Goal: Information Seeking & Learning: Compare options

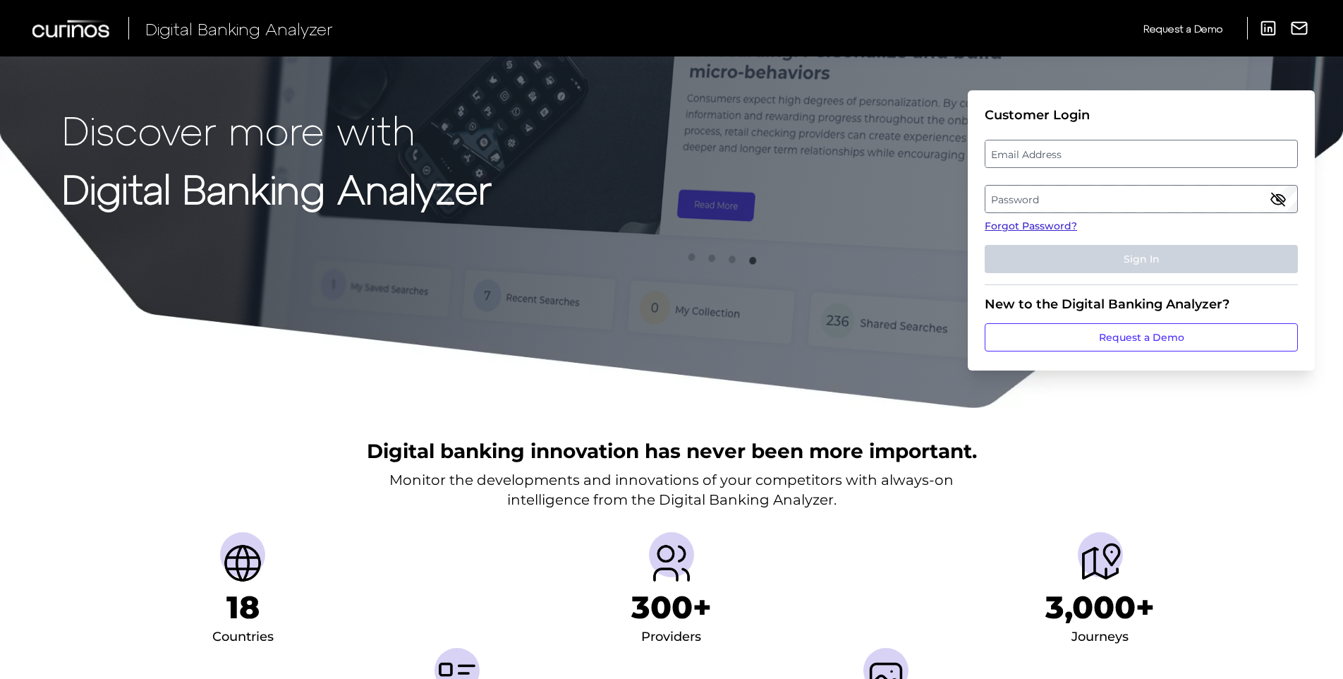
click at [1050, 224] on link "Forgot Password?" at bounding box center [1141, 226] width 313 height 15
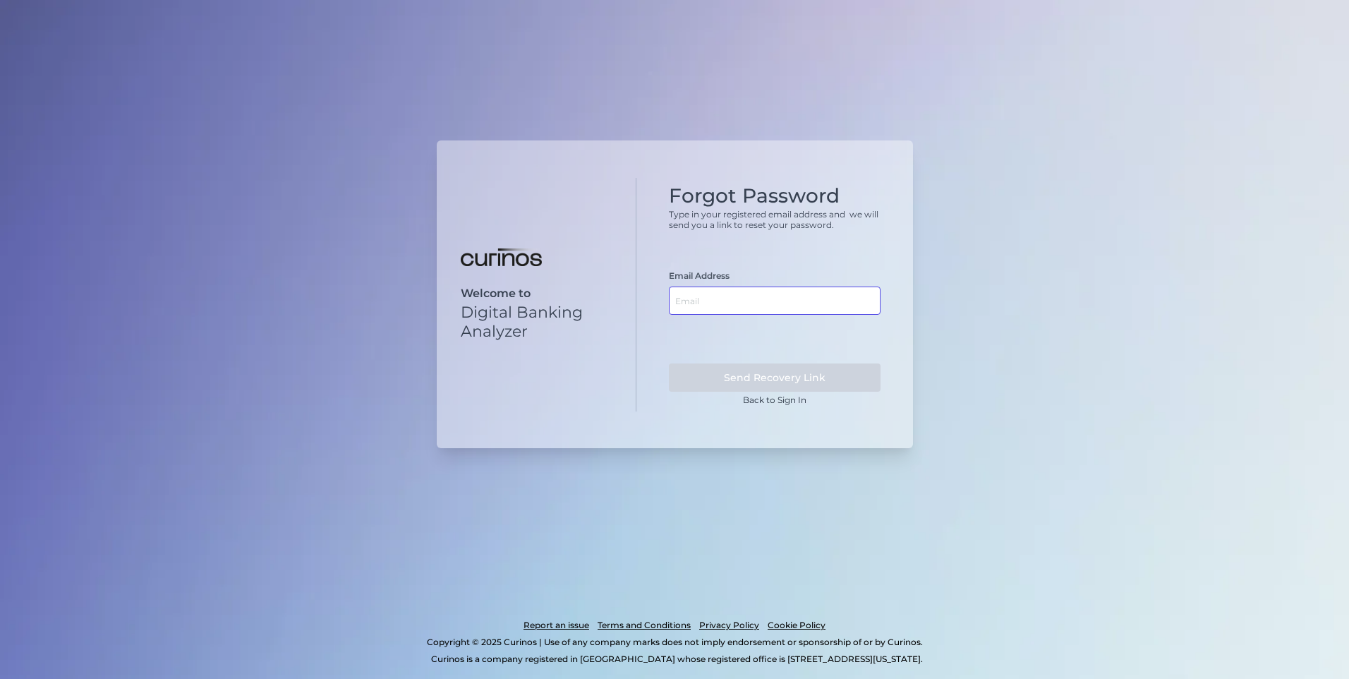
click at [724, 296] on input "text" at bounding box center [775, 300] width 212 height 28
type input "[EMAIL_ADDRESS][DOMAIN_NAME]"
click at [812, 372] on button "Send Recovery Link" at bounding box center [775, 377] width 212 height 28
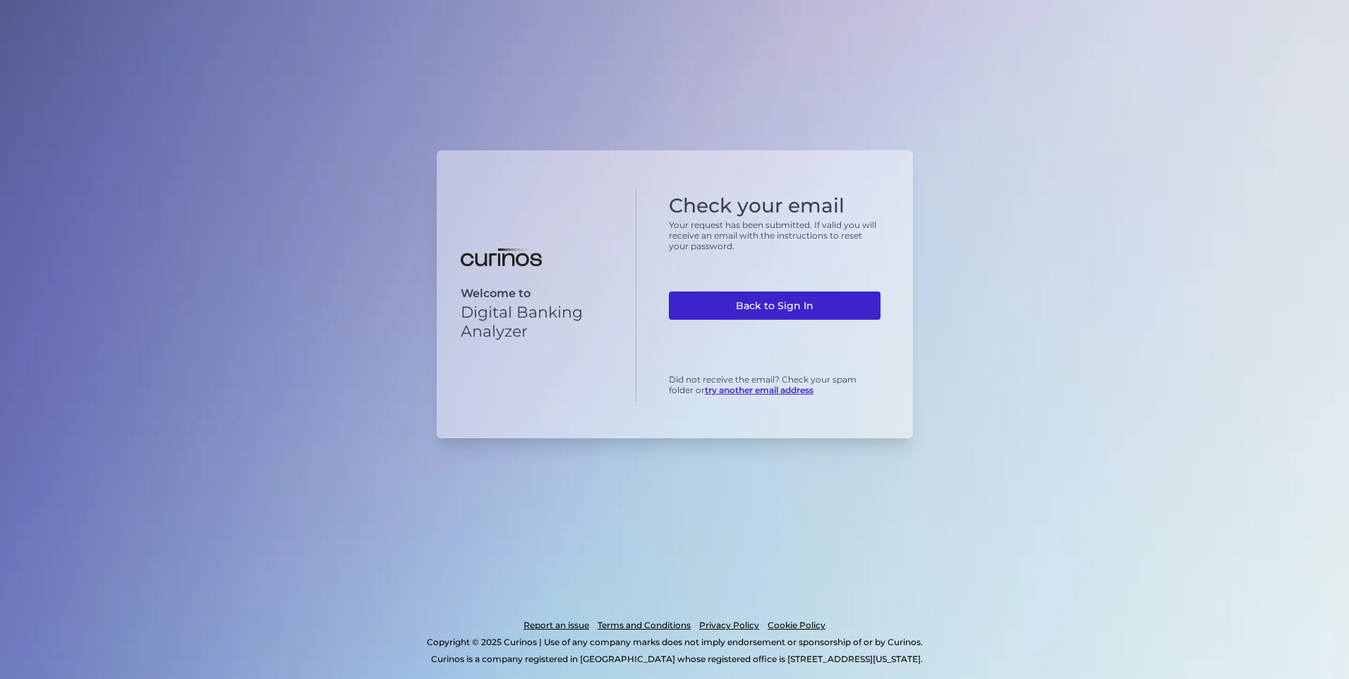
click at [781, 296] on link "Back to Sign In" at bounding box center [775, 305] width 212 height 28
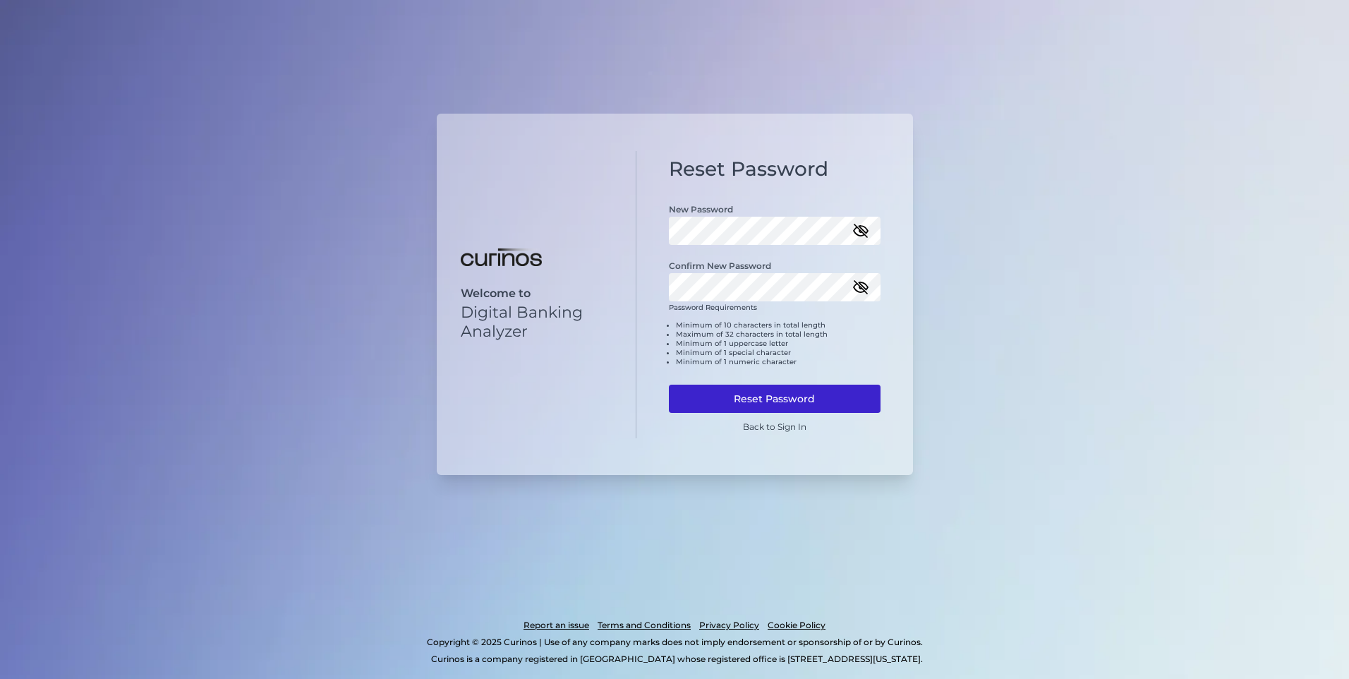
click at [736, 391] on button "Reset Password" at bounding box center [775, 398] width 212 height 28
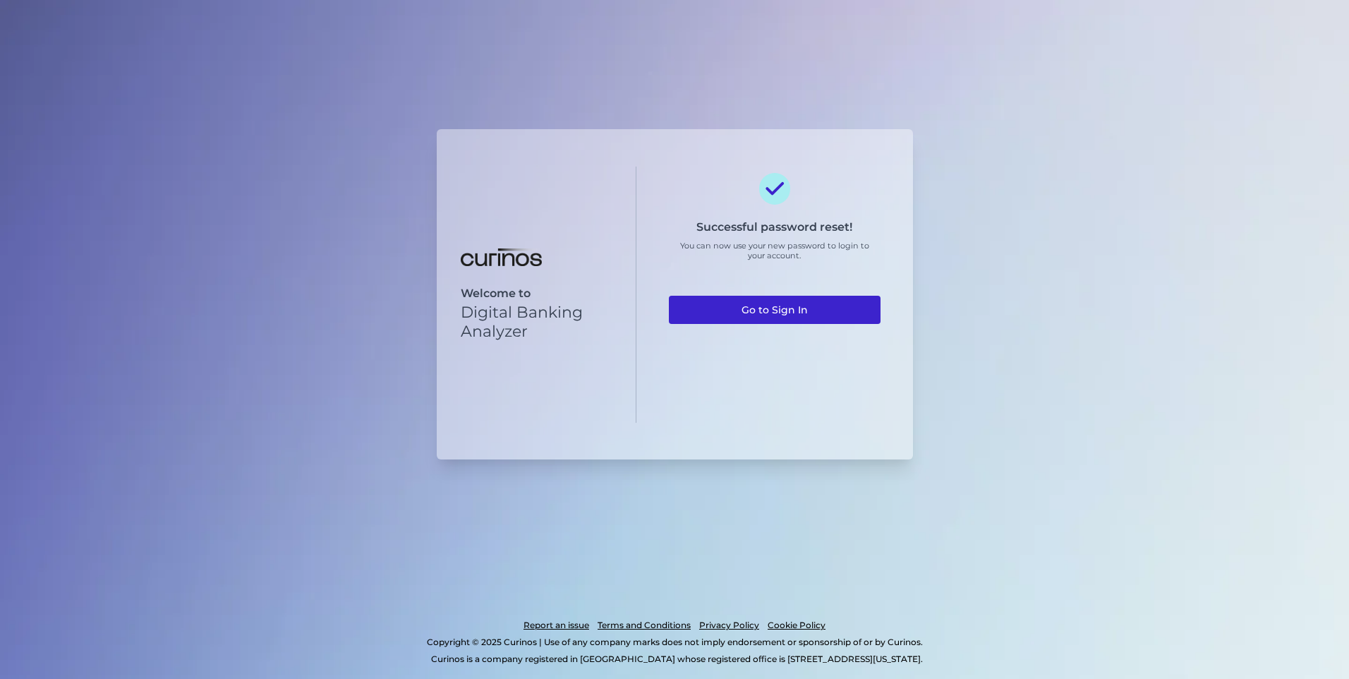
click at [756, 318] on link "Go to Sign In" at bounding box center [775, 310] width 212 height 28
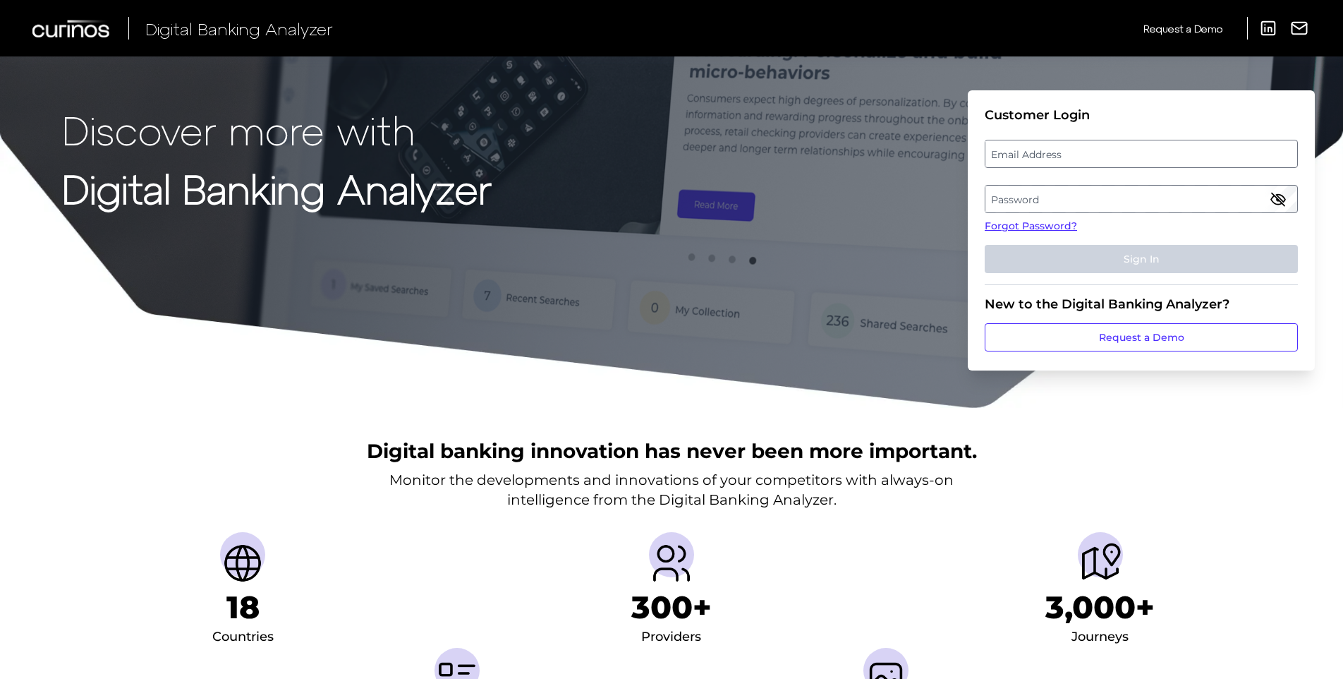
click at [1045, 206] on label "Password" at bounding box center [1140, 198] width 311 height 25
click at [1078, 150] on label "Email Address" at bounding box center [1140, 153] width 311 height 25
click at [1078, 150] on input "email" at bounding box center [1141, 154] width 313 height 28
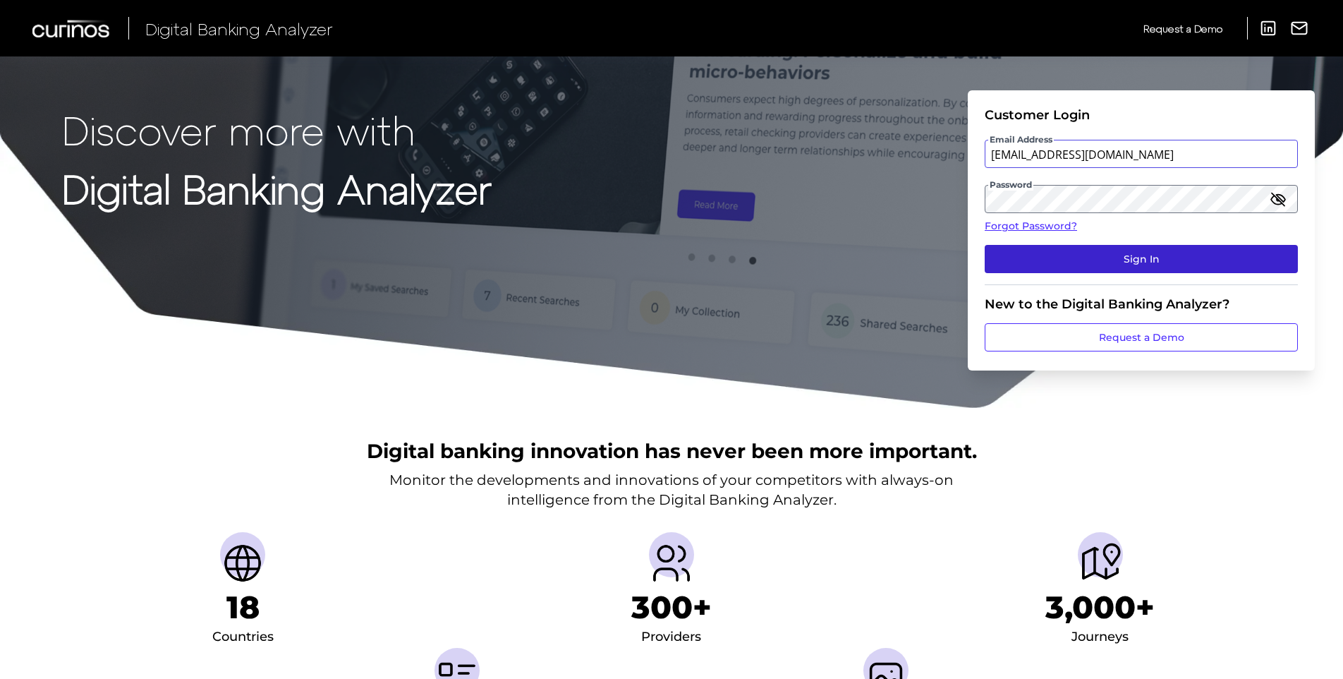
type input "prasadvenkatesan@discover.com"
click at [1085, 256] on button "Sign In" at bounding box center [1141, 259] width 313 height 28
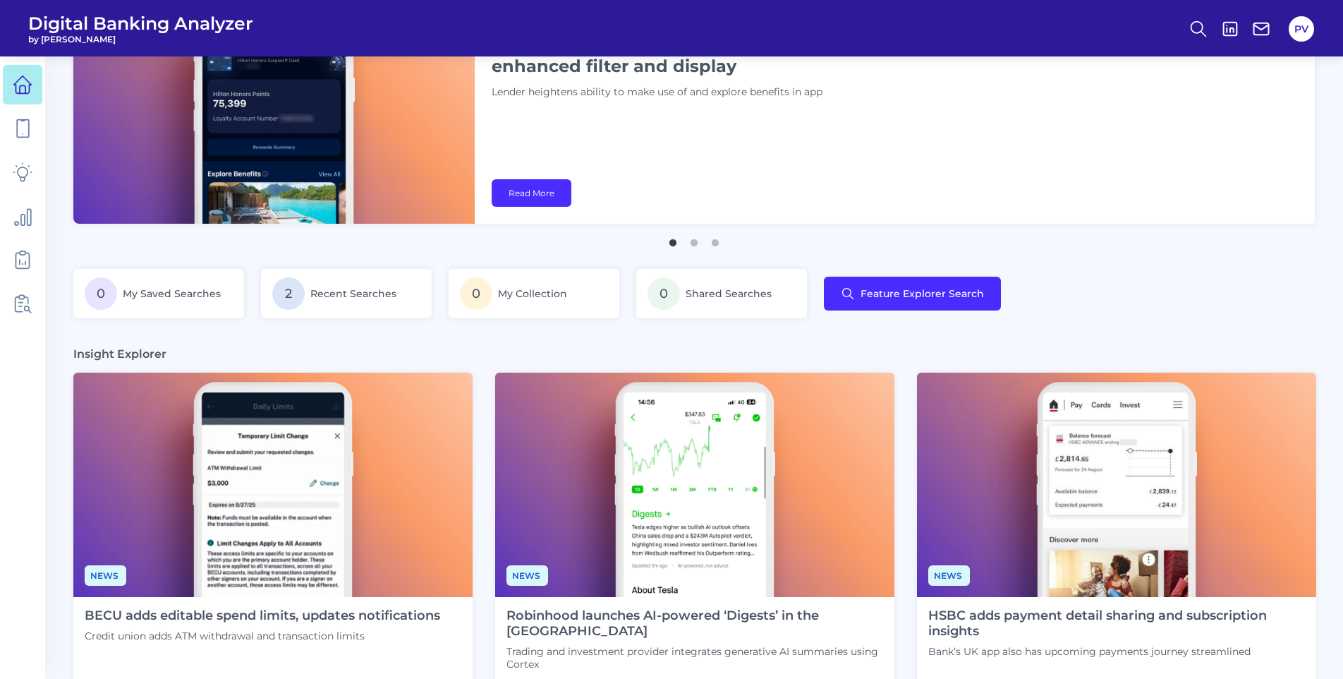
scroll to position [71, 0]
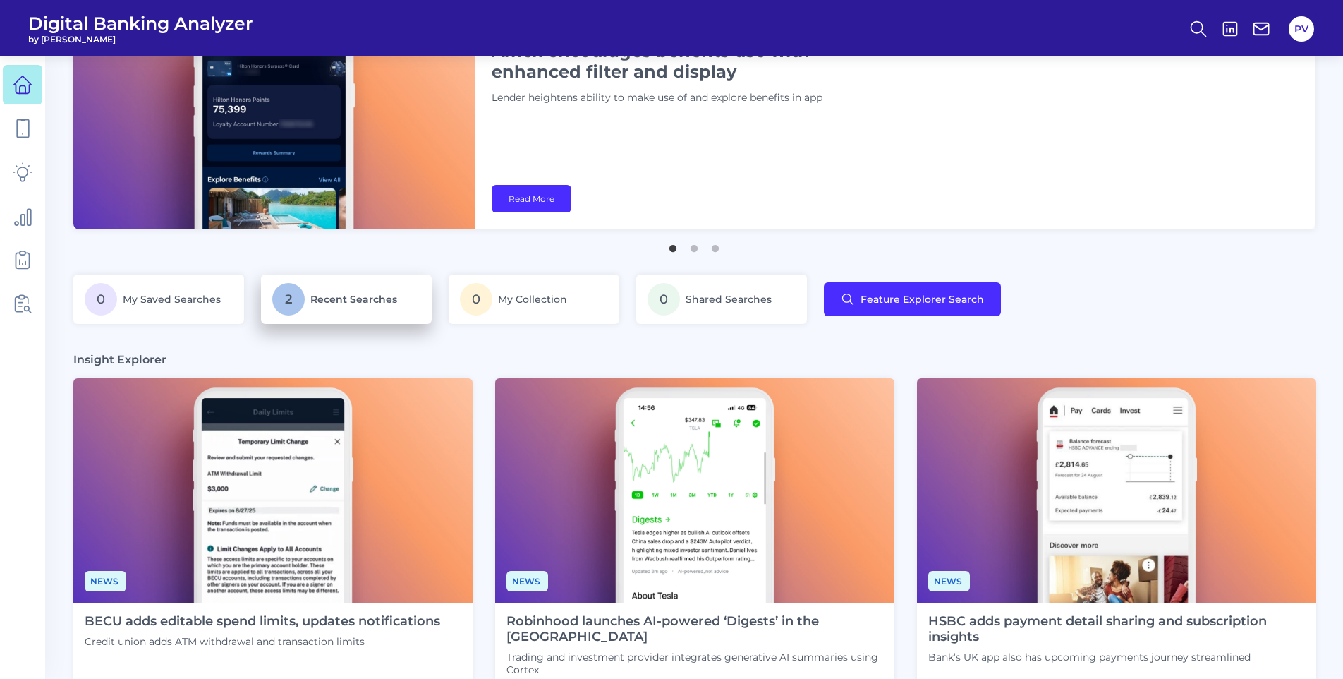
click at [306, 298] on p "2 Recent Searches" at bounding box center [346, 299] width 148 height 32
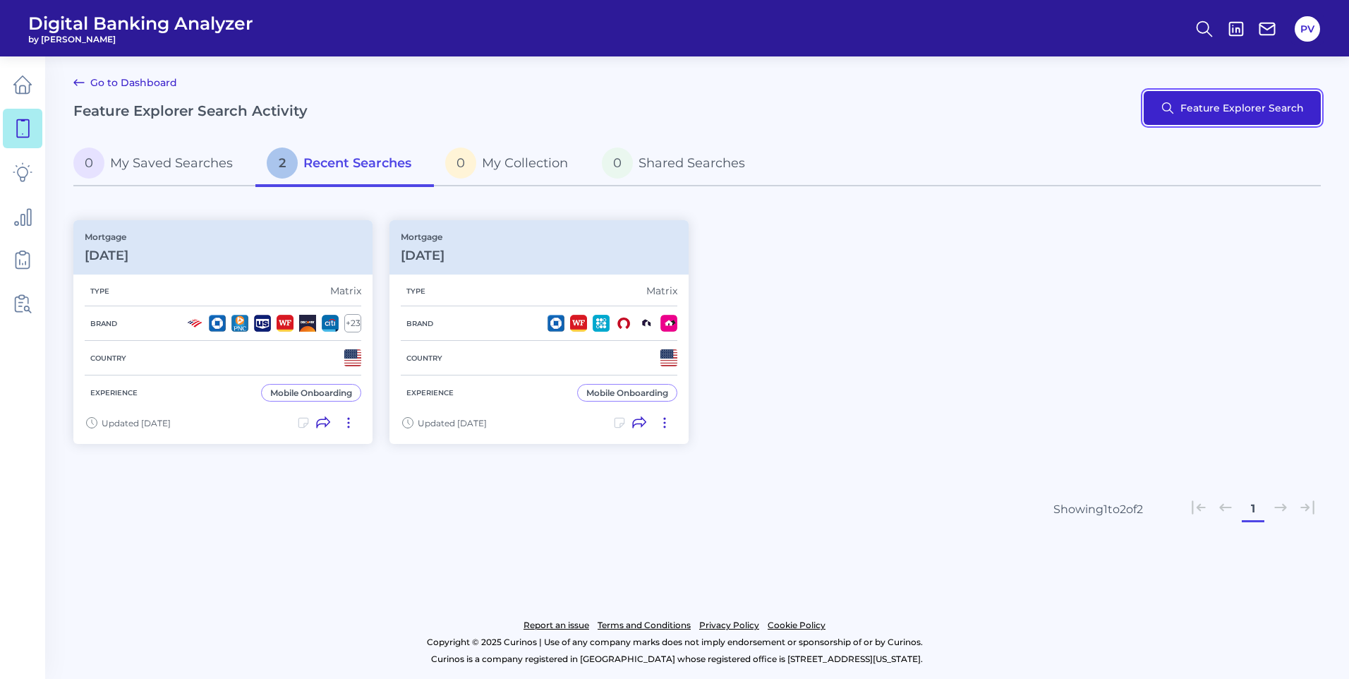
click at [1296, 111] on button "Feature Explorer Search" at bounding box center [1231, 108] width 177 height 34
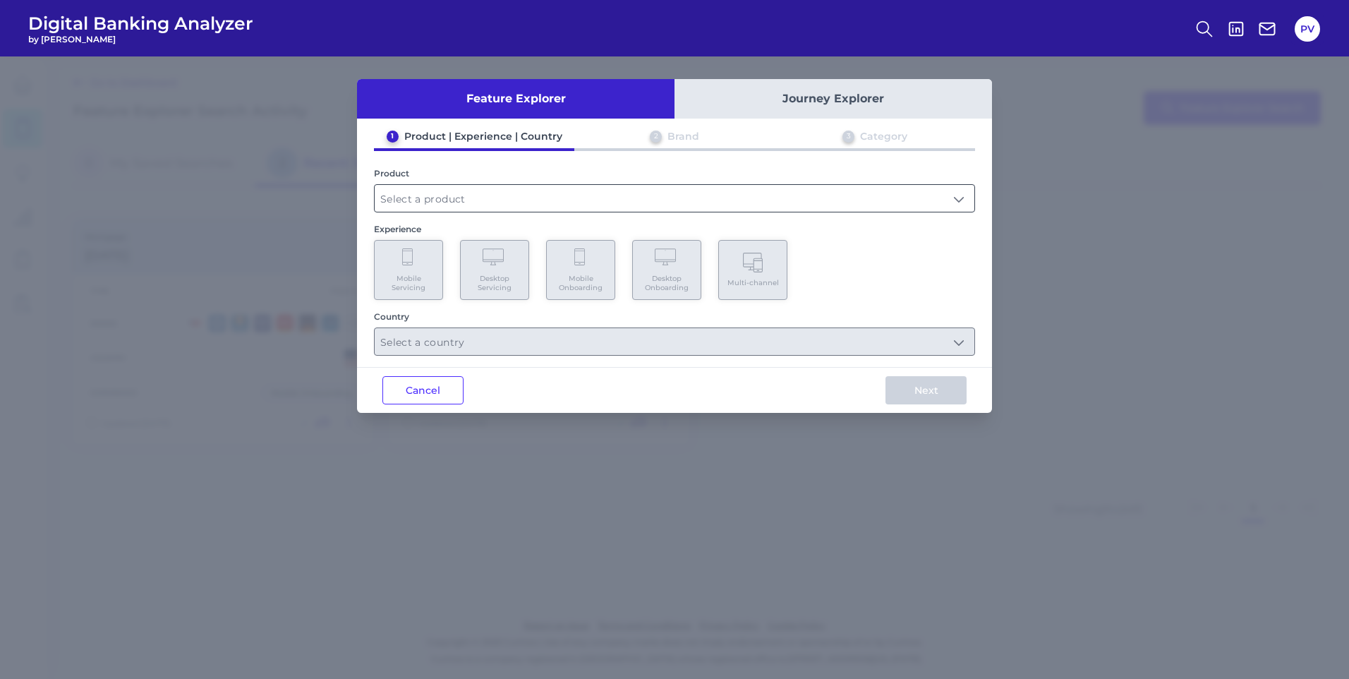
click at [545, 202] on input "text" at bounding box center [675, 198] width 600 height 27
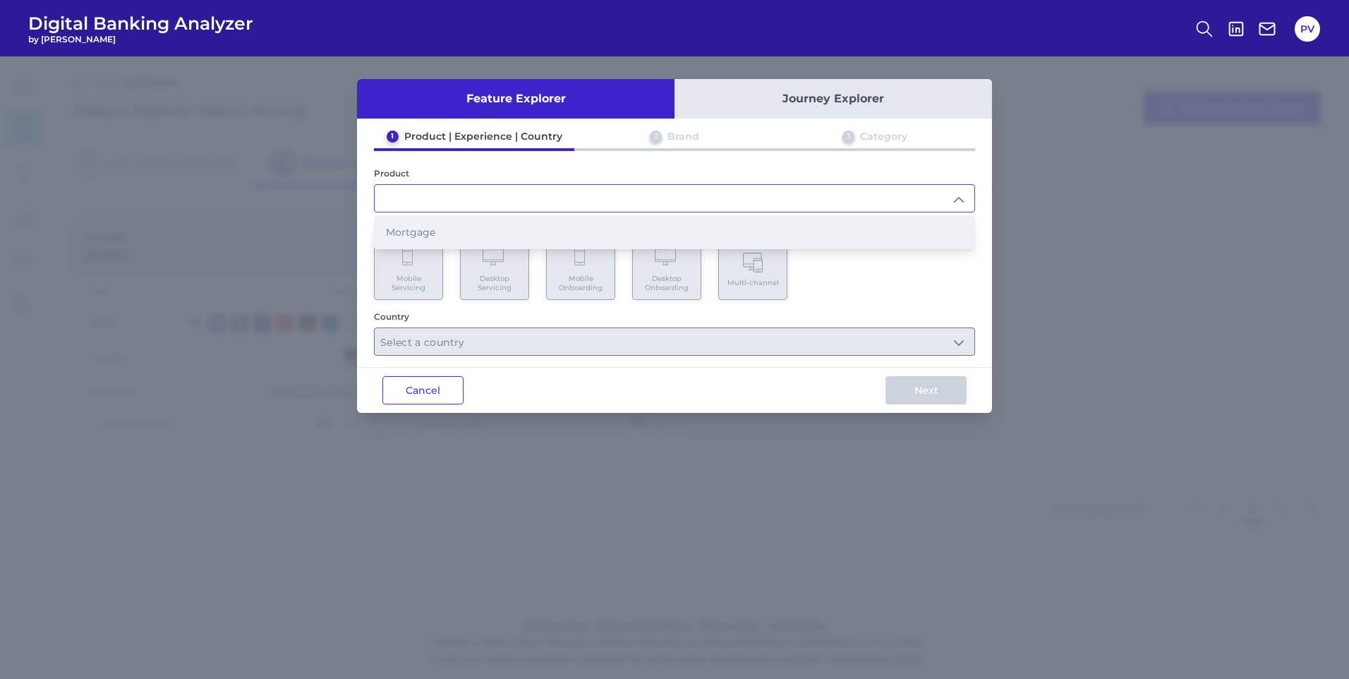
click at [426, 238] on li "Mortgage" at bounding box center [675, 232] width 600 height 32
type input "Mortgage"
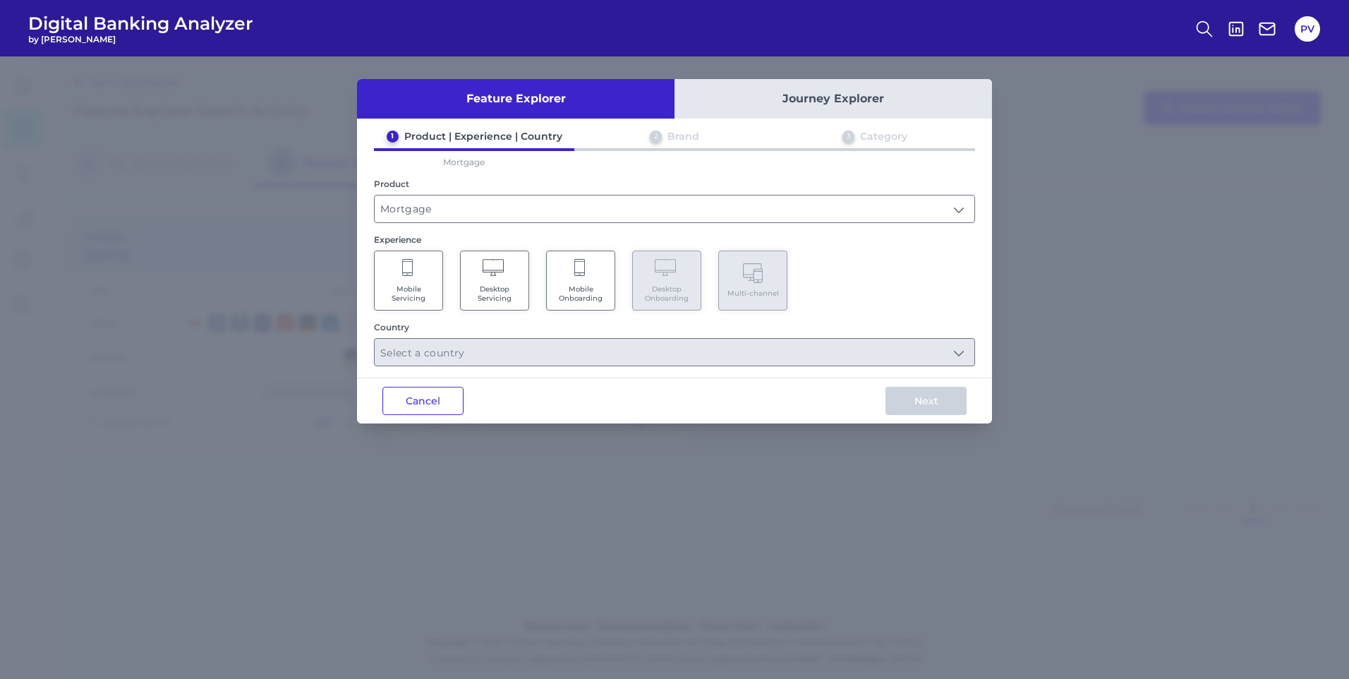
click at [559, 301] on span "Mobile Onboarding" at bounding box center [581, 293] width 54 height 18
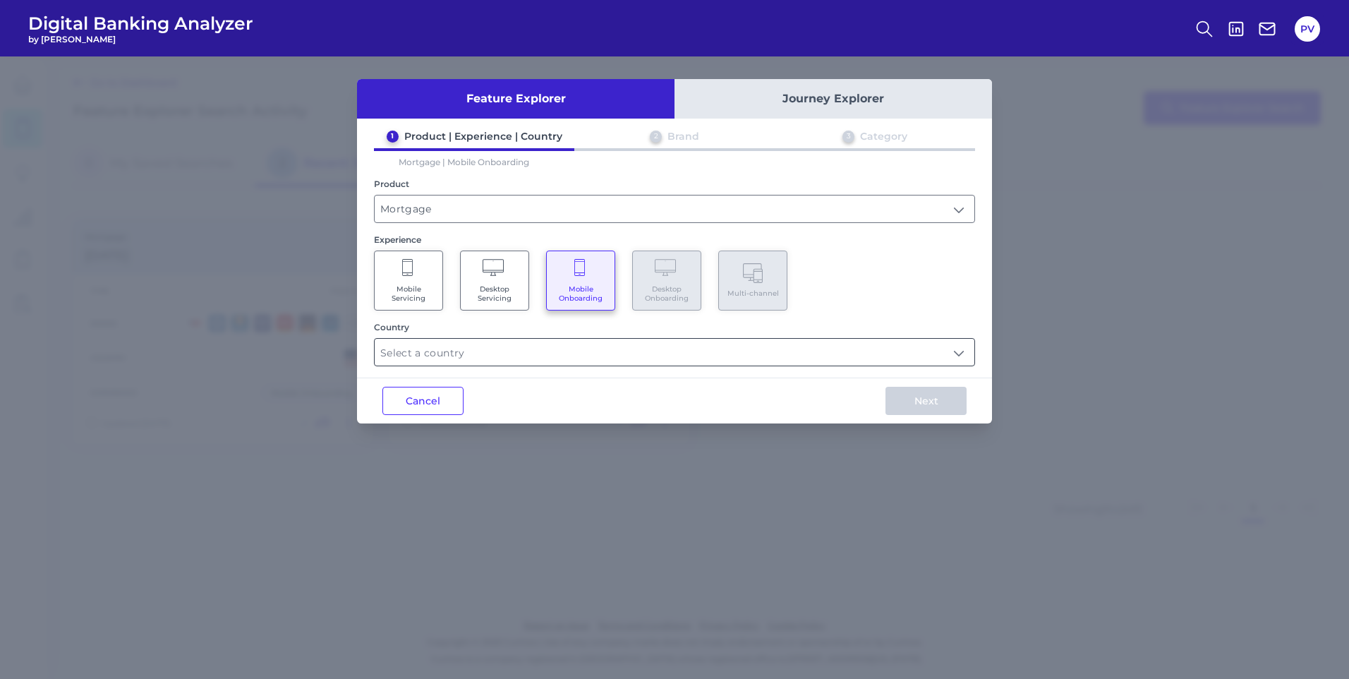
click at [489, 346] on input "text" at bounding box center [675, 352] width 600 height 27
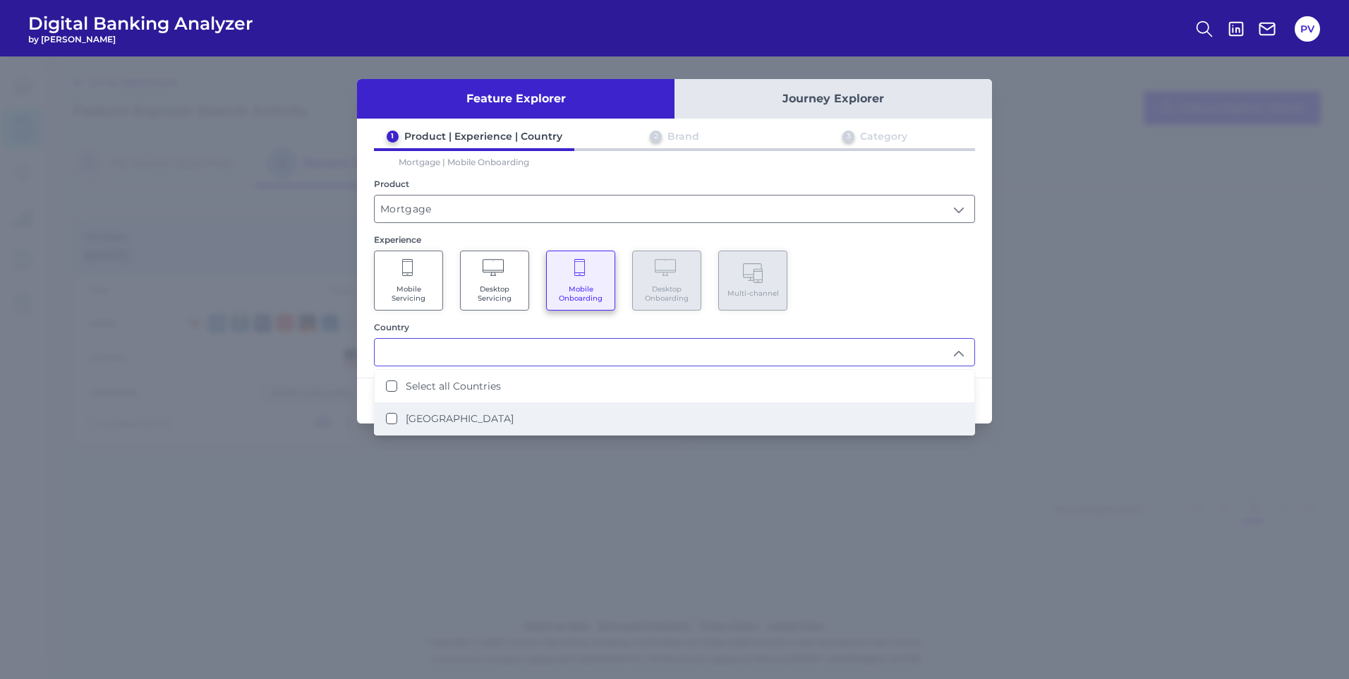
click at [425, 418] on label "United States" at bounding box center [460, 418] width 108 height 13
type input "Select all Countries"
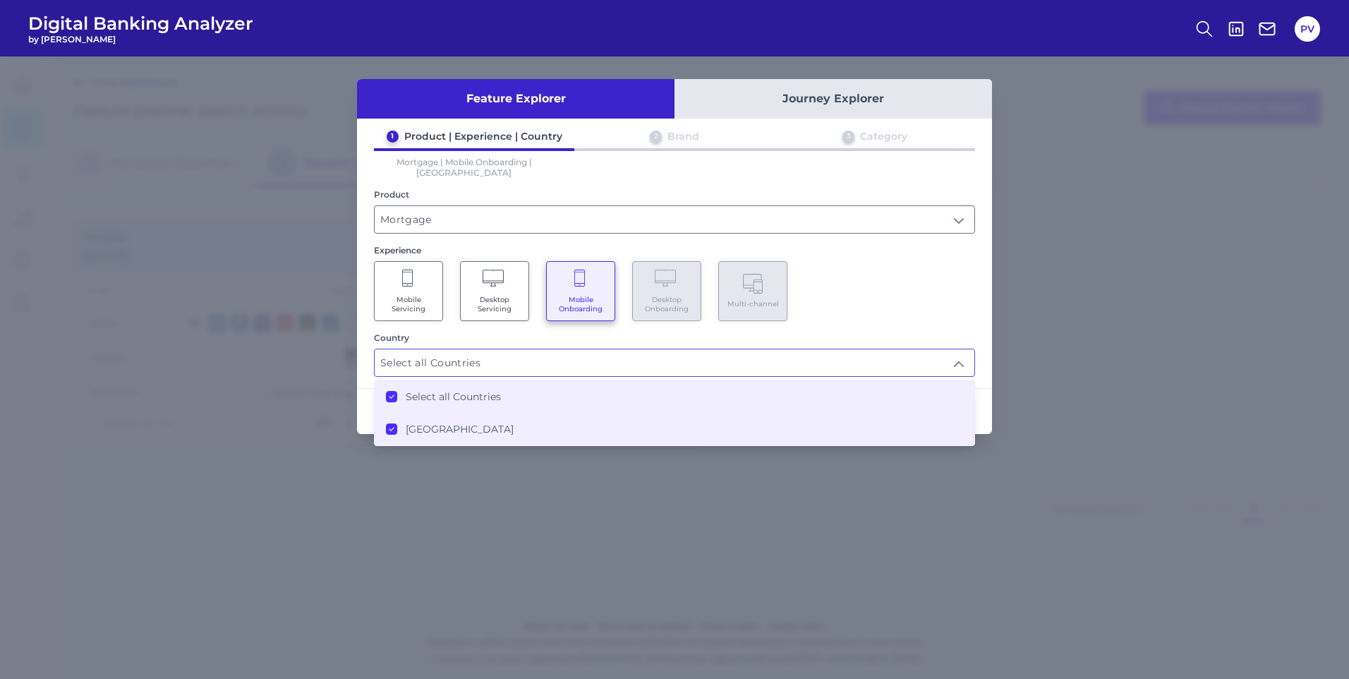
click at [898, 261] on div "Mobile Servicing Desktop Servicing Mobile Onboarding Desktop Onboarding Multi-c…" at bounding box center [674, 291] width 601 height 60
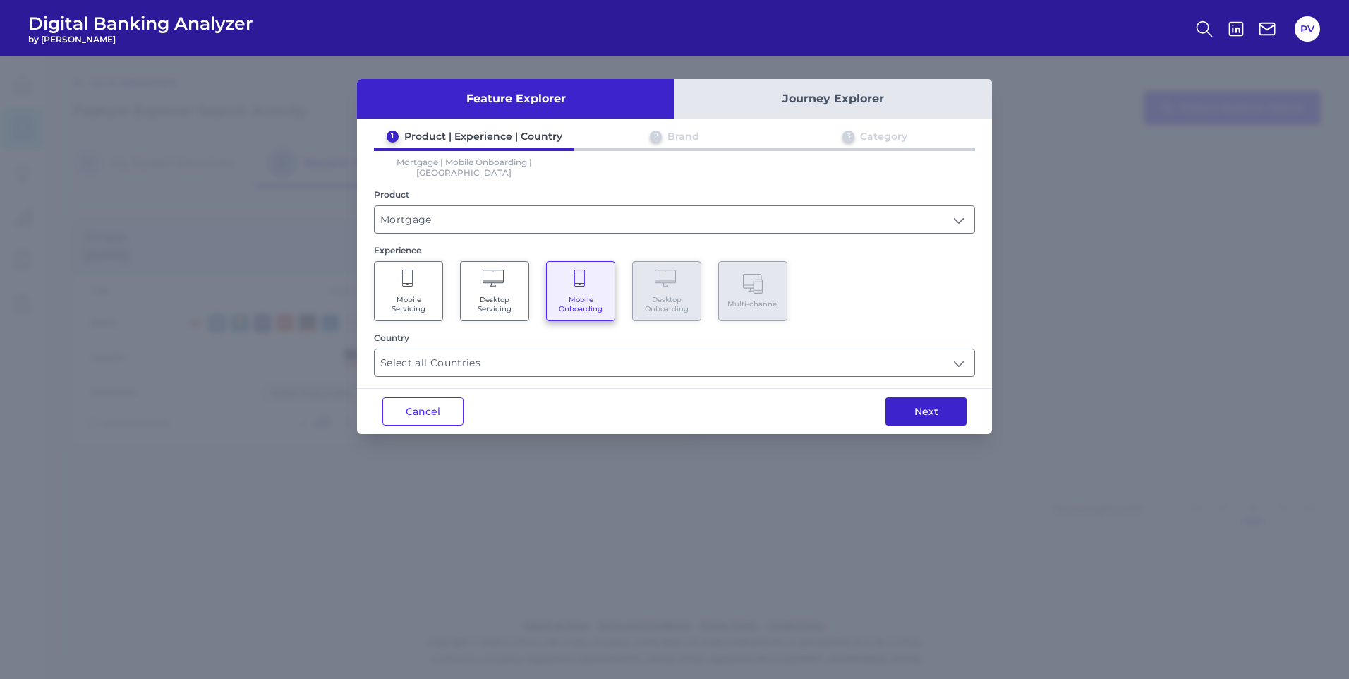
click at [923, 399] on button "Next" at bounding box center [925, 411] width 81 height 28
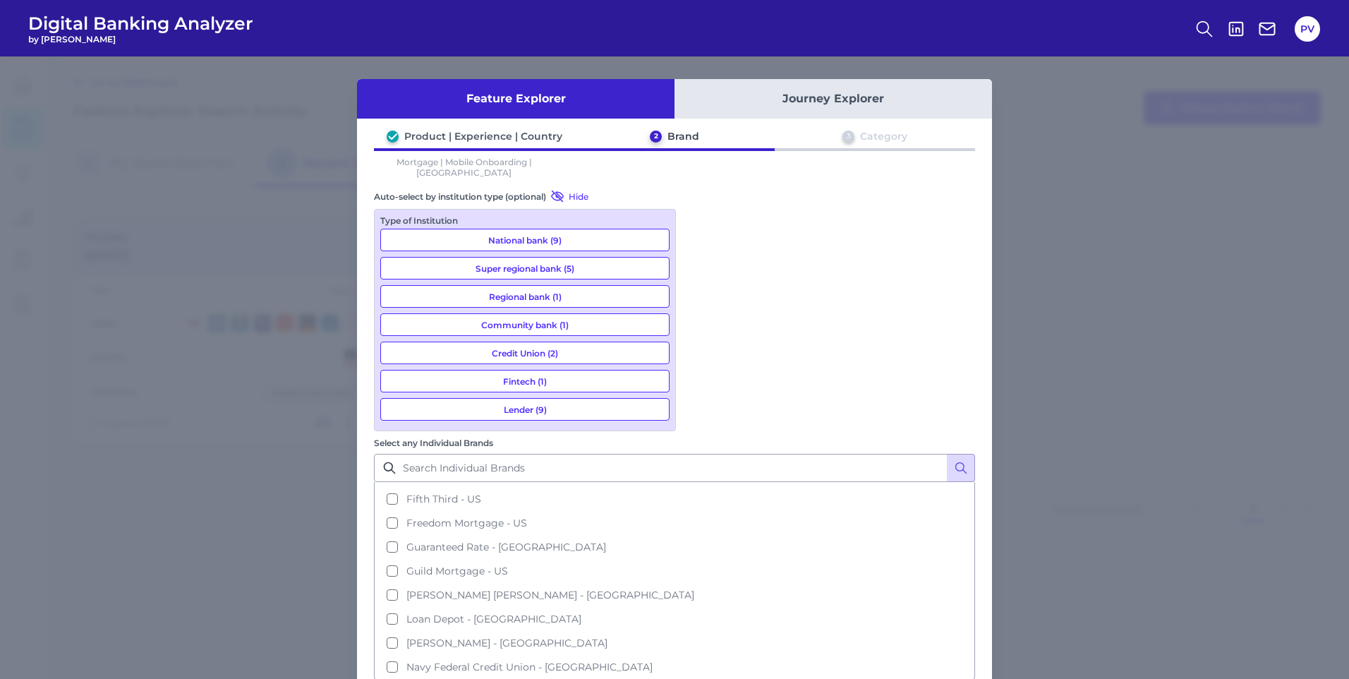
scroll to position [282, 0]
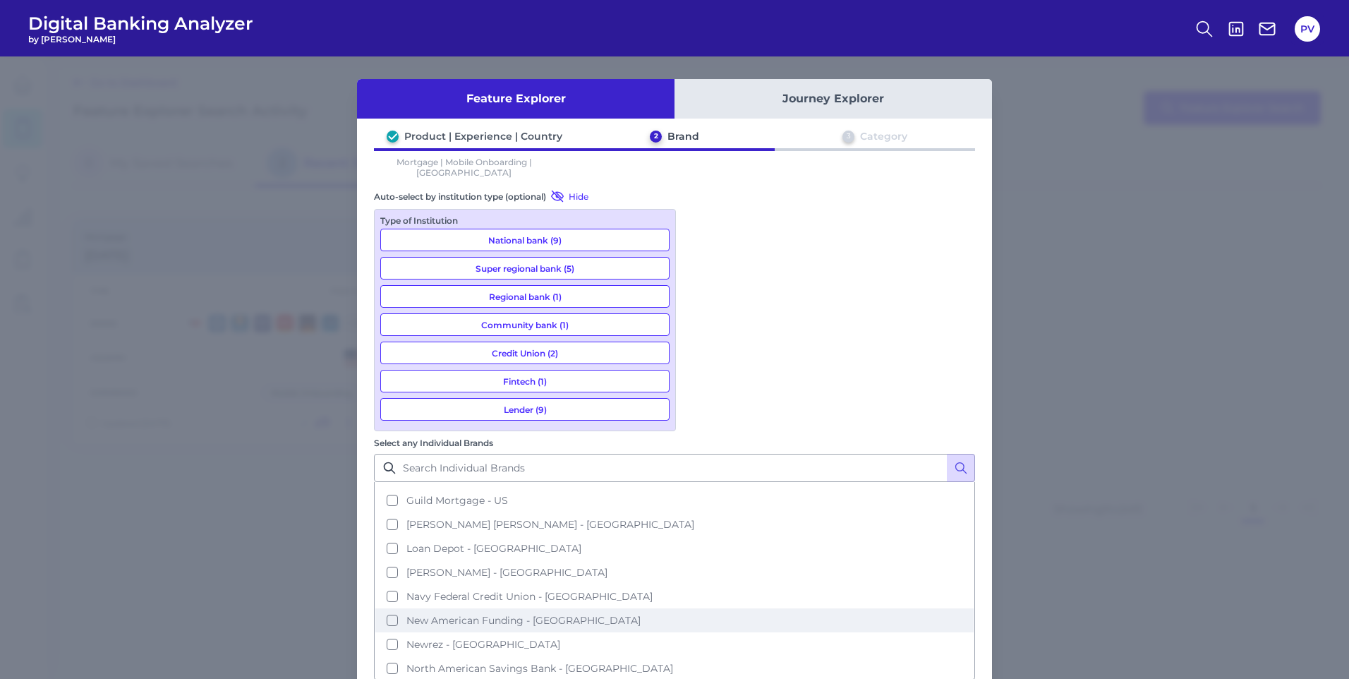
click at [698, 608] on button "New American Funding - US" at bounding box center [674, 620] width 598 height 24
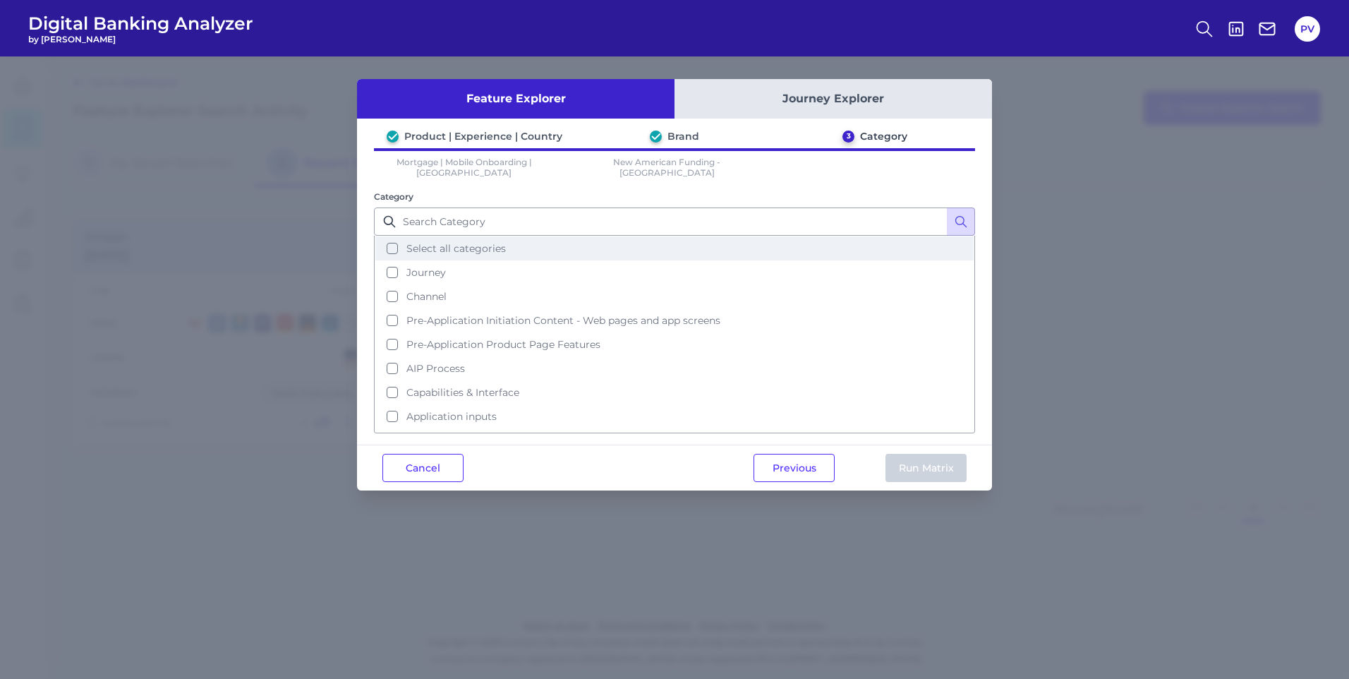
click at [391, 238] on button "Select all categories" at bounding box center [674, 248] width 598 height 24
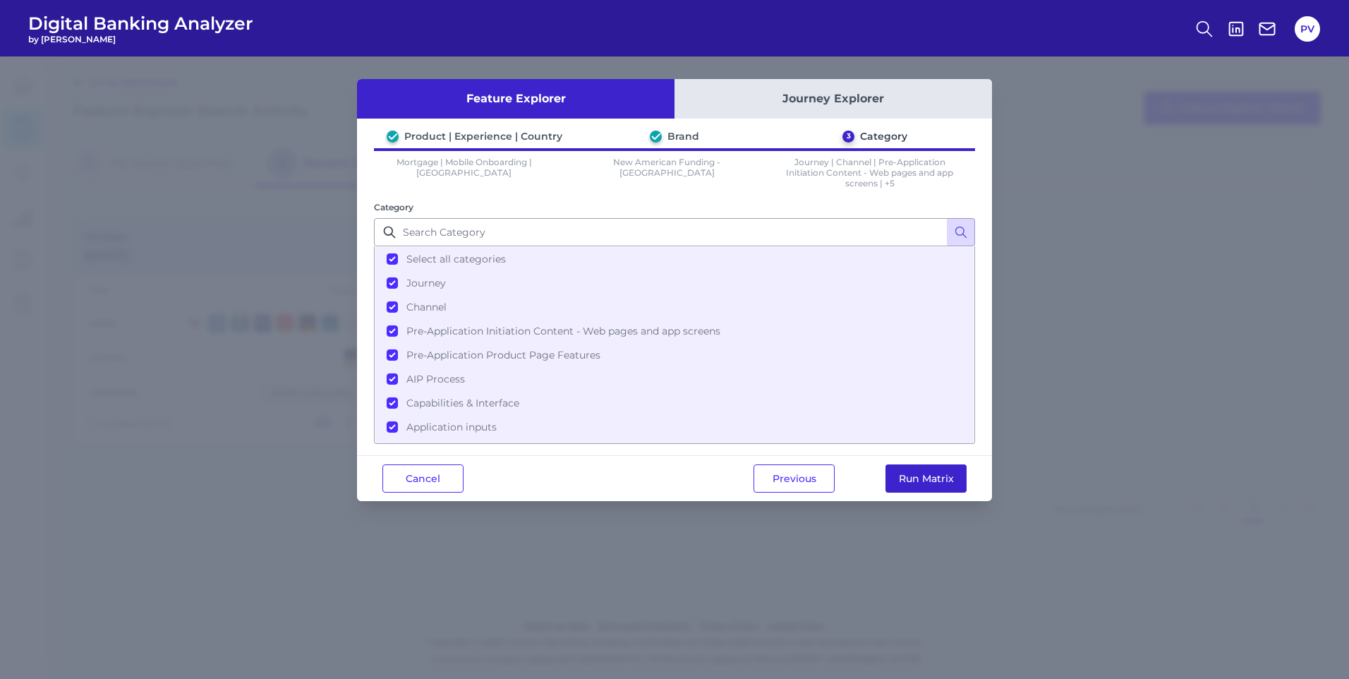
click at [928, 476] on button "Run Matrix" at bounding box center [925, 478] width 81 height 28
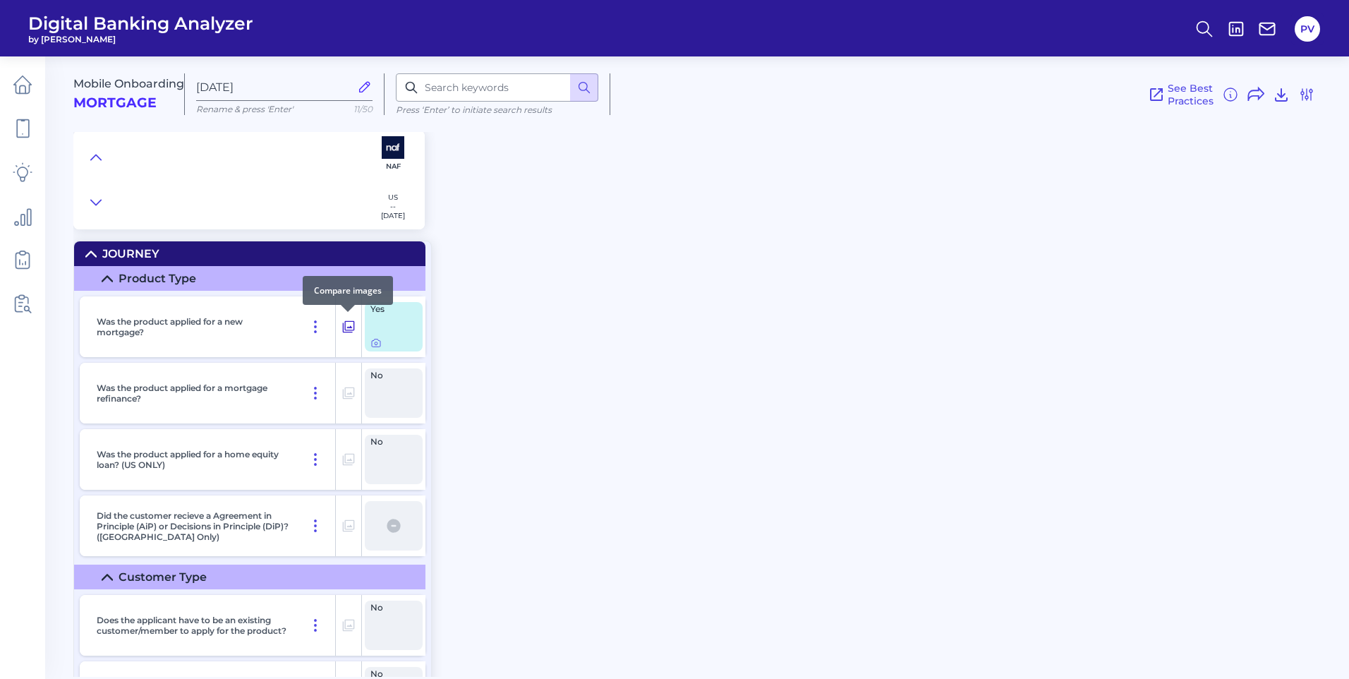
click at [354, 328] on icon at bounding box center [349, 327] width 12 height 12
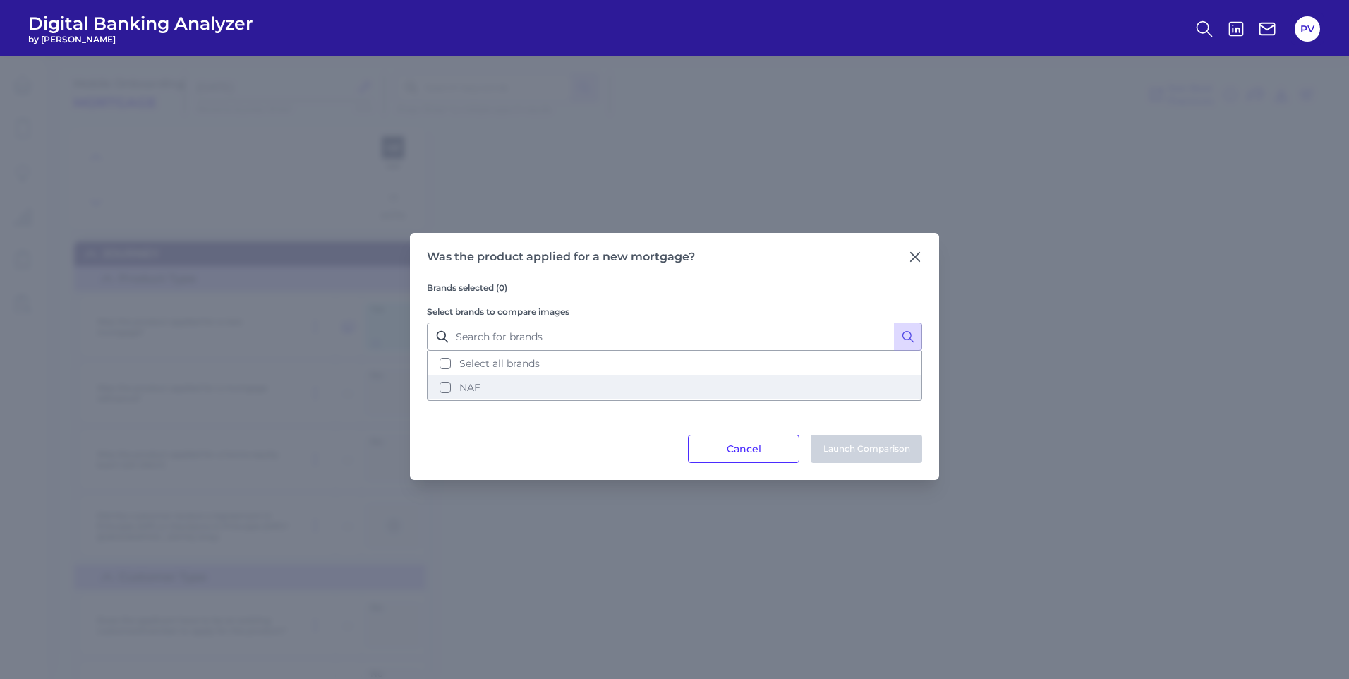
click at [455, 391] on button "NAF" at bounding box center [674, 387] width 492 height 24
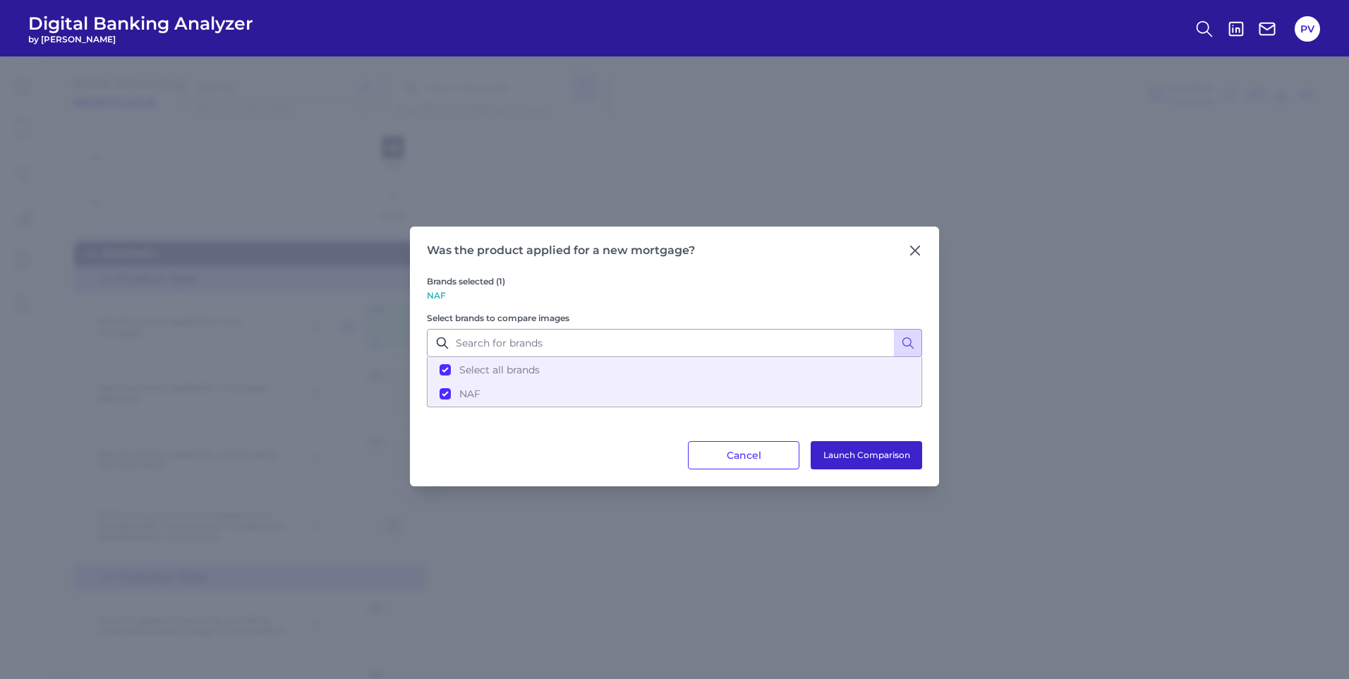
click at [875, 458] on button "Launch Comparison" at bounding box center [865, 455] width 111 height 28
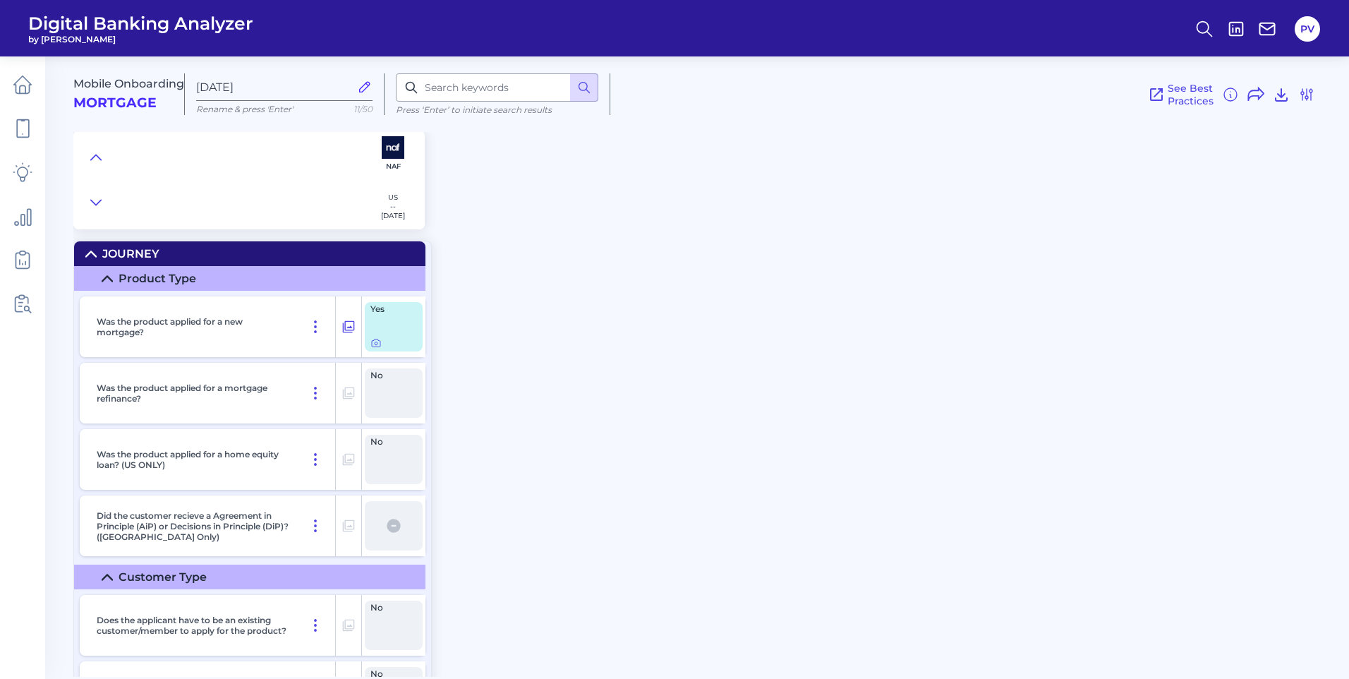
click at [387, 387] on div "No" at bounding box center [394, 392] width 58 height 49
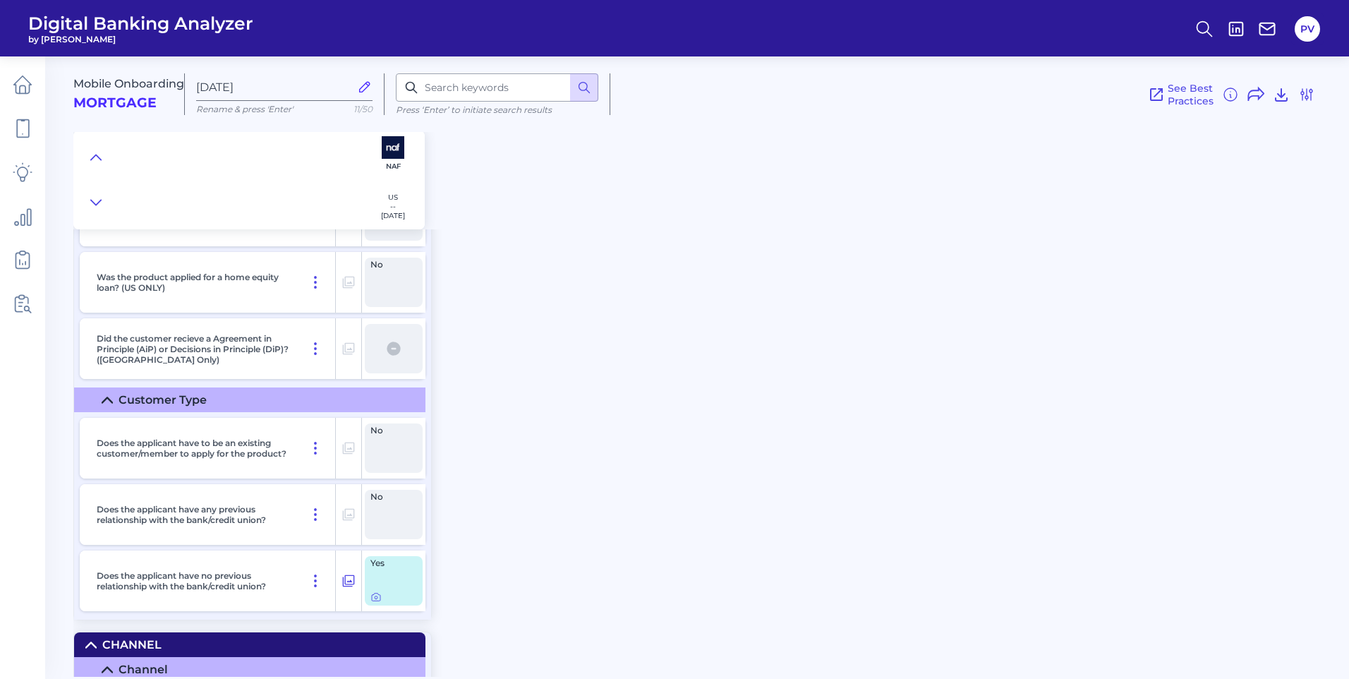
scroll to position [212, 0]
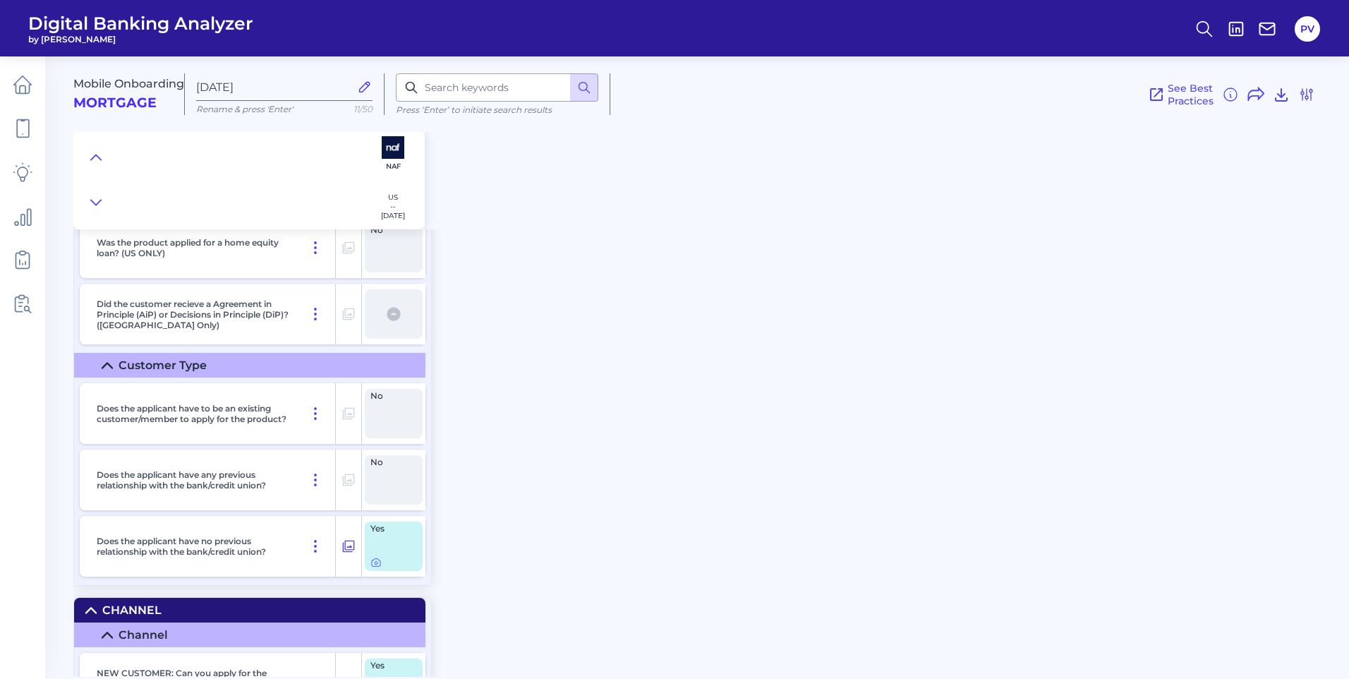
click at [377, 549] on div "Yes" at bounding box center [394, 545] width 58 height 49
click at [377, 560] on icon at bounding box center [375, 561] width 11 height 11
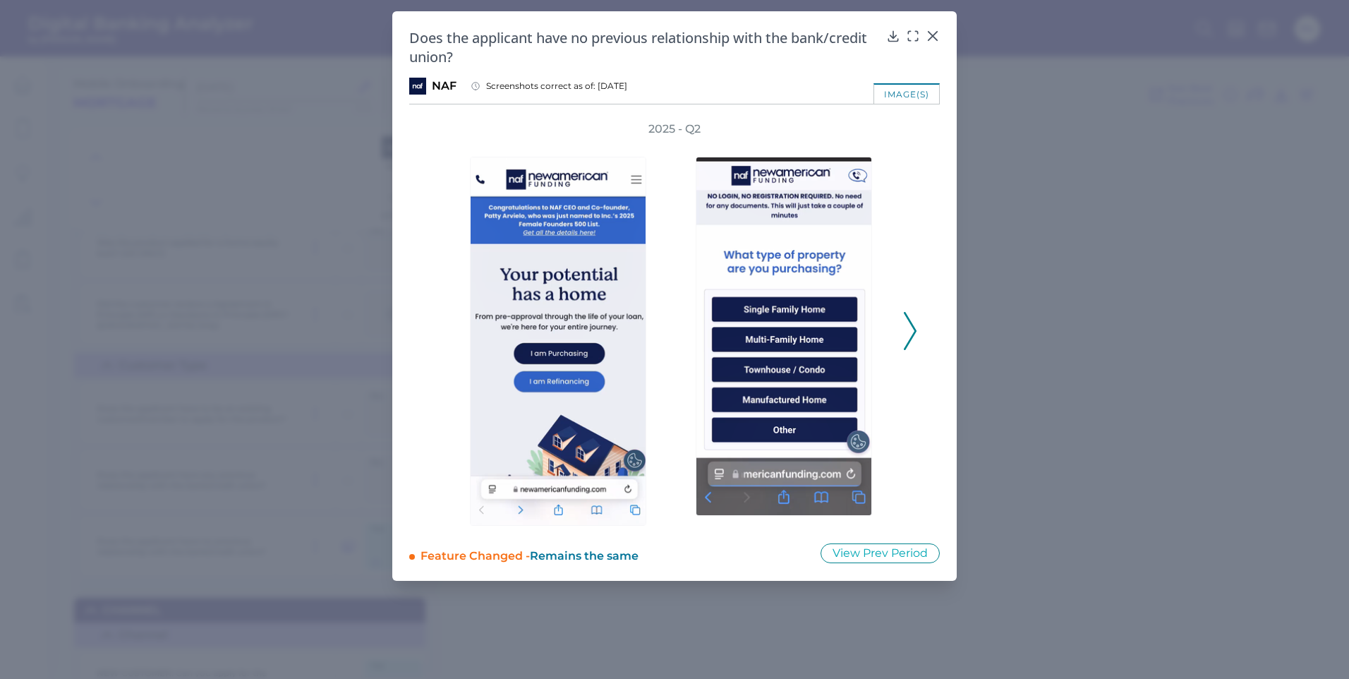
click at [908, 330] on icon at bounding box center [910, 331] width 13 height 38
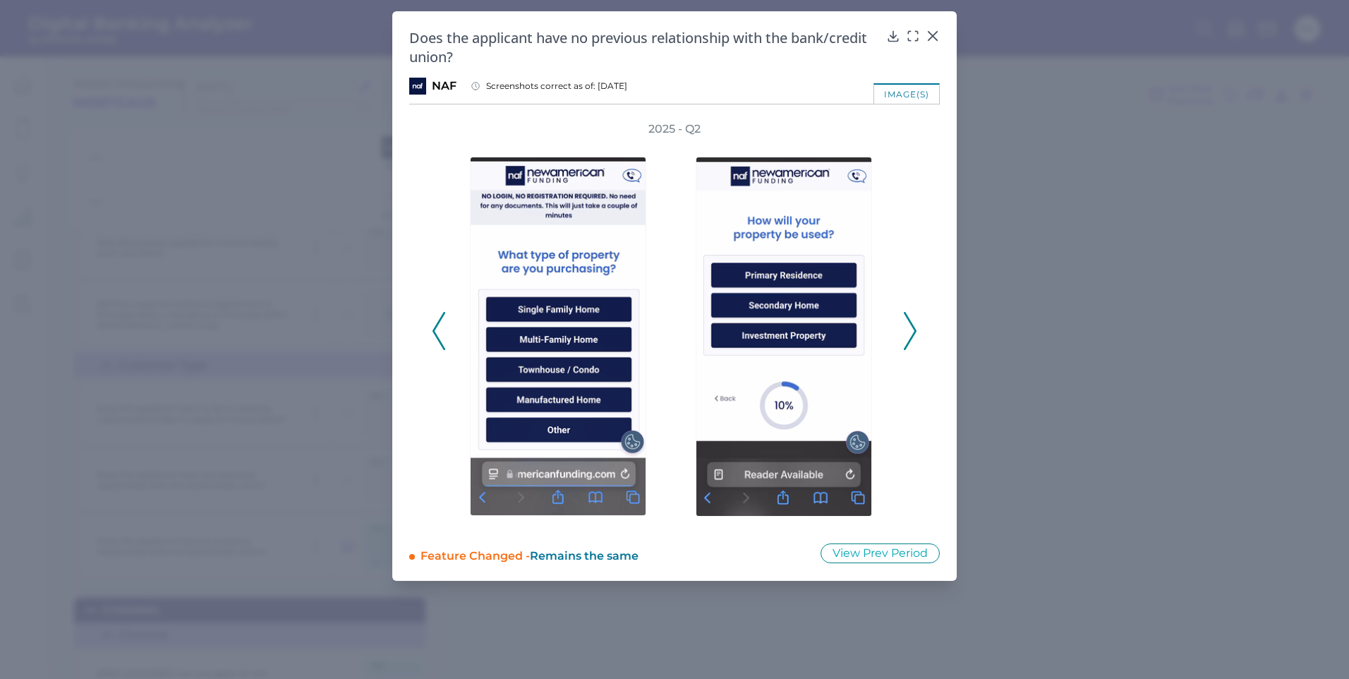
click at [906, 330] on icon at bounding box center [910, 331] width 13 height 38
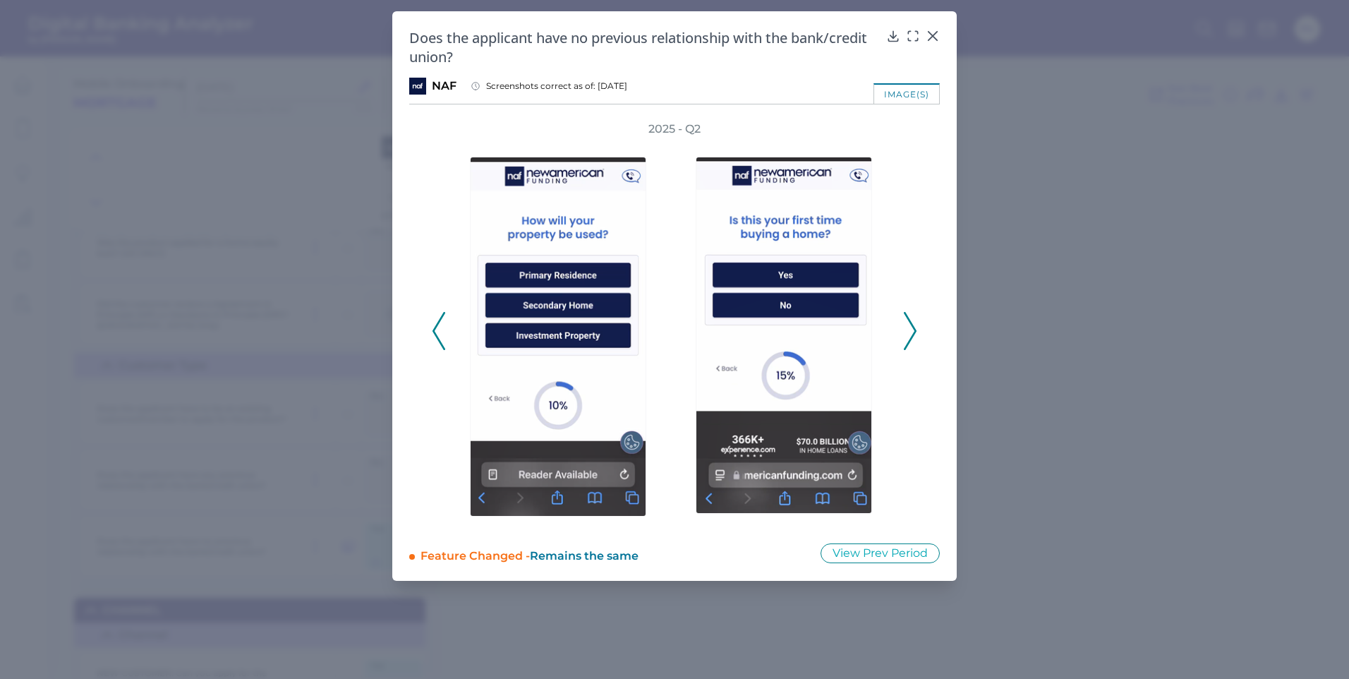
click at [906, 330] on icon at bounding box center [910, 331] width 13 height 38
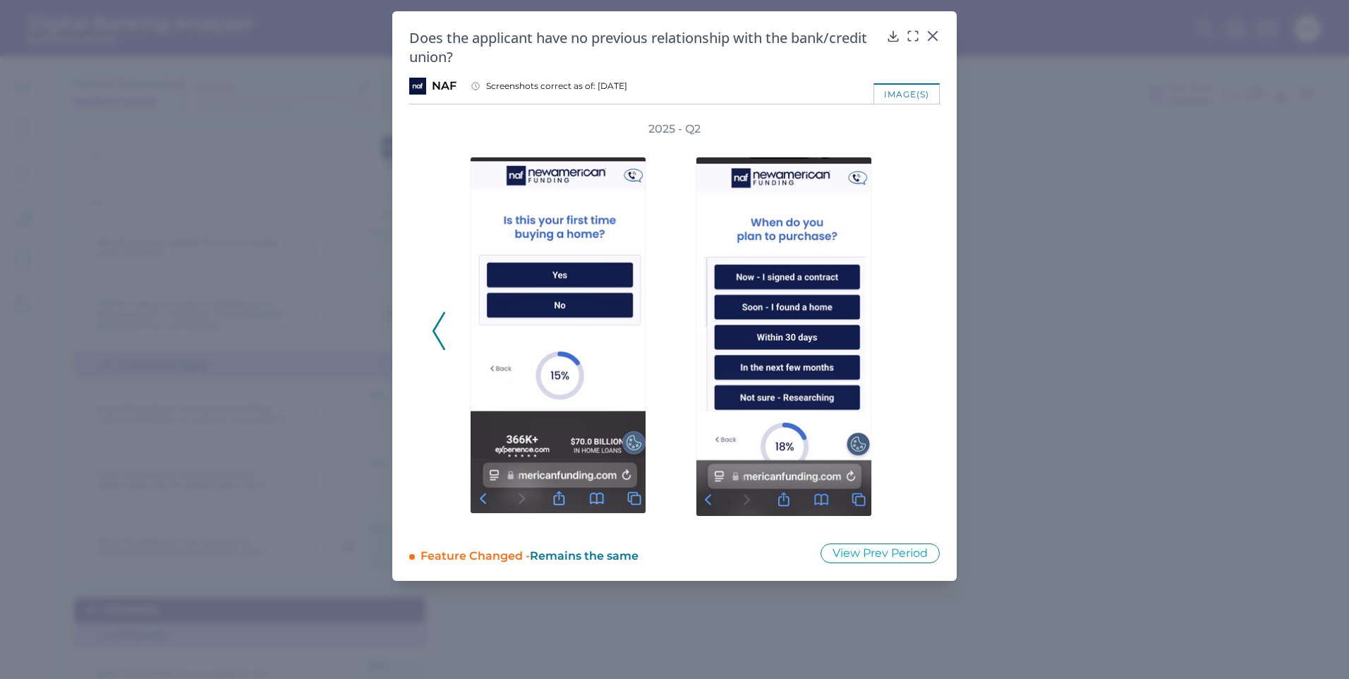
click at [906, 330] on div "2025 - Q2" at bounding box center [674, 323] width 485 height 404
click at [434, 330] on polyline at bounding box center [438, 331] width 11 height 36
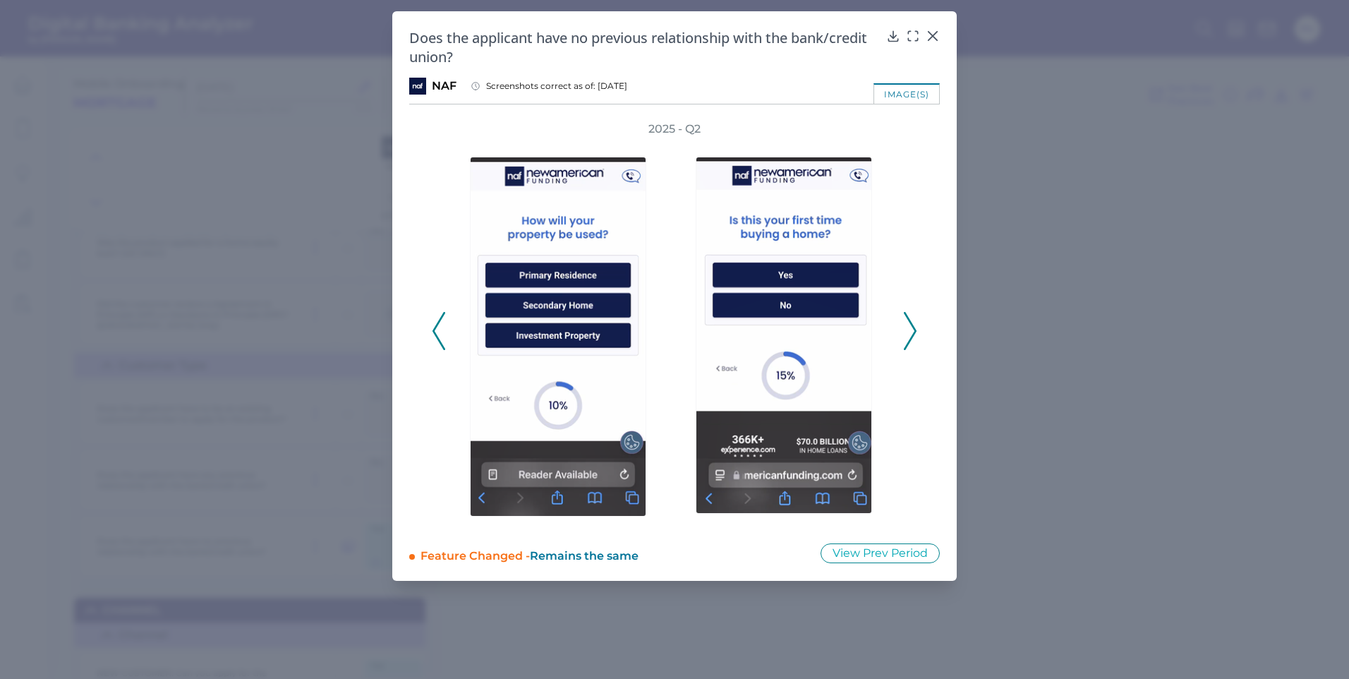
click at [435, 331] on icon at bounding box center [438, 331] width 13 height 38
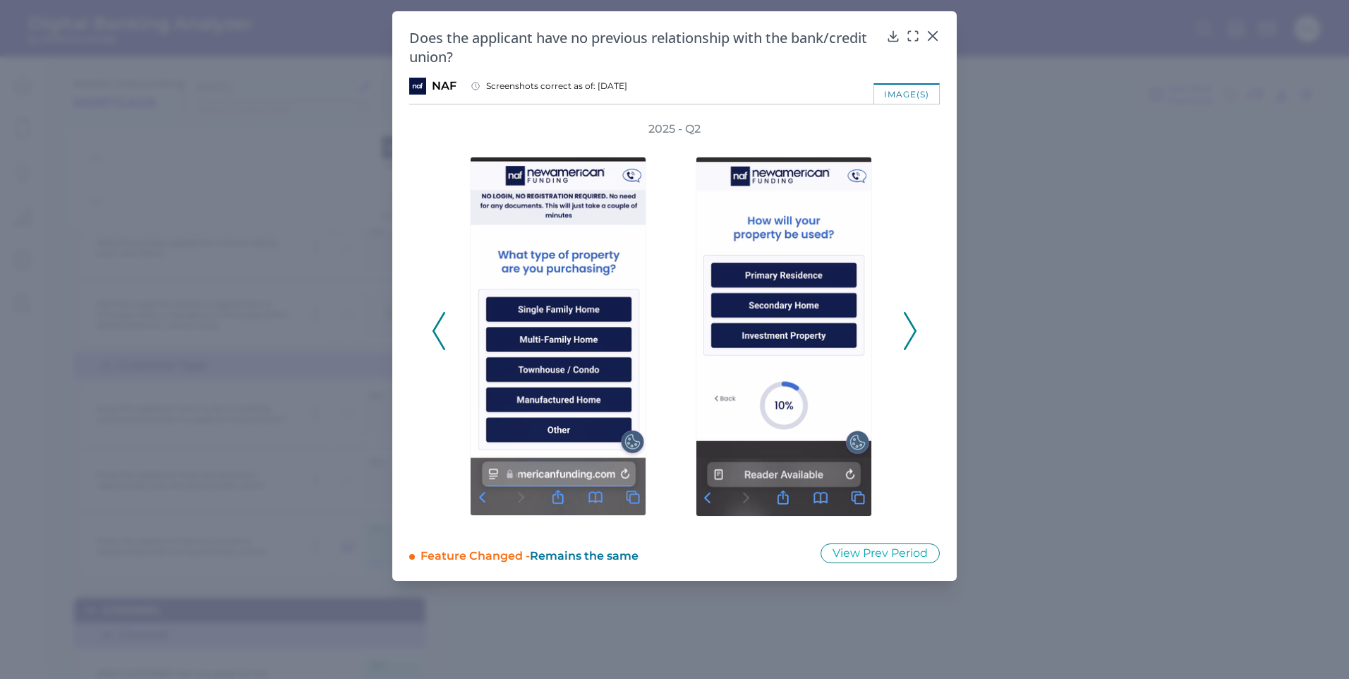
click at [435, 331] on icon at bounding box center [438, 331] width 13 height 38
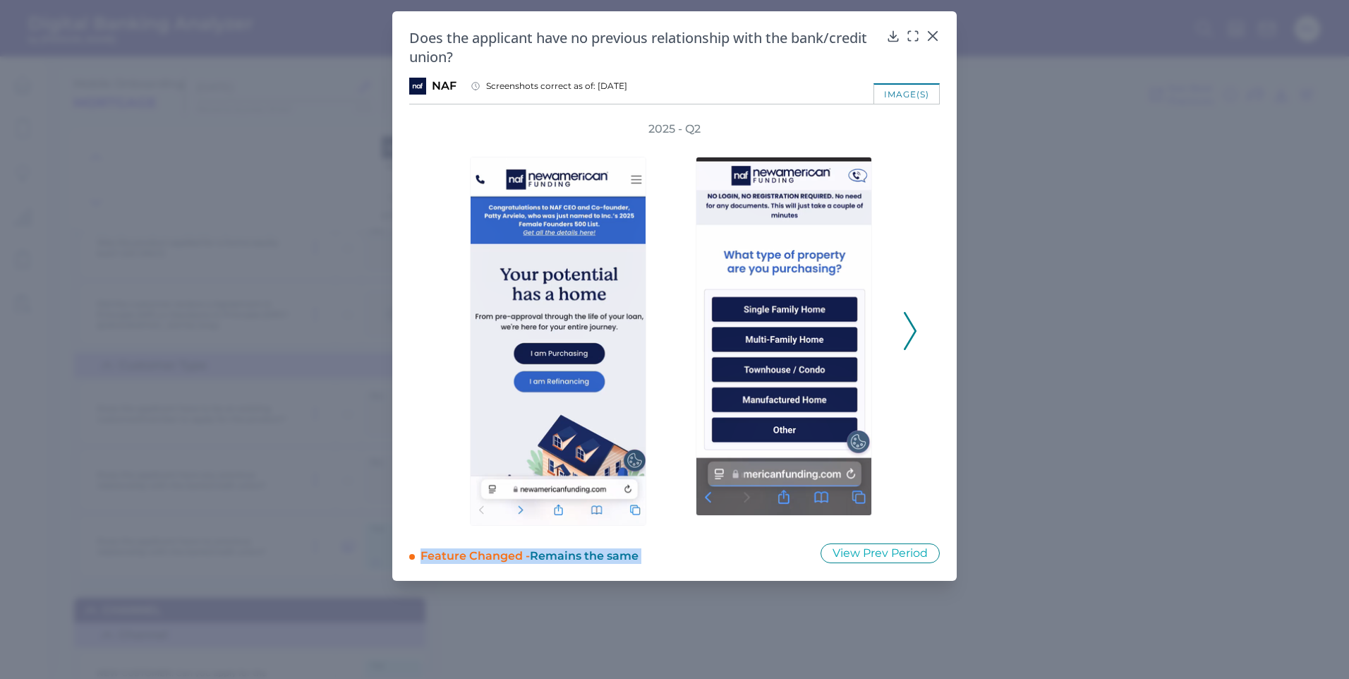
click at [435, 331] on div "2025 - Q2" at bounding box center [674, 323] width 485 height 404
click at [934, 42] on div at bounding box center [932, 46] width 14 height 14
click at [933, 34] on icon at bounding box center [932, 36] width 14 height 14
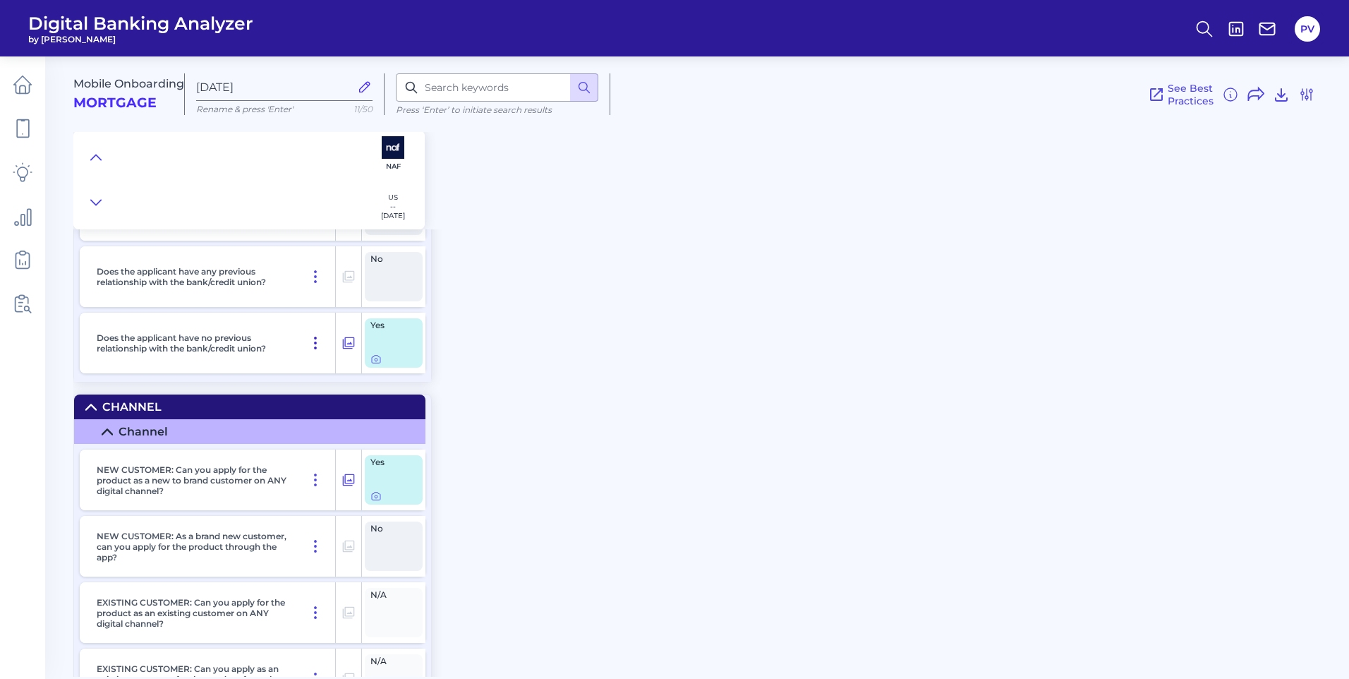
scroll to position [423, 0]
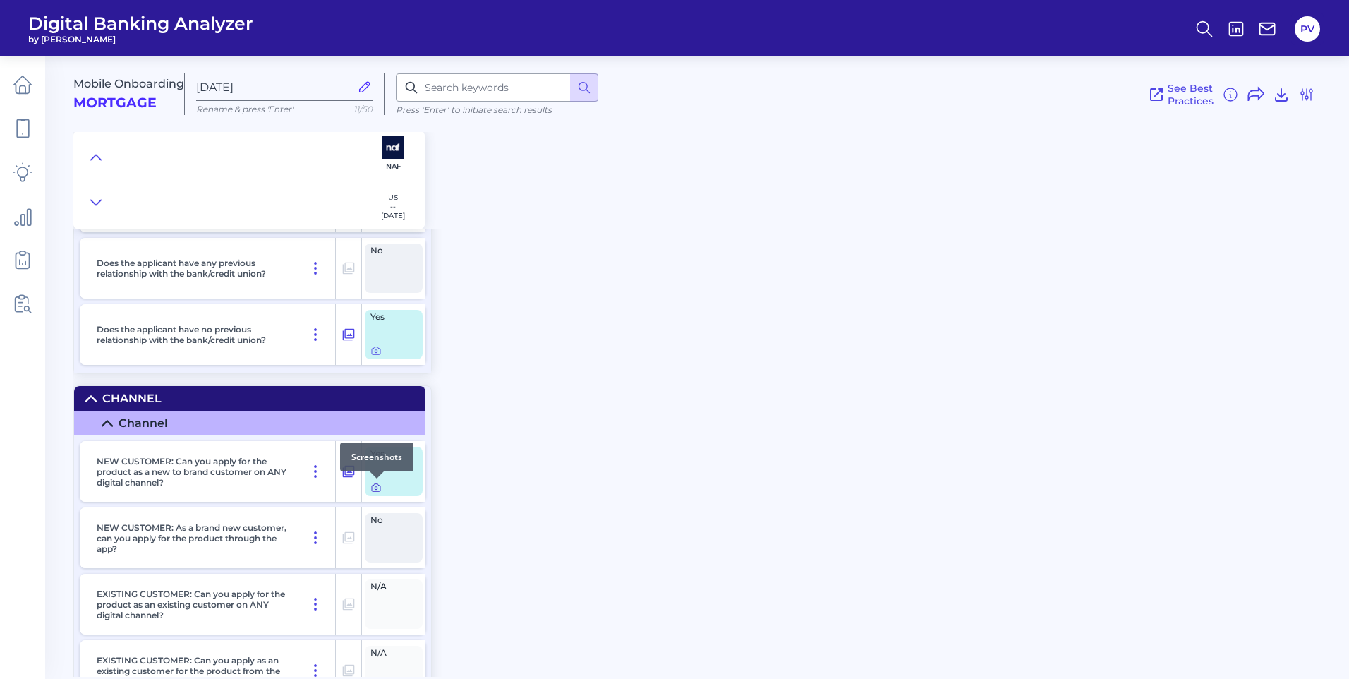
click at [379, 492] on icon at bounding box center [375, 487] width 11 height 11
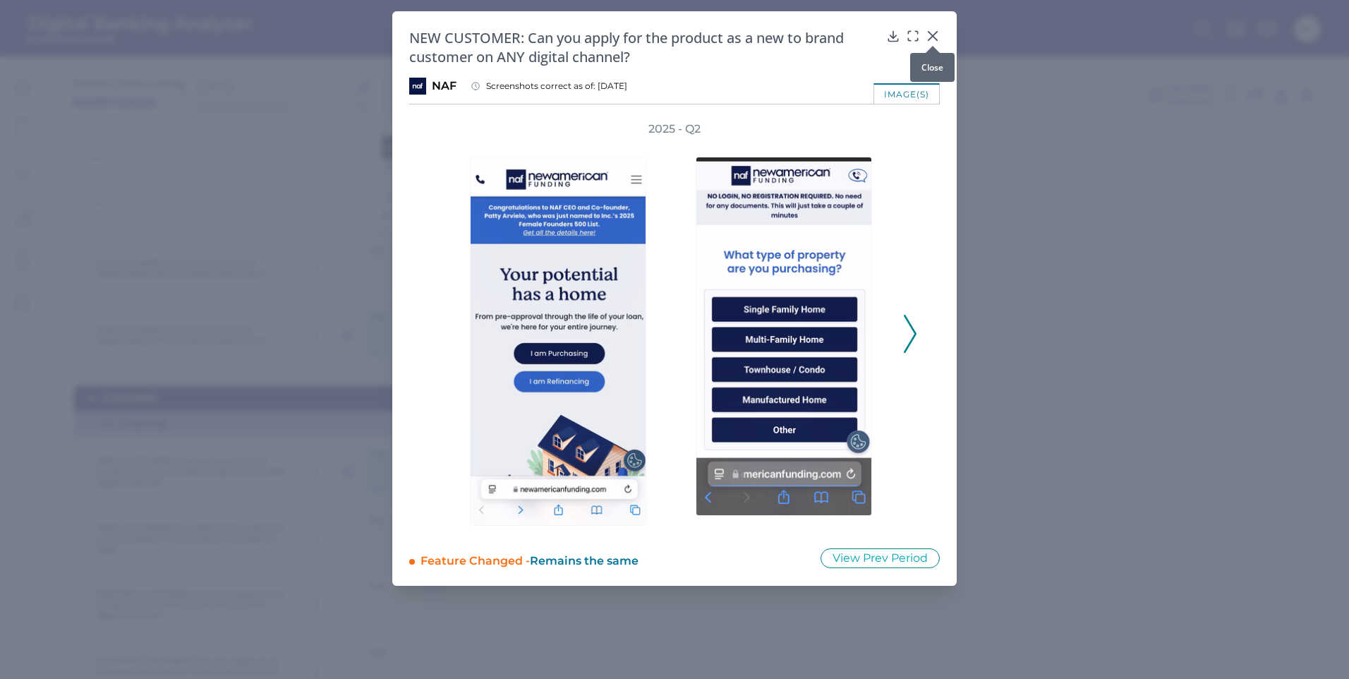
click at [929, 38] on icon at bounding box center [932, 36] width 14 height 14
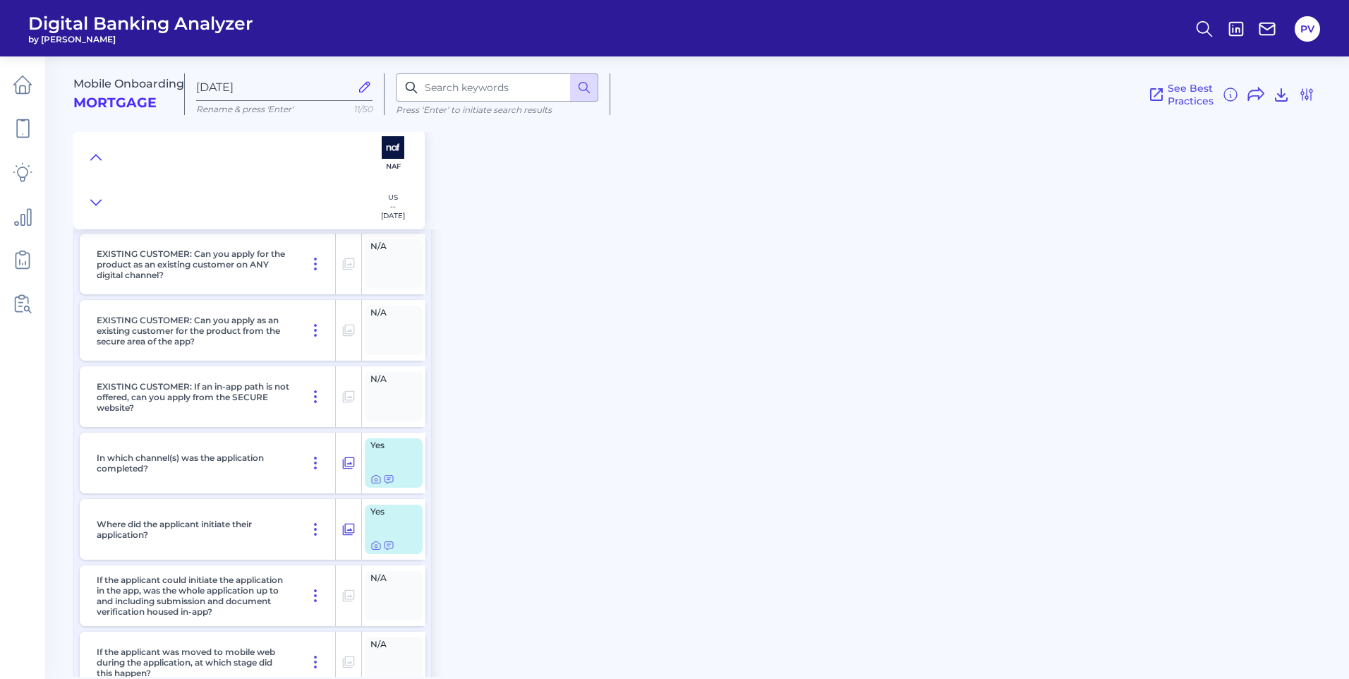
scroll to position [776, 0]
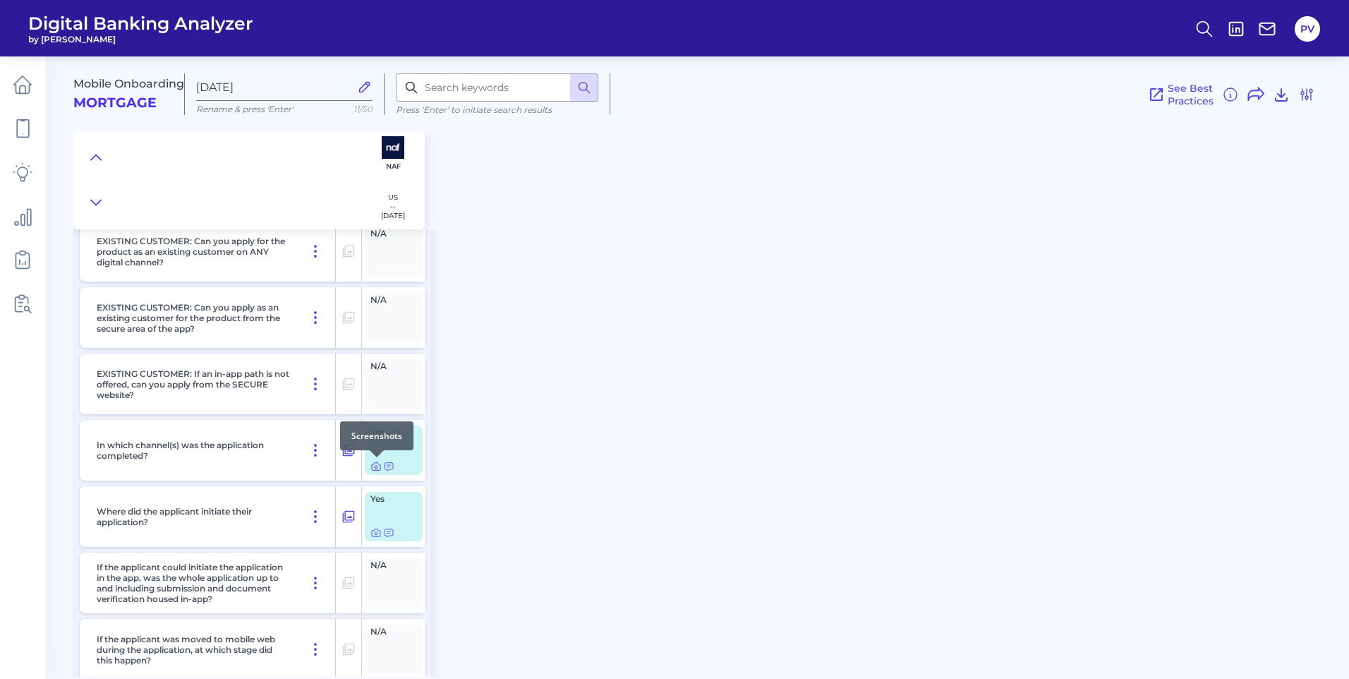
click at [379, 468] on icon at bounding box center [375, 466] width 11 height 11
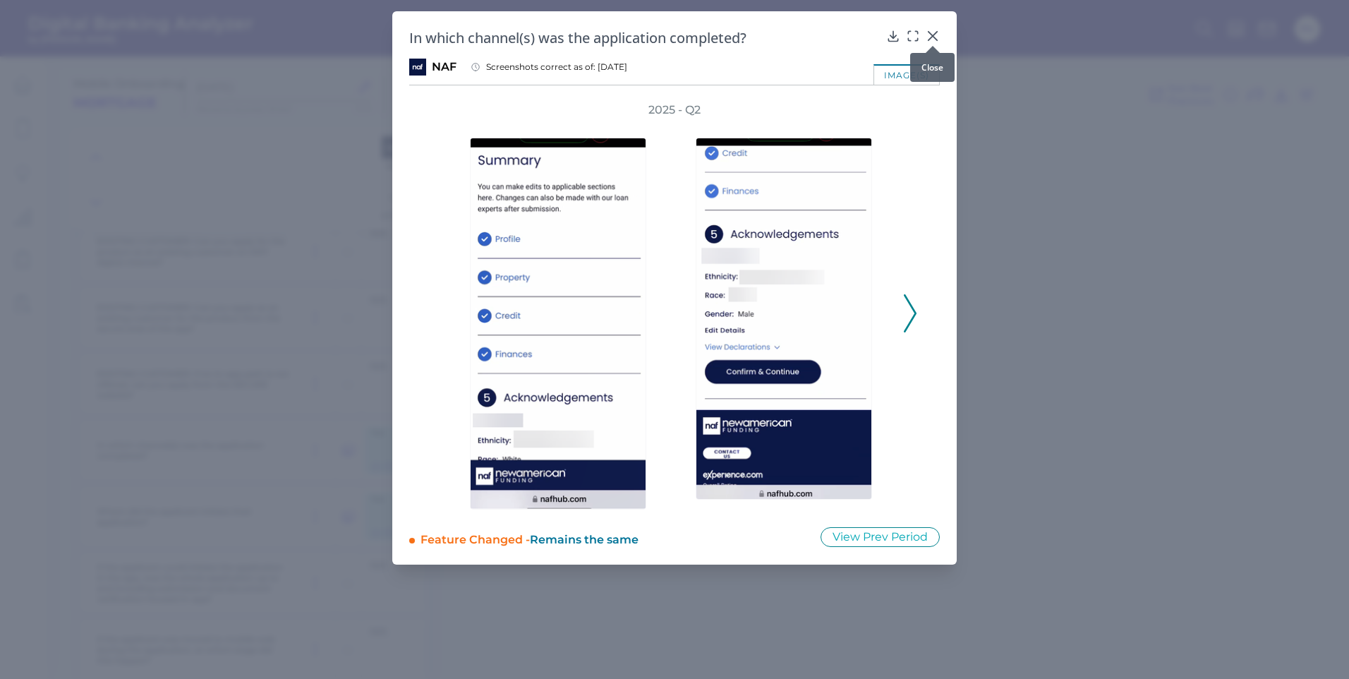
click at [935, 33] on icon at bounding box center [932, 36] width 8 height 8
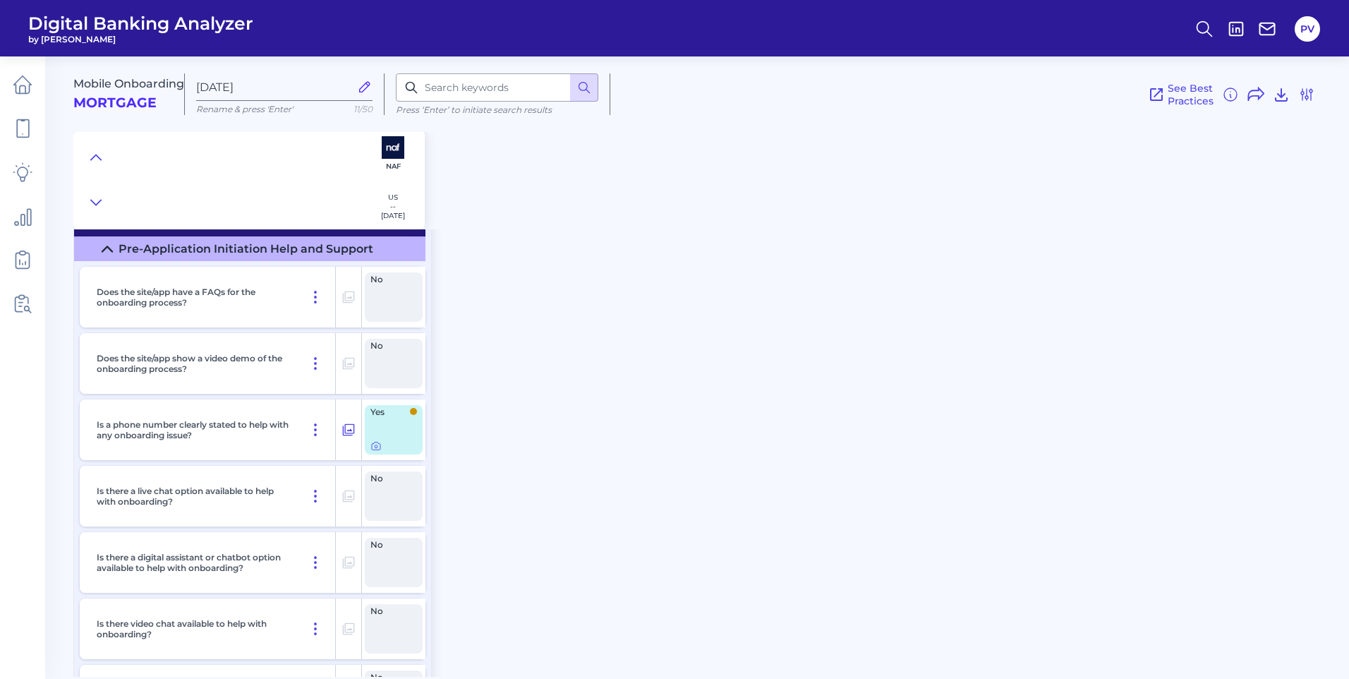
scroll to position [1552, 0]
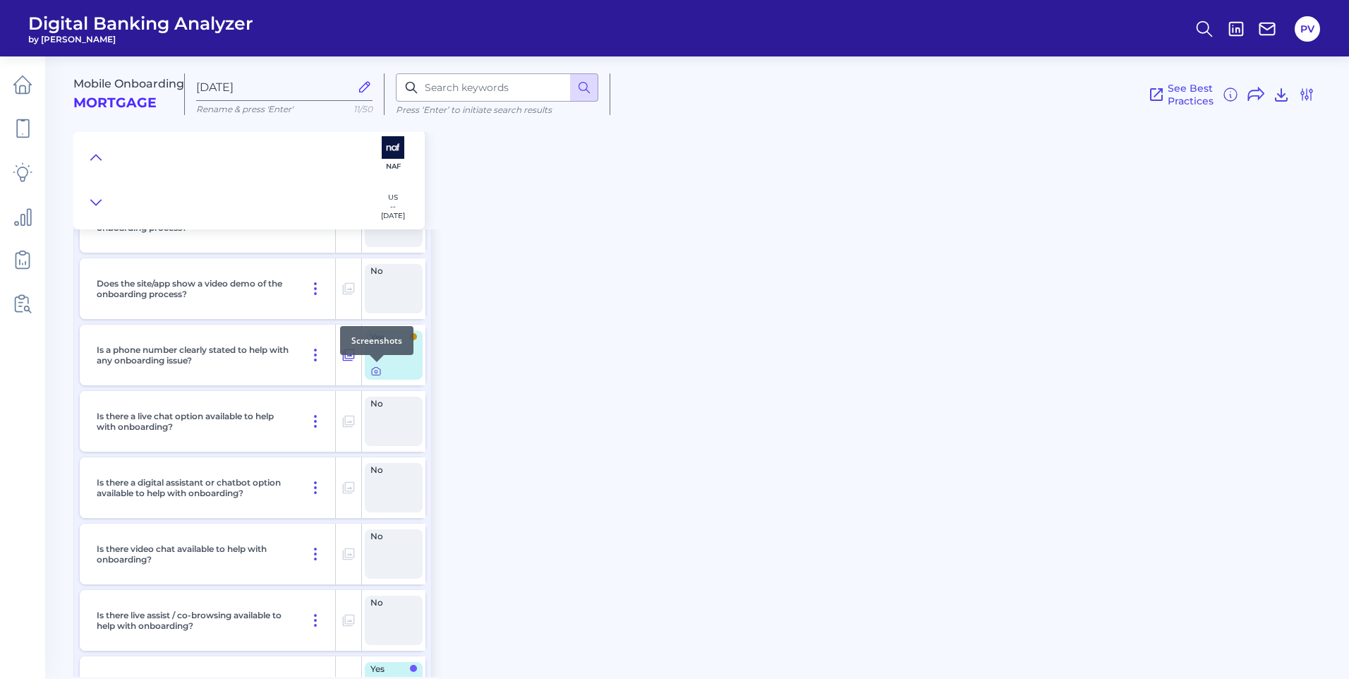
click at [375, 373] on icon at bounding box center [375, 370] width 11 height 11
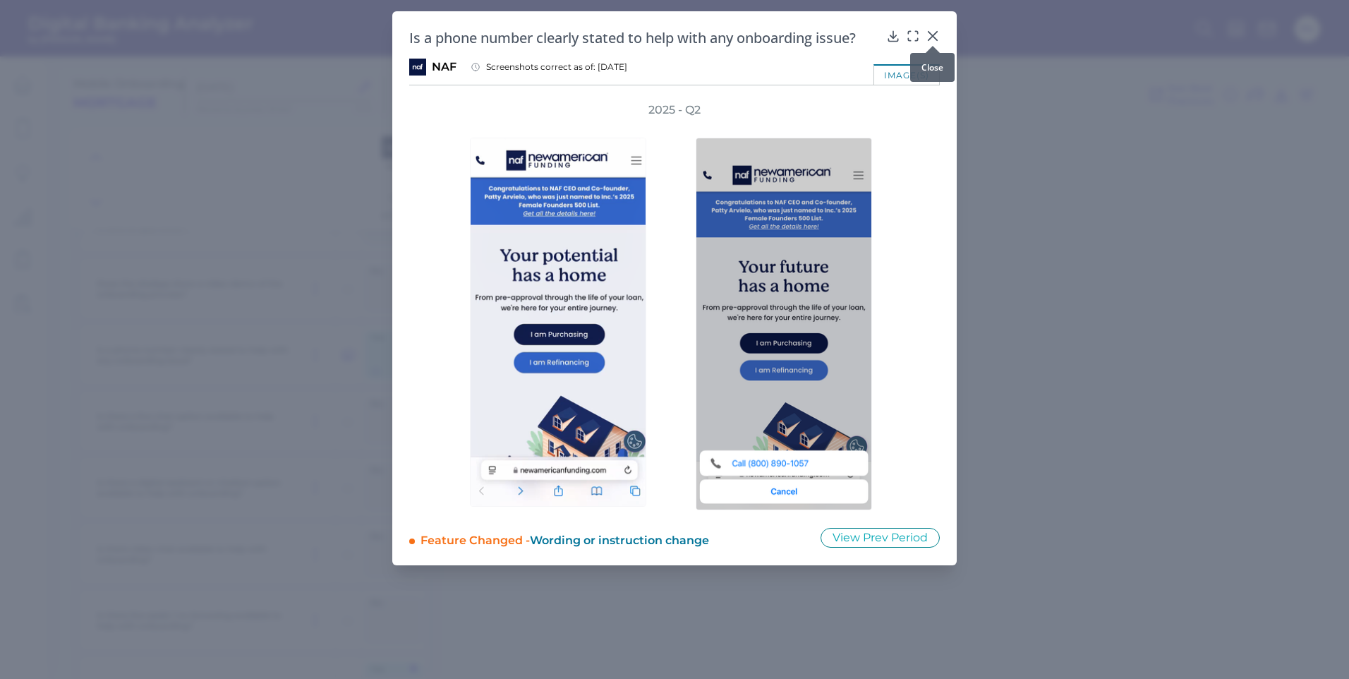
click at [938, 32] on icon at bounding box center [932, 36] width 14 height 14
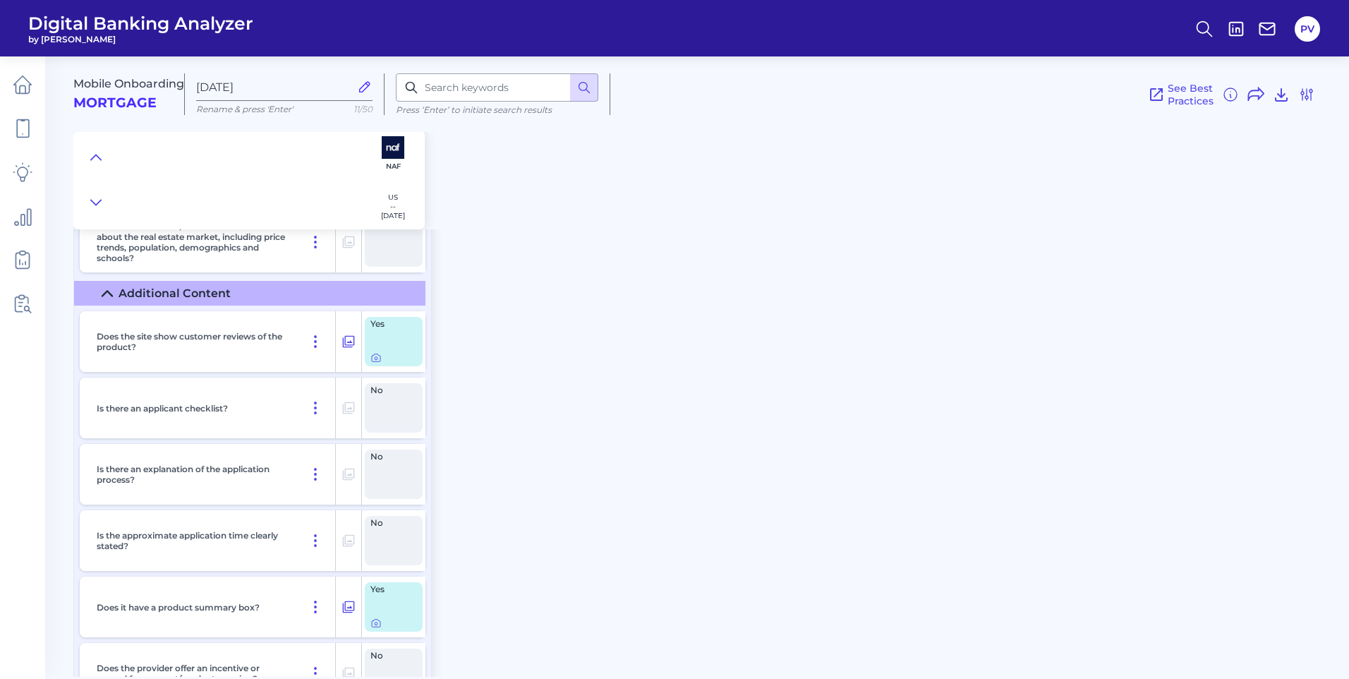
scroll to position [2610, 0]
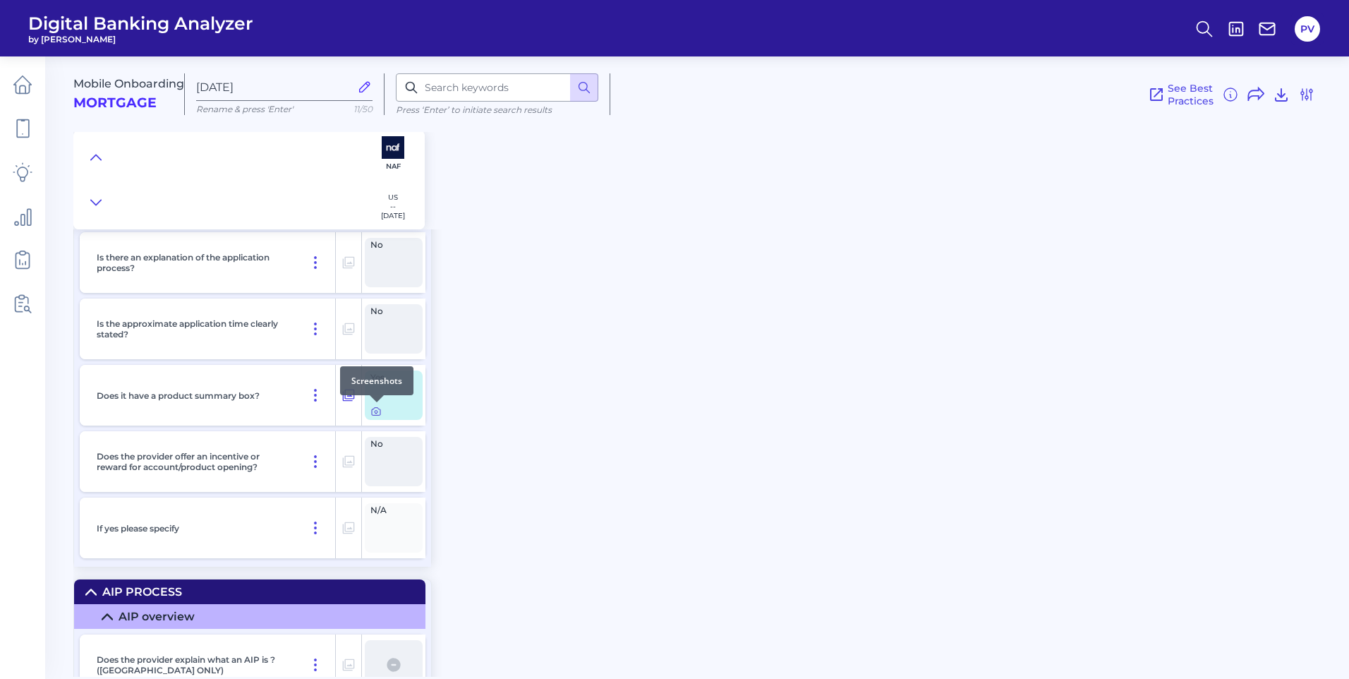
click at [376, 409] on icon at bounding box center [375, 411] width 11 height 11
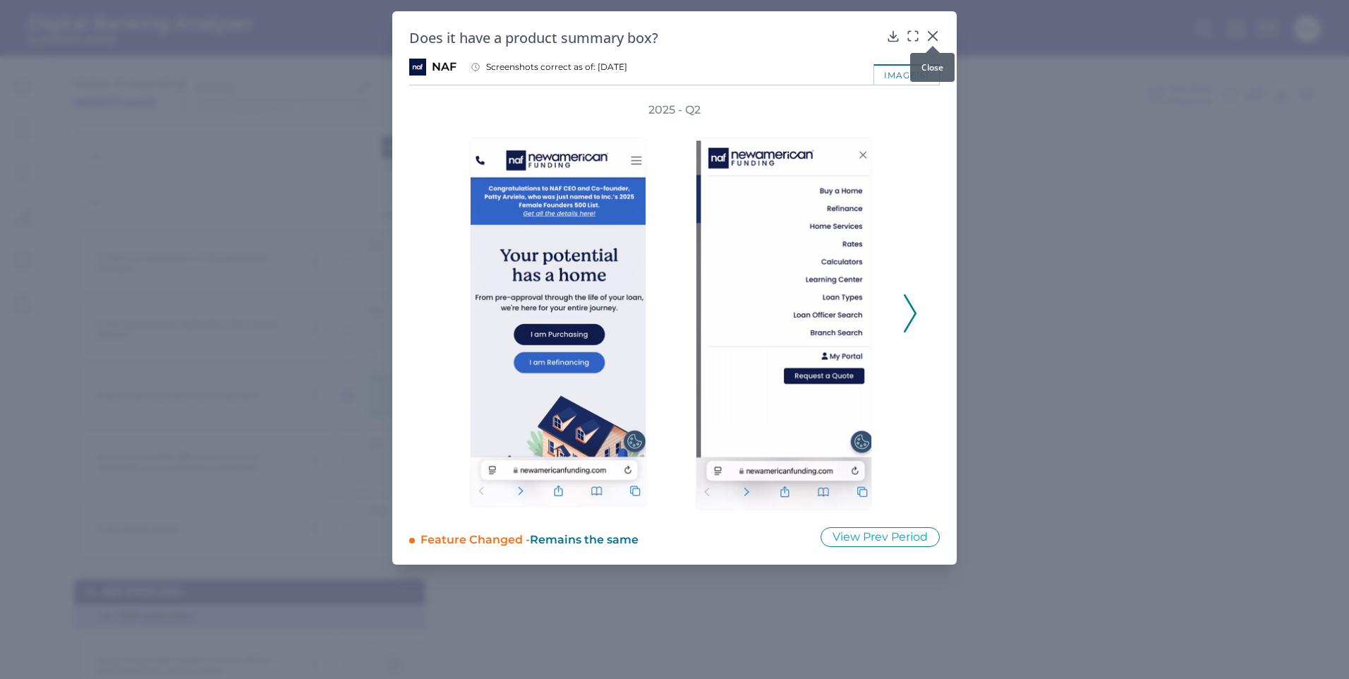
click at [935, 34] on icon at bounding box center [932, 36] width 8 height 8
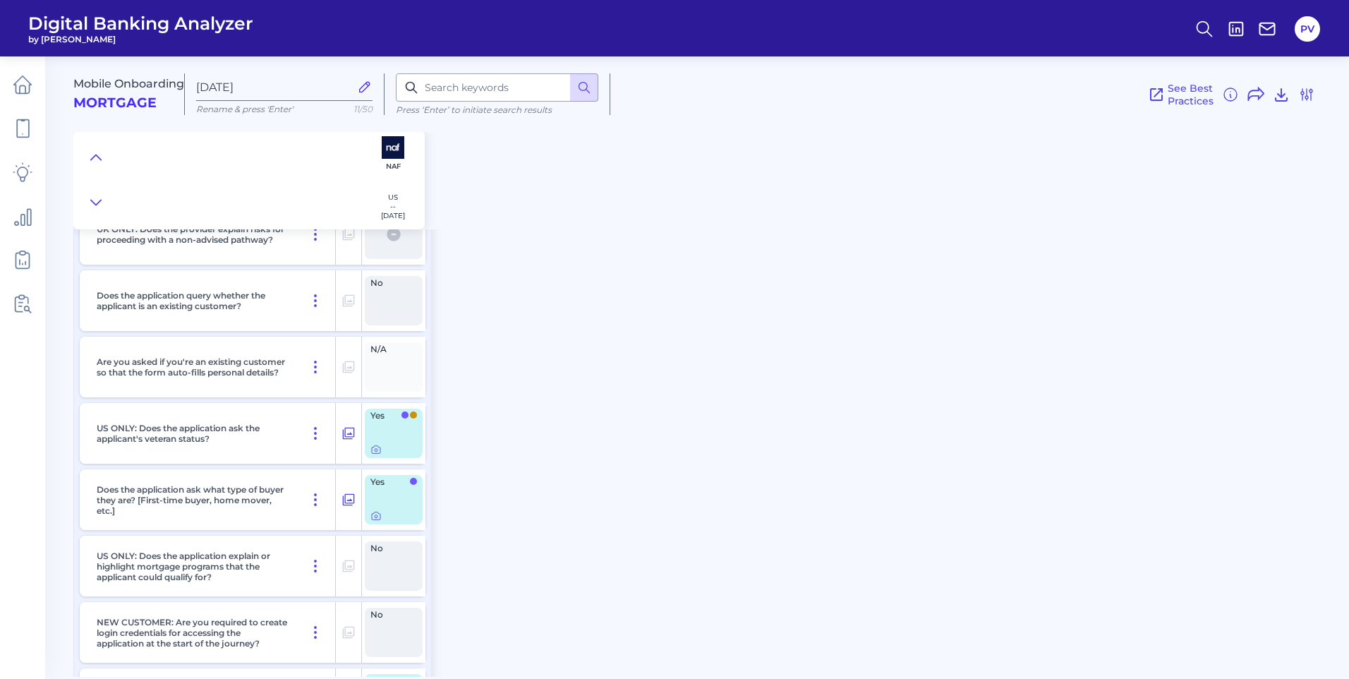
scroll to position [5219, 0]
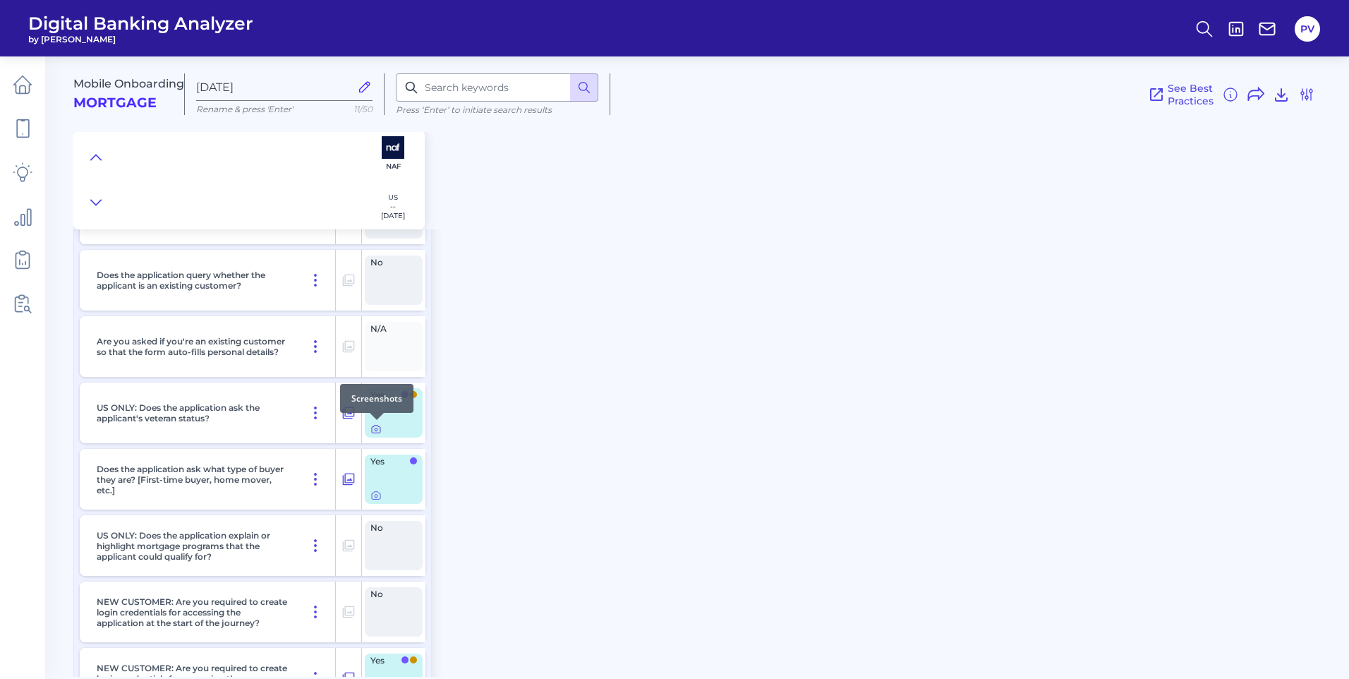
click at [377, 432] on icon at bounding box center [376, 429] width 8 height 8
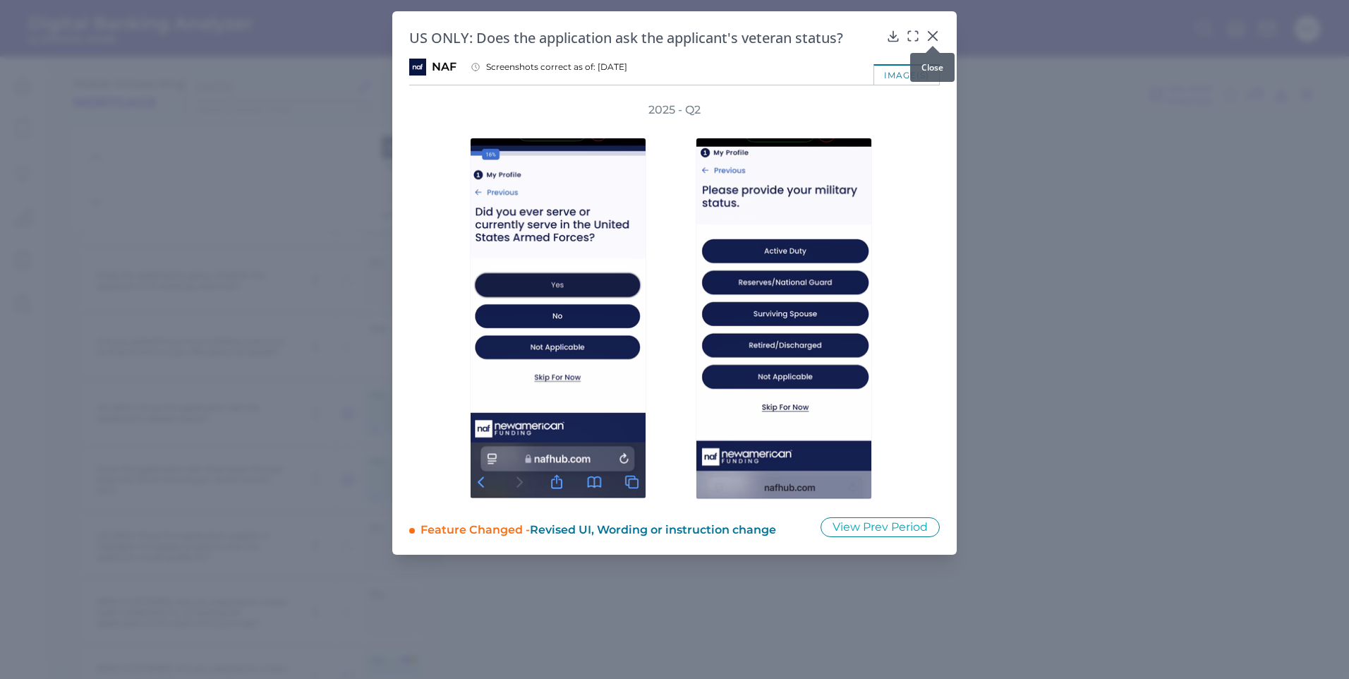
click at [933, 37] on icon at bounding box center [932, 36] width 8 height 8
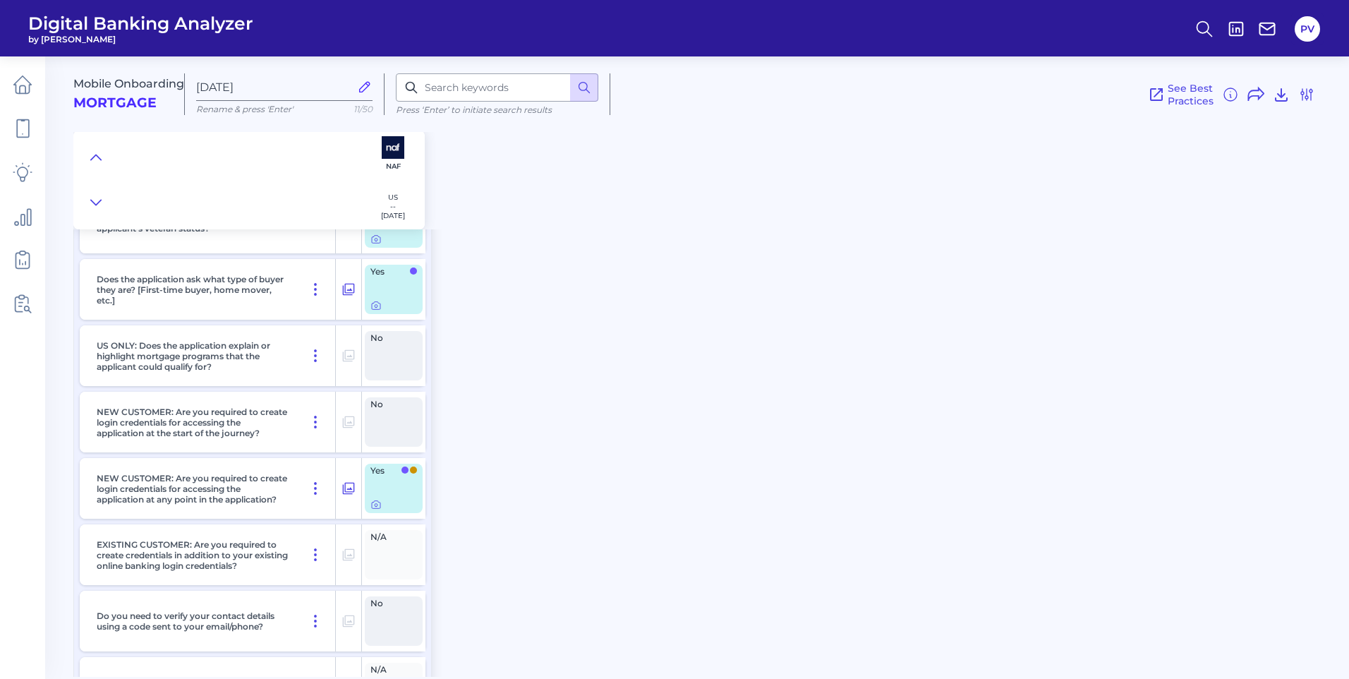
scroll to position [5431, 0]
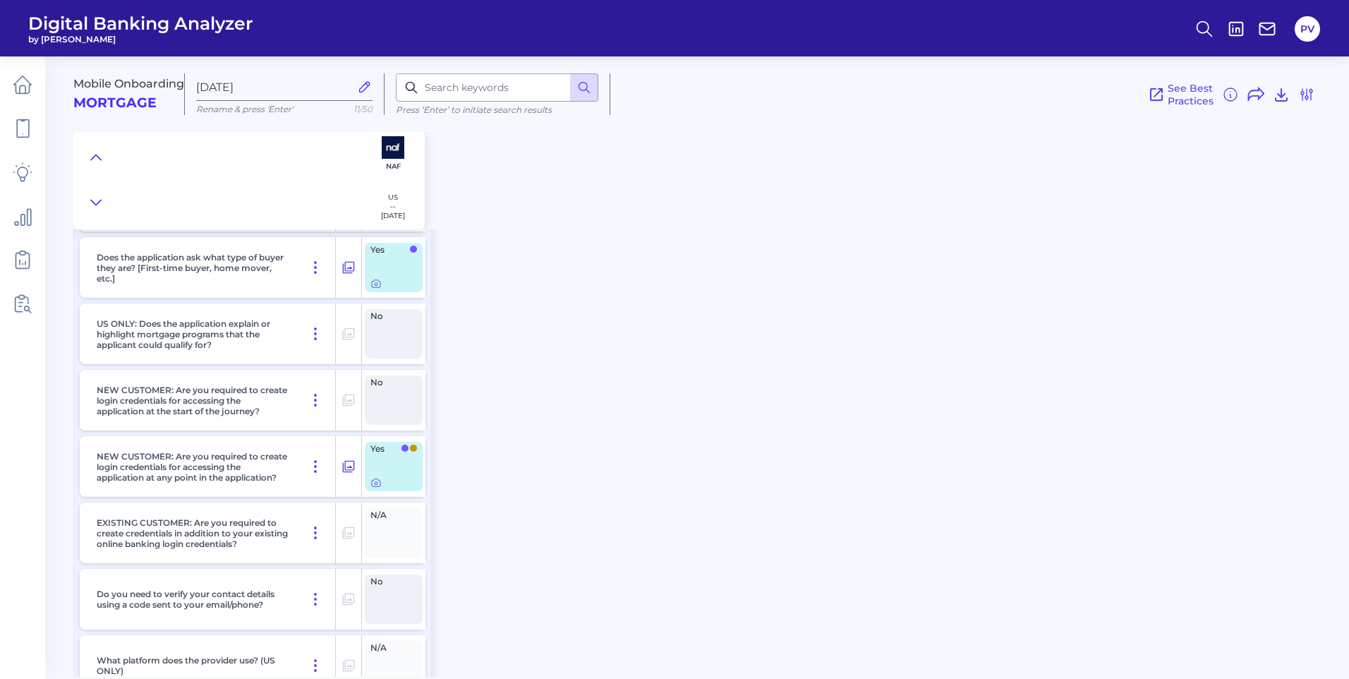
click at [377, 488] on div "Yes" at bounding box center [394, 466] width 58 height 49
click at [375, 485] on icon at bounding box center [375, 482] width 11 height 11
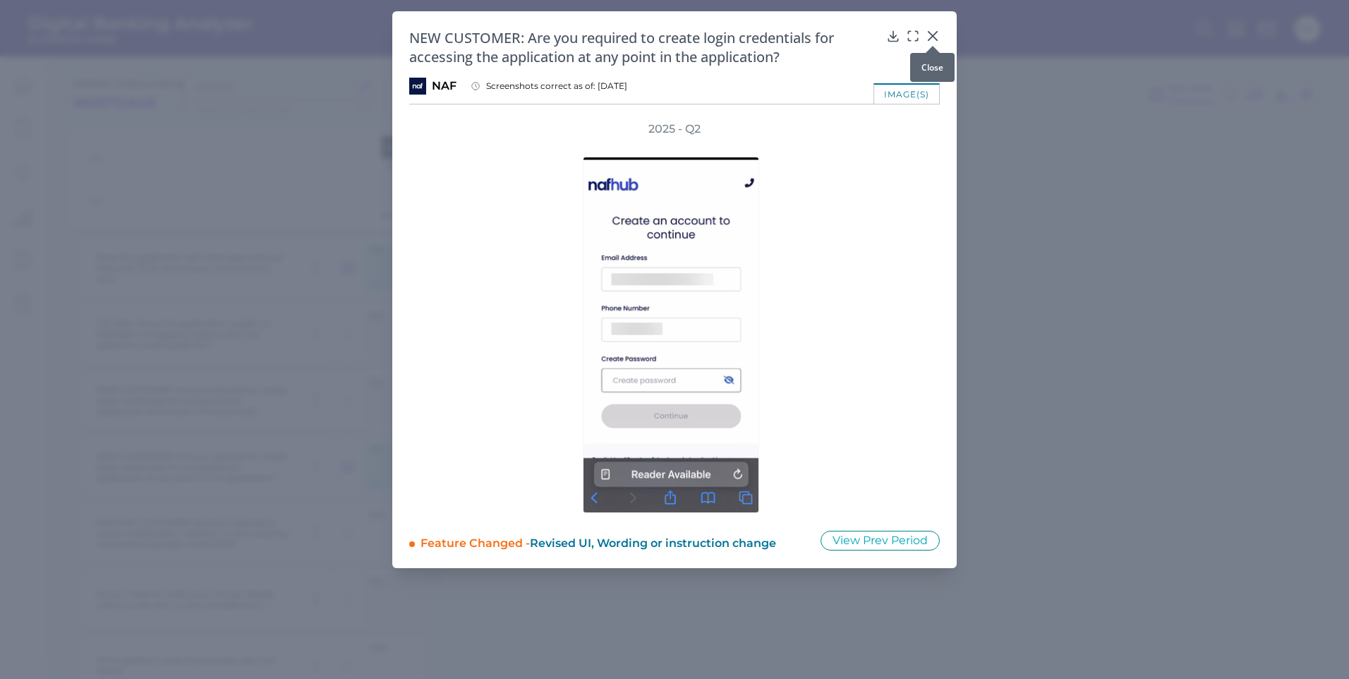
click at [934, 39] on div at bounding box center [932, 46] width 14 height 14
click at [930, 36] on icon at bounding box center [932, 36] width 14 height 14
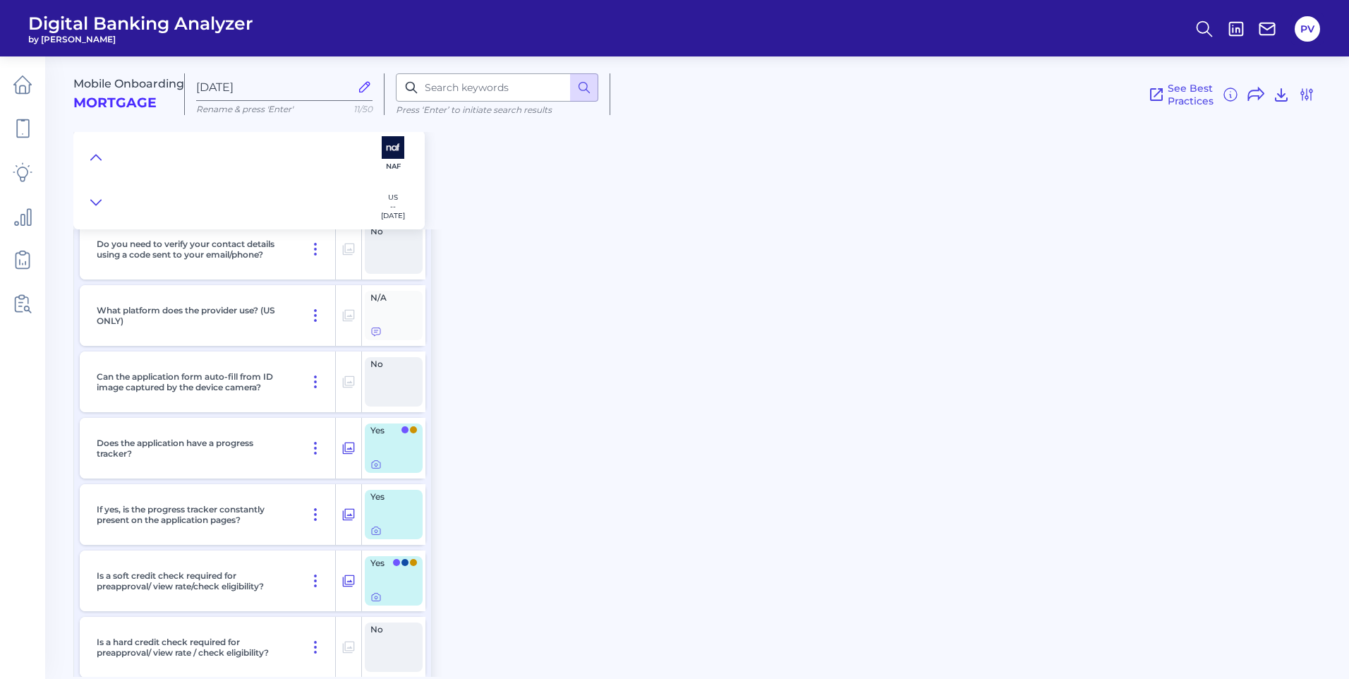
scroll to position [5854, 0]
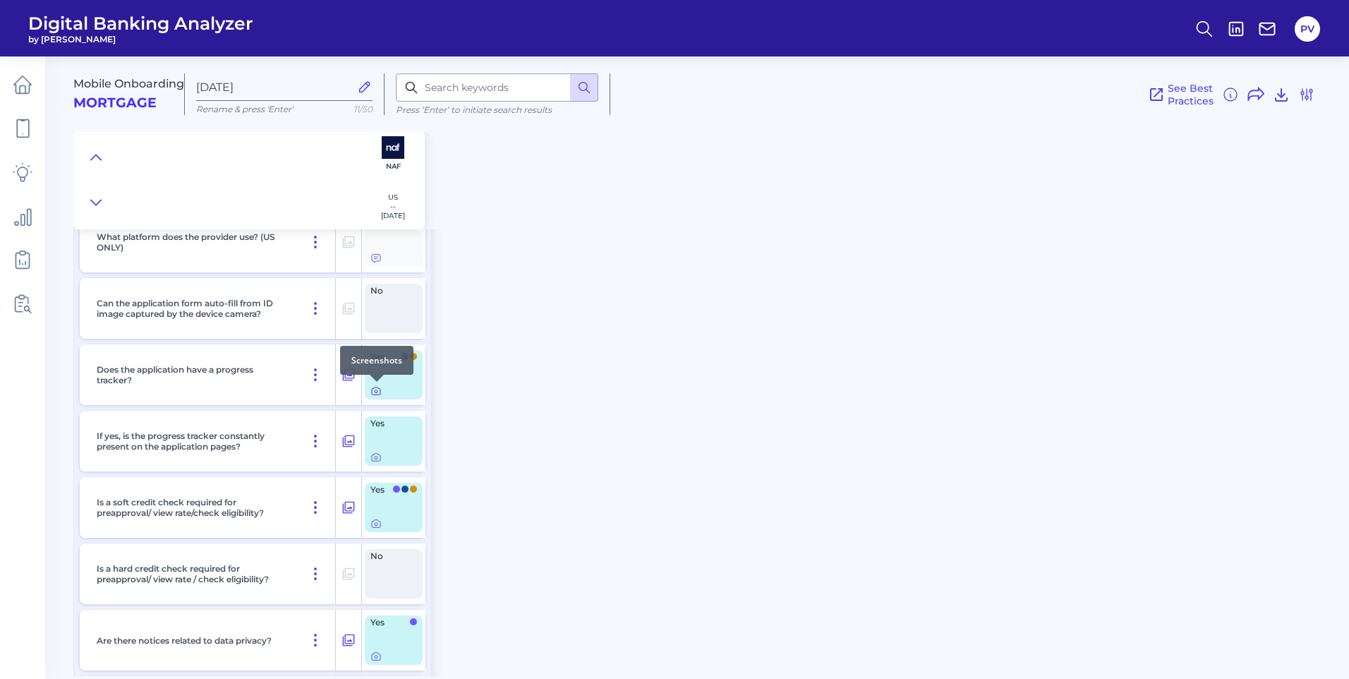
click at [379, 391] on icon at bounding box center [375, 390] width 11 height 11
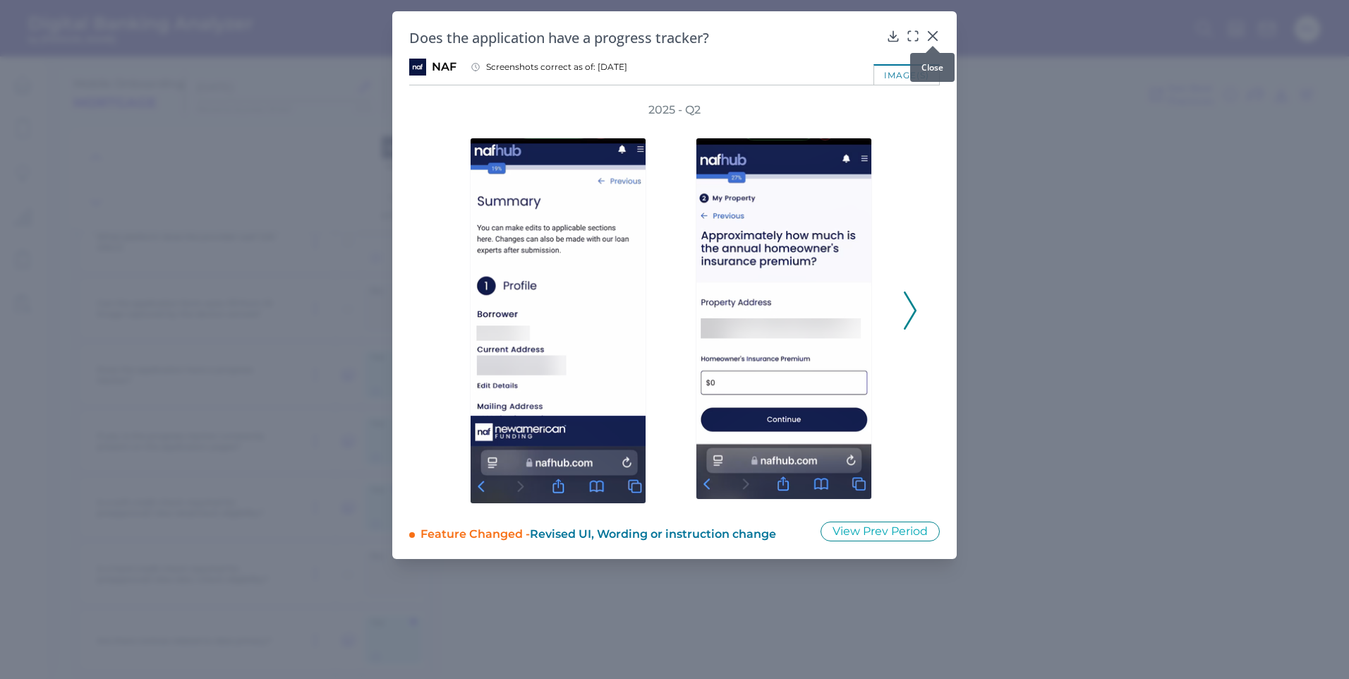
click at [930, 36] on icon at bounding box center [932, 36] width 14 height 14
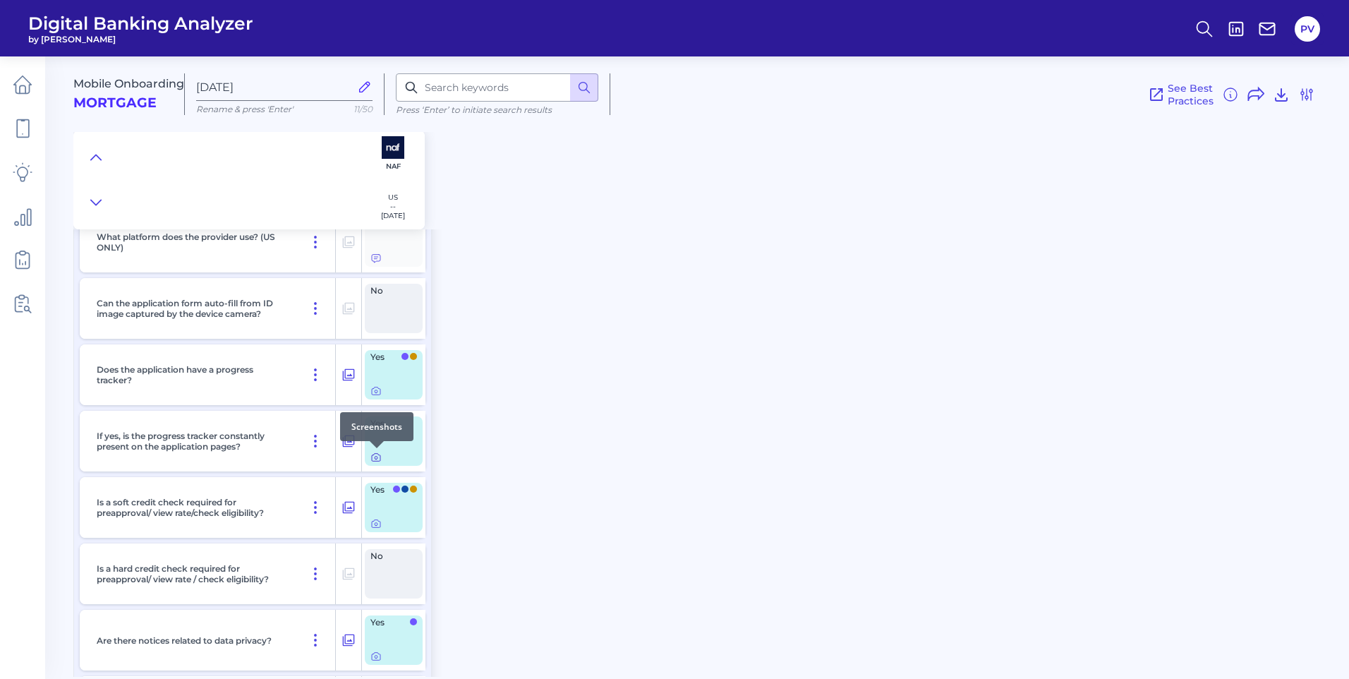
click at [373, 458] on icon at bounding box center [375, 456] width 11 height 11
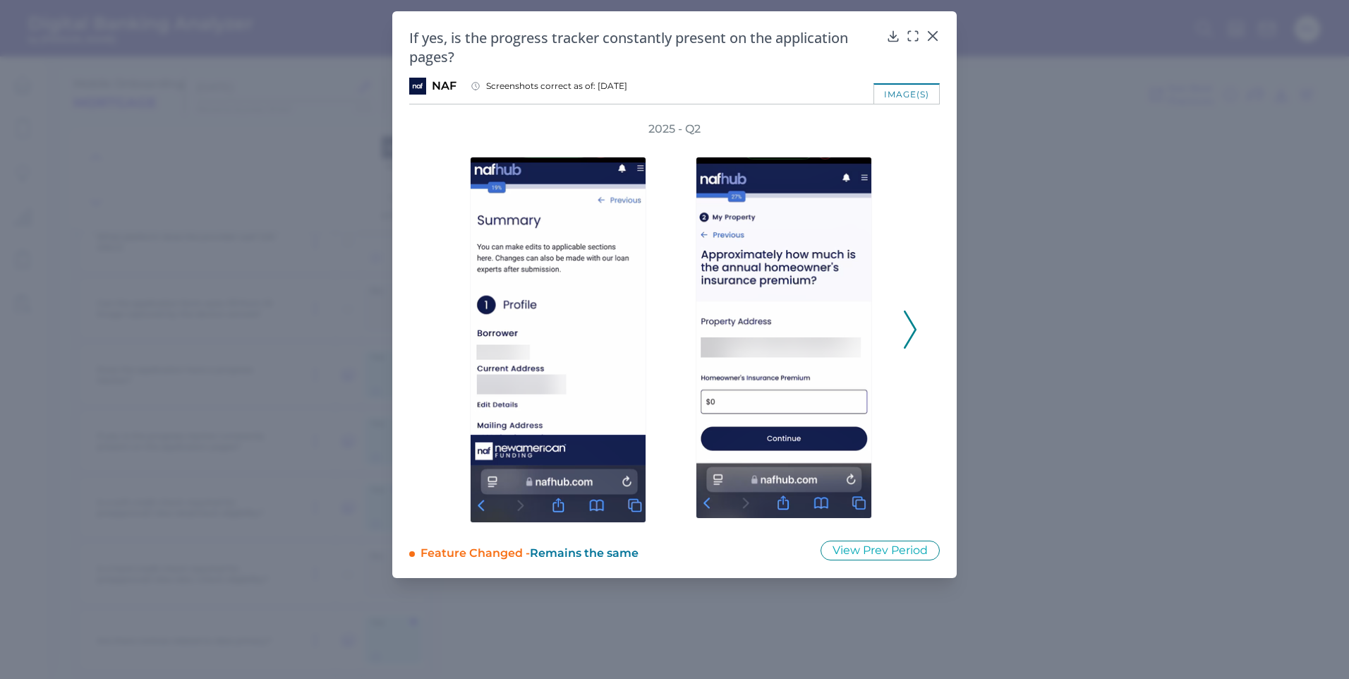
click at [914, 337] on icon at bounding box center [910, 329] width 13 height 38
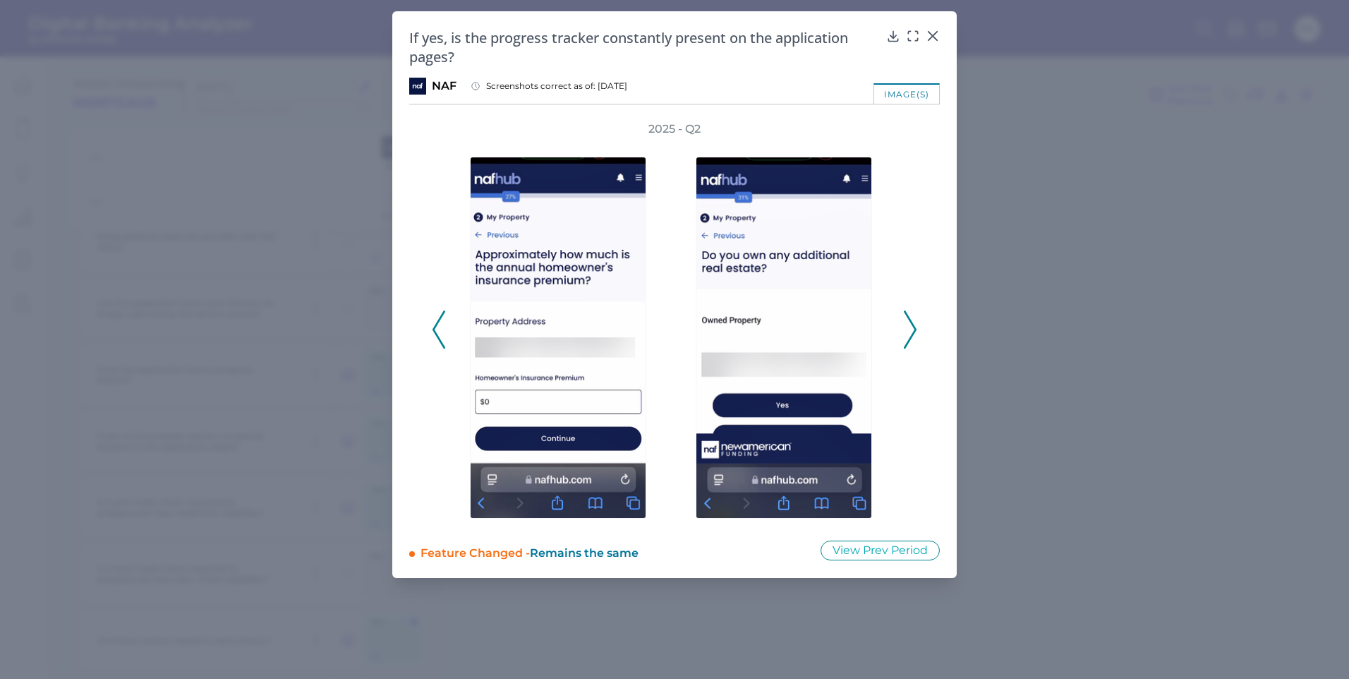
click at [914, 337] on icon at bounding box center [910, 329] width 13 height 38
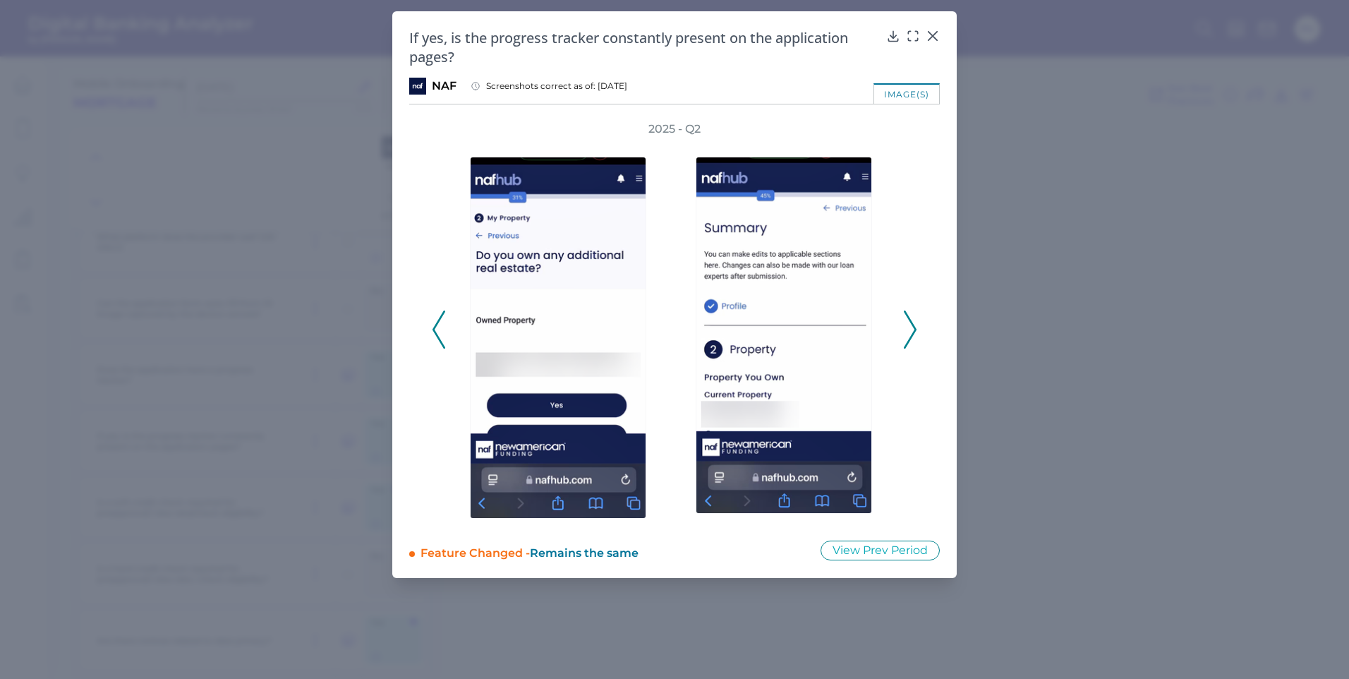
click at [914, 337] on icon at bounding box center [910, 329] width 13 height 38
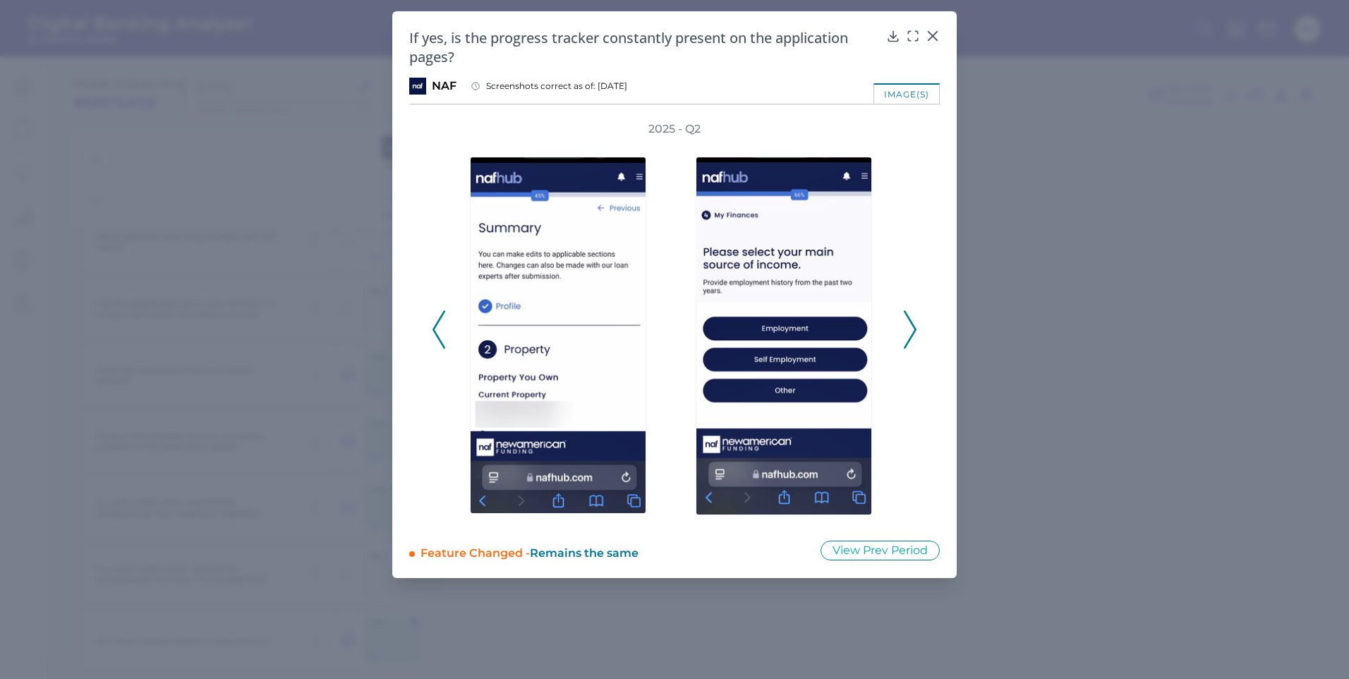
drag, startPoint x: 441, startPoint y: 339, endPoint x: 451, endPoint y: 339, distance: 10.6
click at [443, 339] on icon at bounding box center [438, 329] width 13 height 38
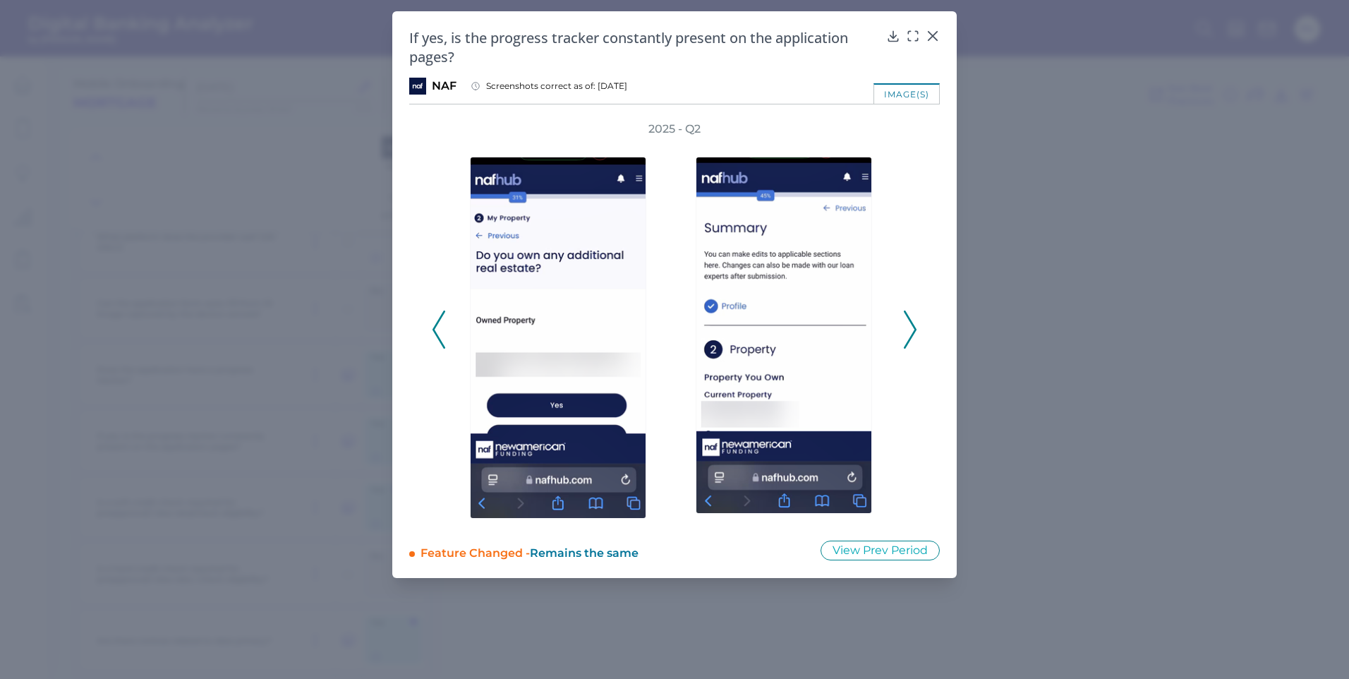
click at [451, 339] on div at bounding box center [562, 330] width 226 height 386
click at [443, 335] on icon at bounding box center [438, 329] width 13 height 38
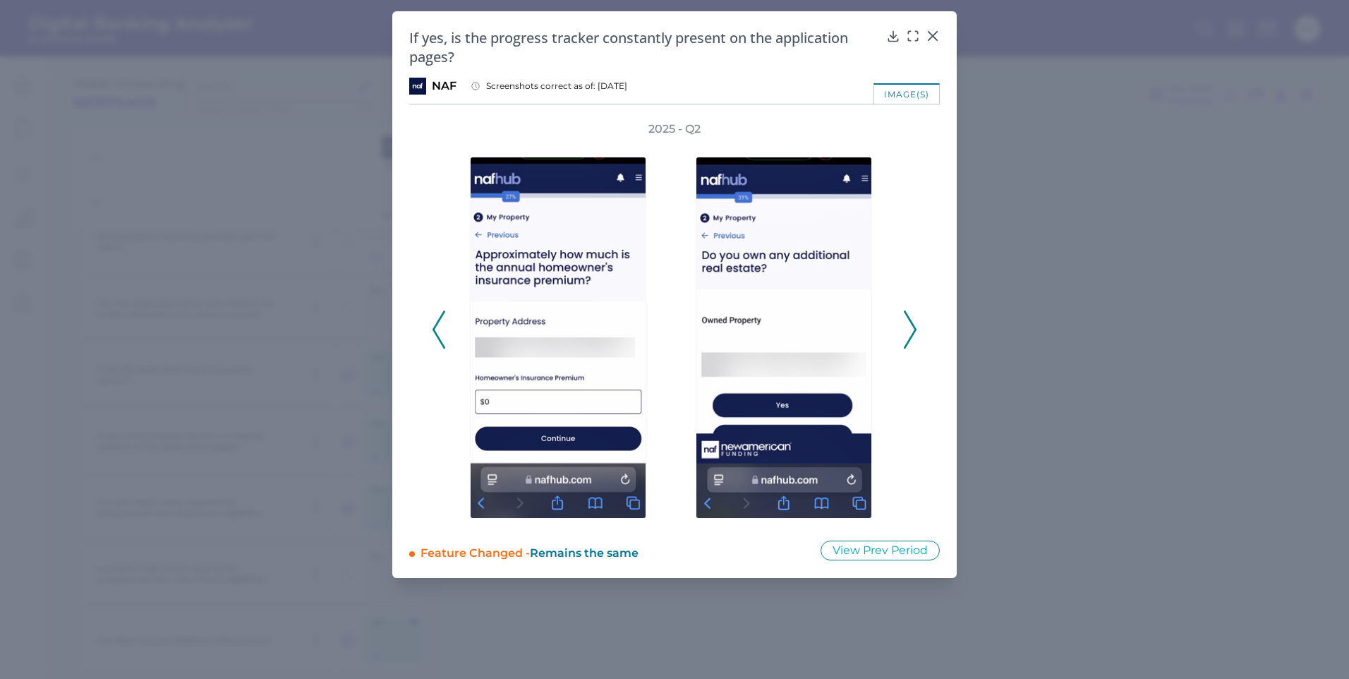
click at [444, 335] on icon at bounding box center [438, 329] width 13 height 38
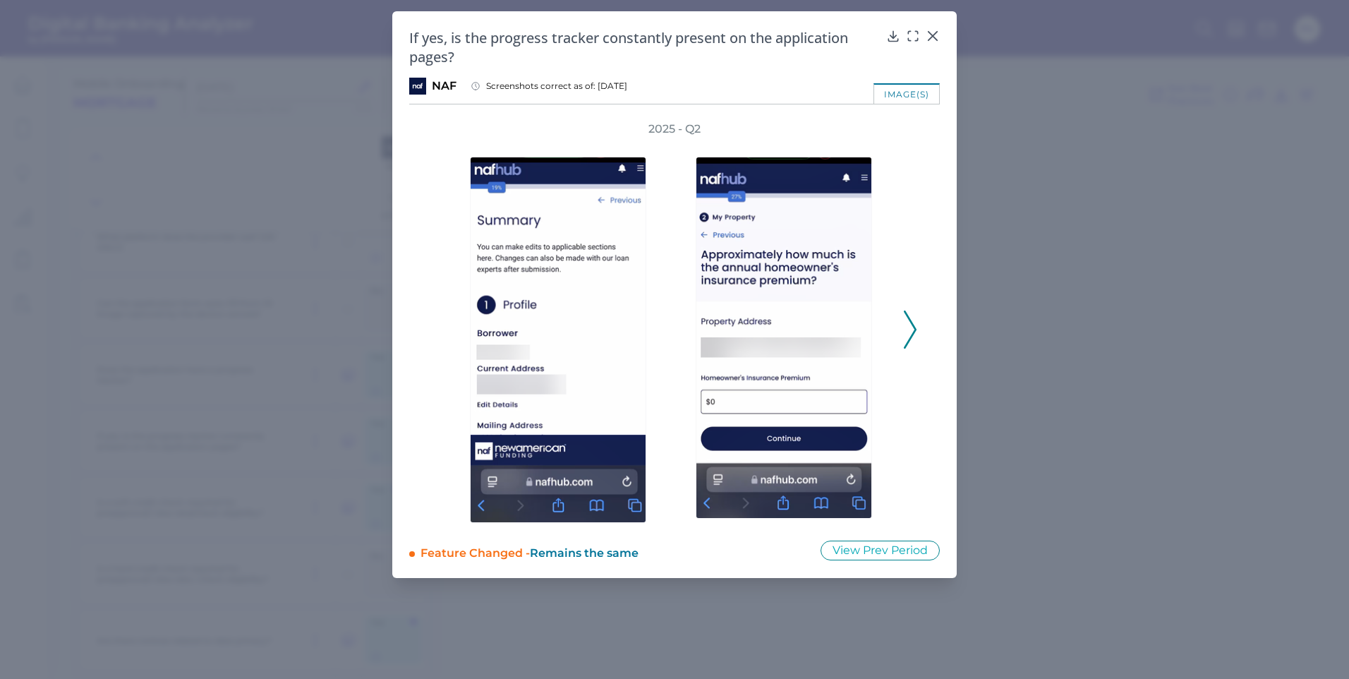
click at [444, 334] on div "2025 - Q2" at bounding box center [674, 321] width 485 height 401
click at [911, 330] on icon at bounding box center [910, 329] width 13 height 38
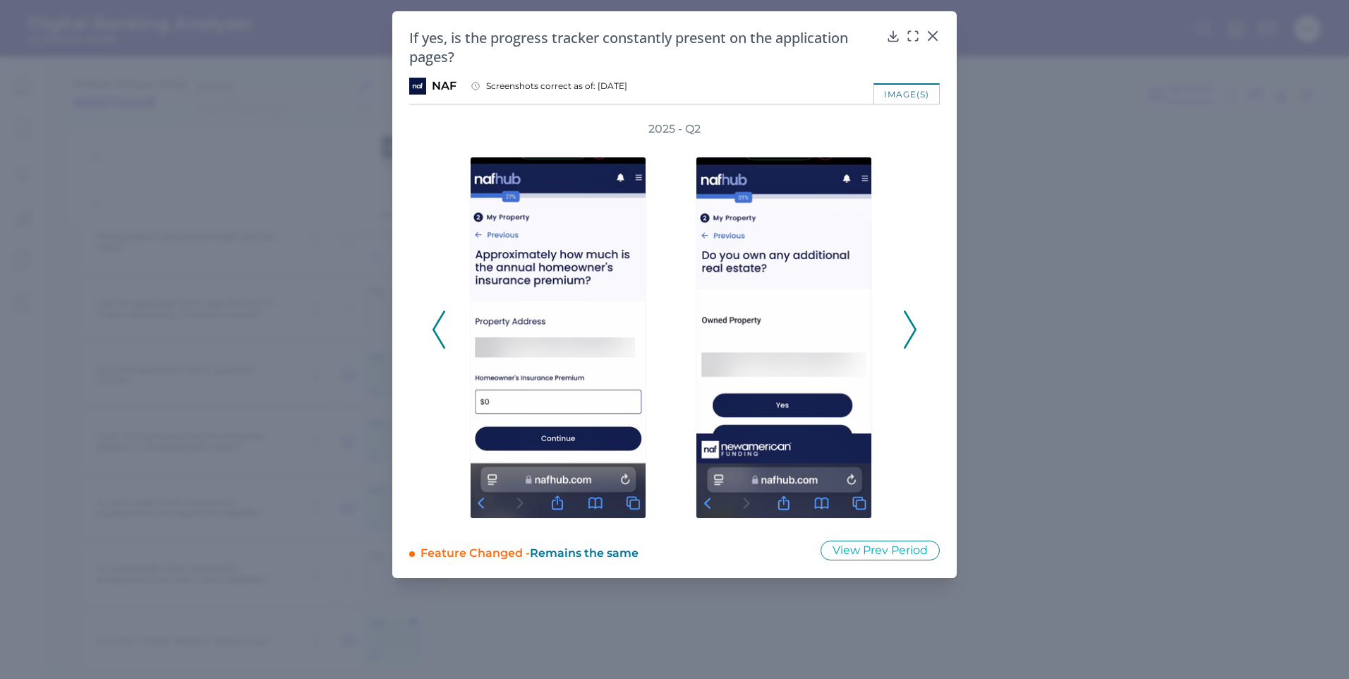
click at [911, 330] on icon at bounding box center [910, 329] width 13 height 38
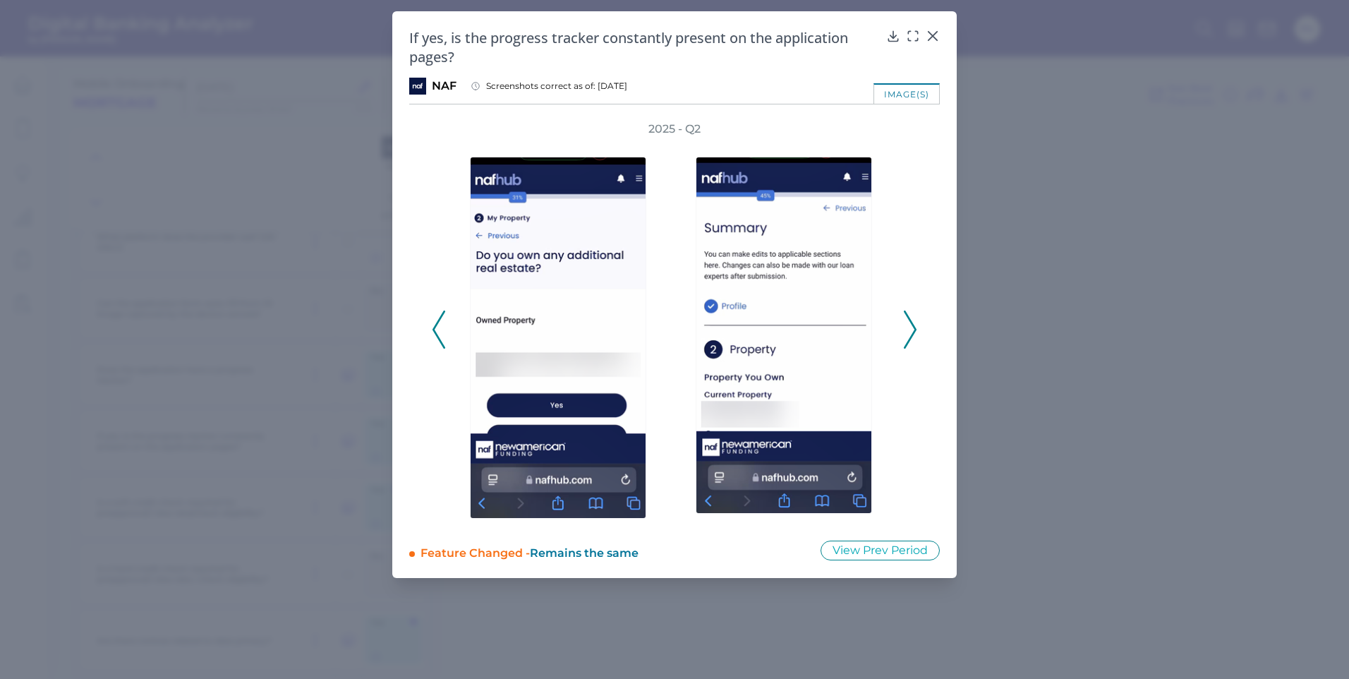
click at [911, 330] on icon at bounding box center [910, 329] width 13 height 38
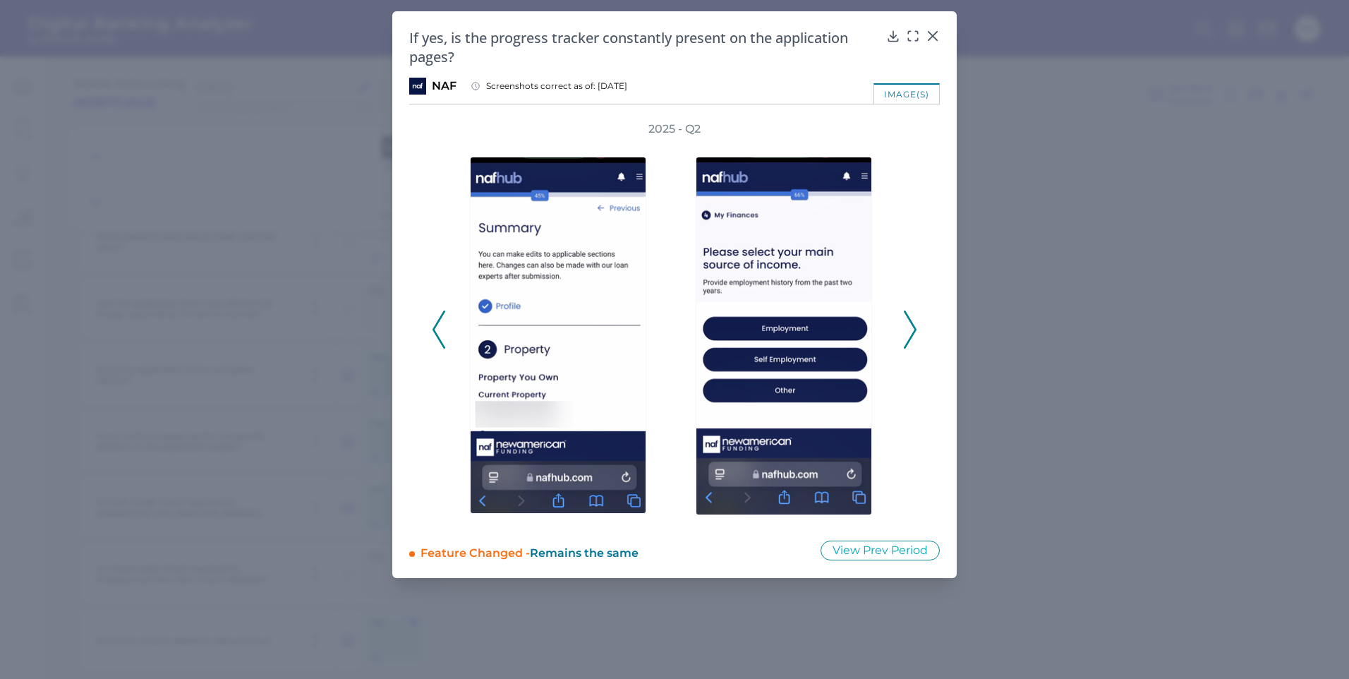
click at [911, 330] on icon at bounding box center [910, 329] width 13 height 38
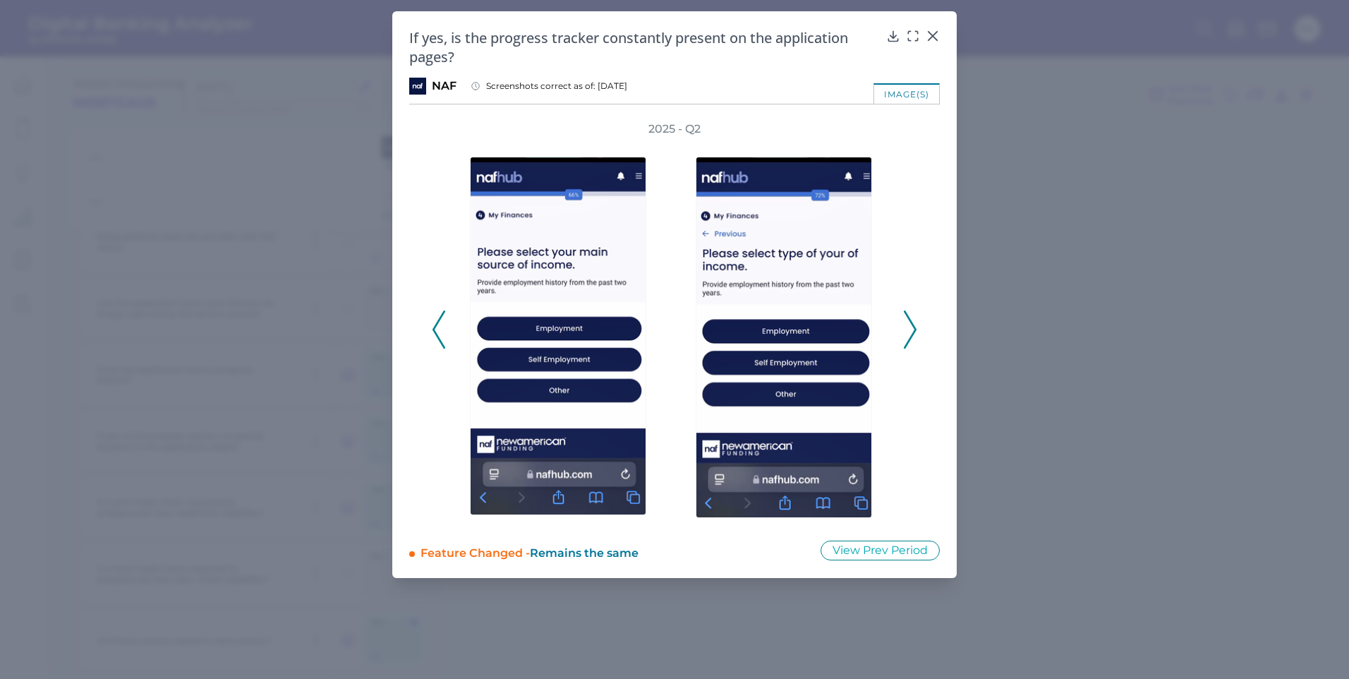
click at [911, 331] on icon at bounding box center [910, 329] width 13 height 38
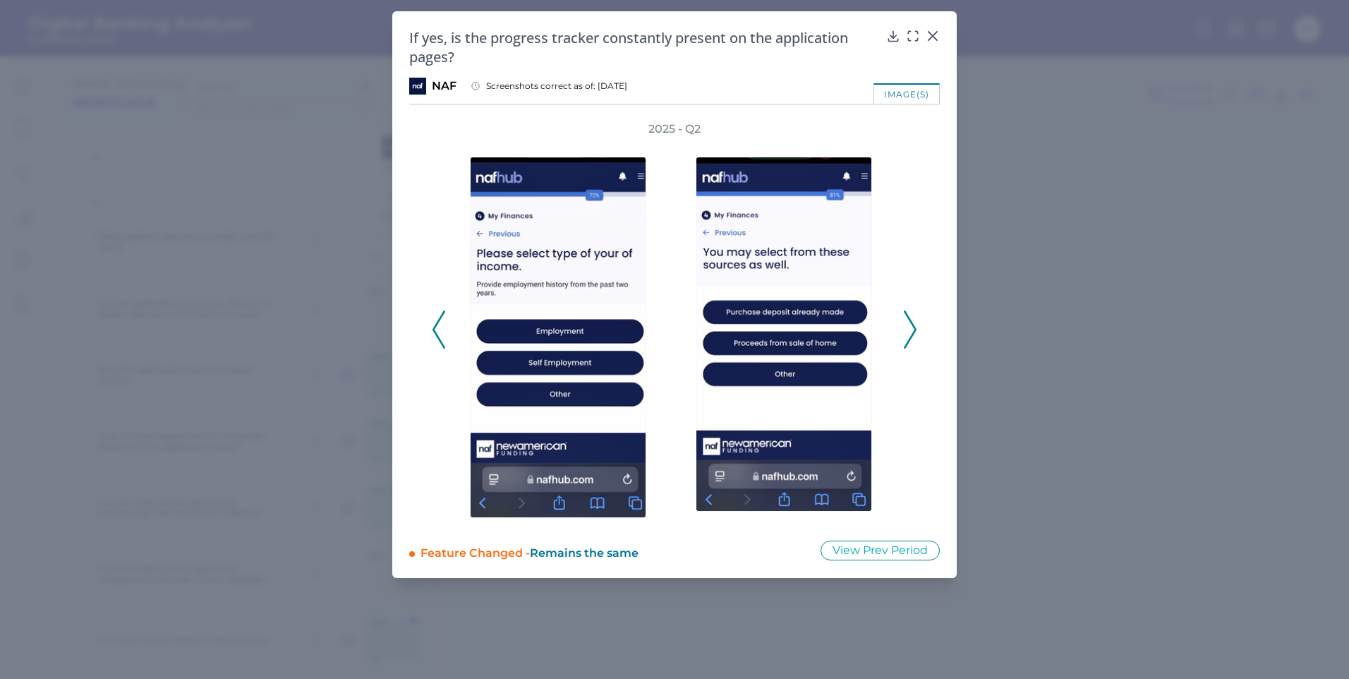
click at [911, 331] on icon at bounding box center [910, 329] width 13 height 38
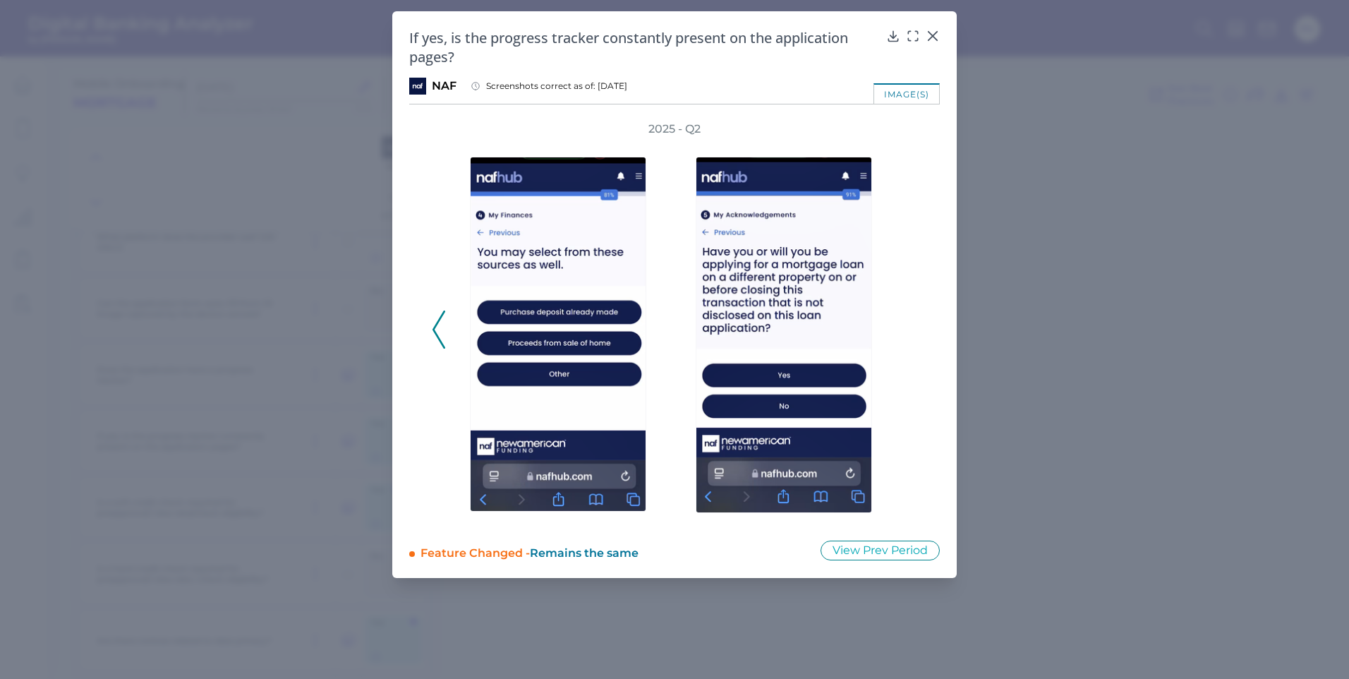
click at [911, 331] on div "2025 - Q2" at bounding box center [674, 321] width 485 height 401
click at [937, 42] on div at bounding box center [932, 46] width 14 height 14
click at [935, 32] on icon at bounding box center [932, 36] width 14 height 14
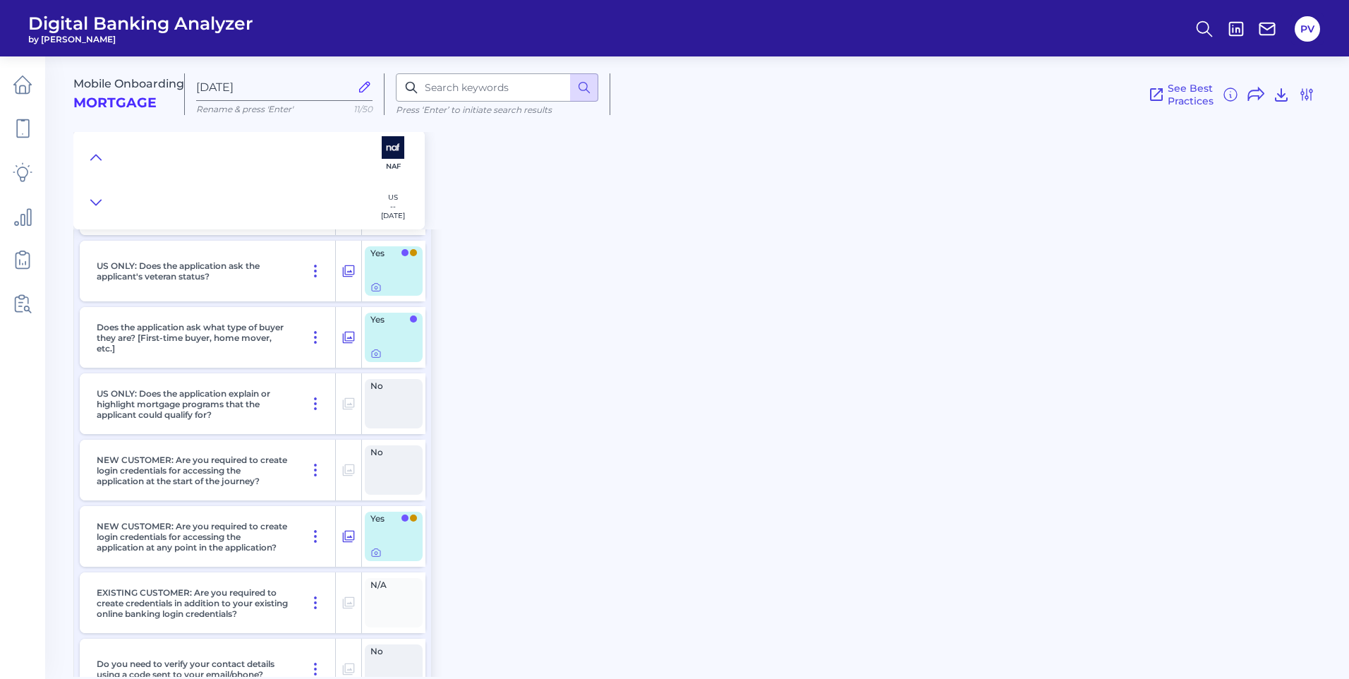
scroll to position [5360, 0]
click at [378, 355] on icon at bounding box center [375, 353] width 11 height 11
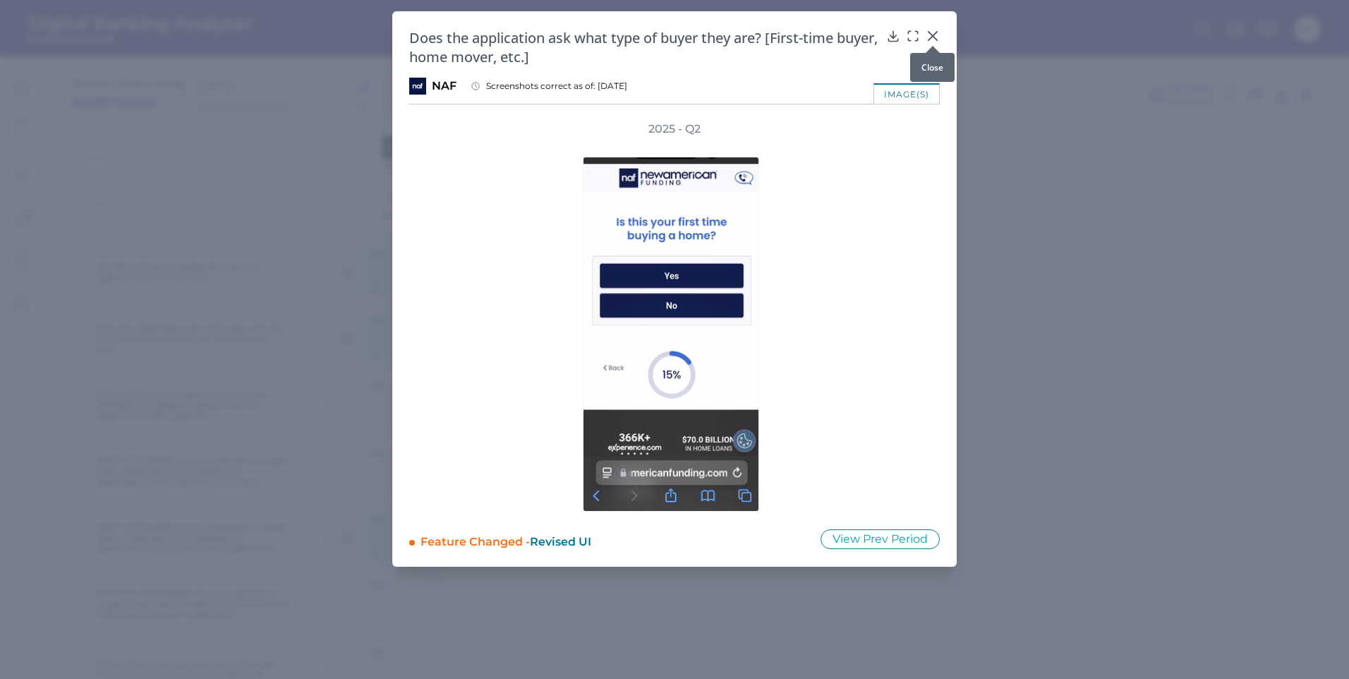
click at [938, 39] on div at bounding box center [932, 46] width 14 height 14
click at [934, 40] on div at bounding box center [932, 46] width 14 height 14
click at [933, 31] on icon at bounding box center [932, 36] width 14 height 14
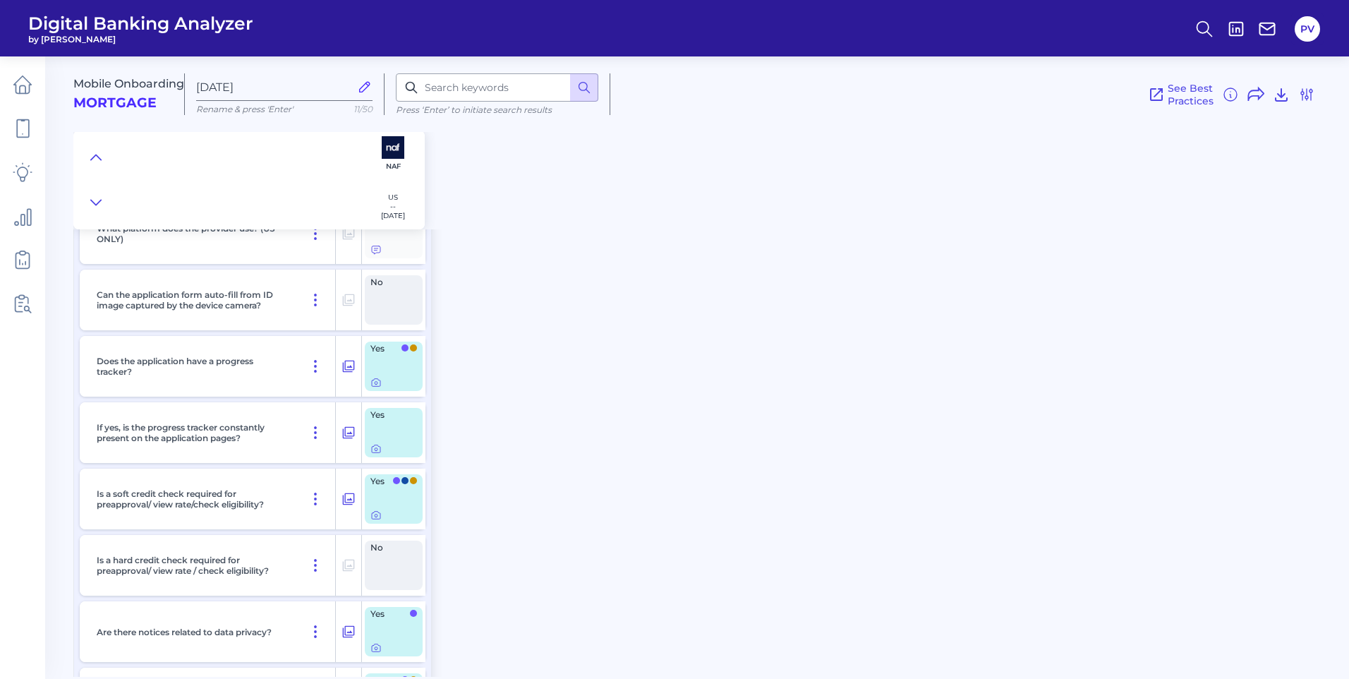
scroll to position [6066, 0]
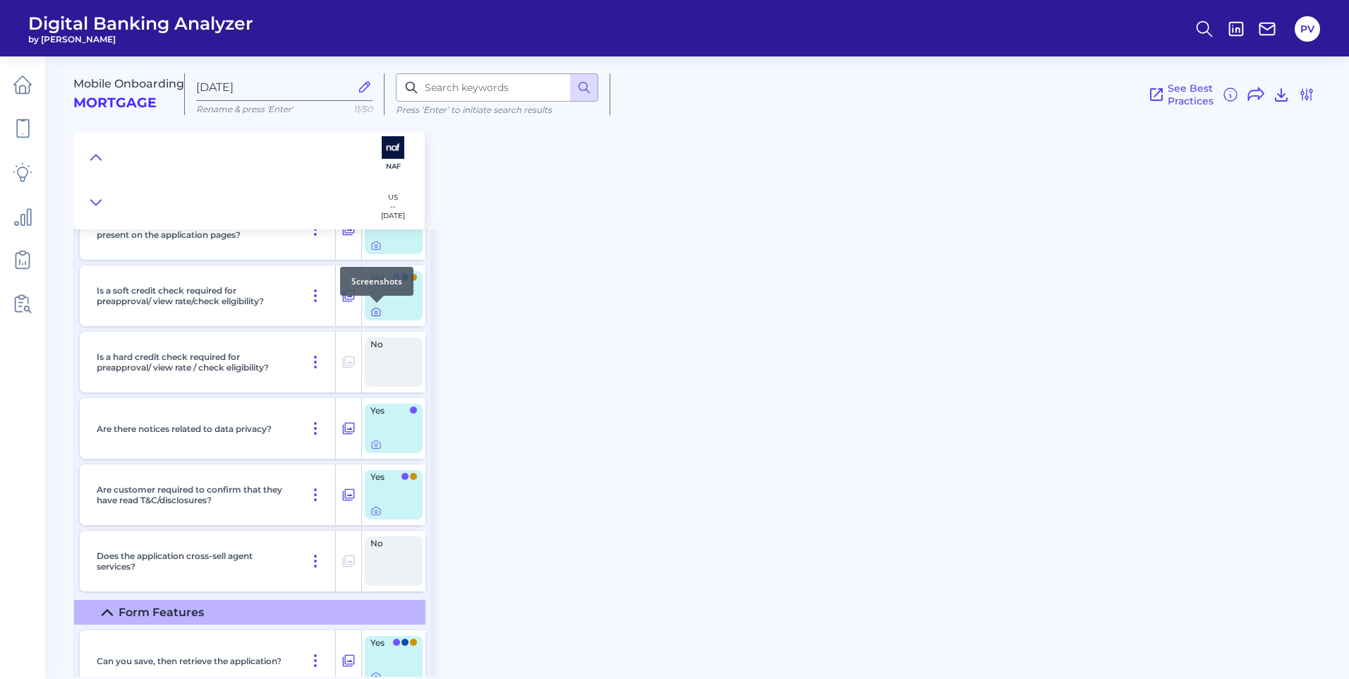
click at [377, 311] on icon at bounding box center [375, 311] width 11 height 11
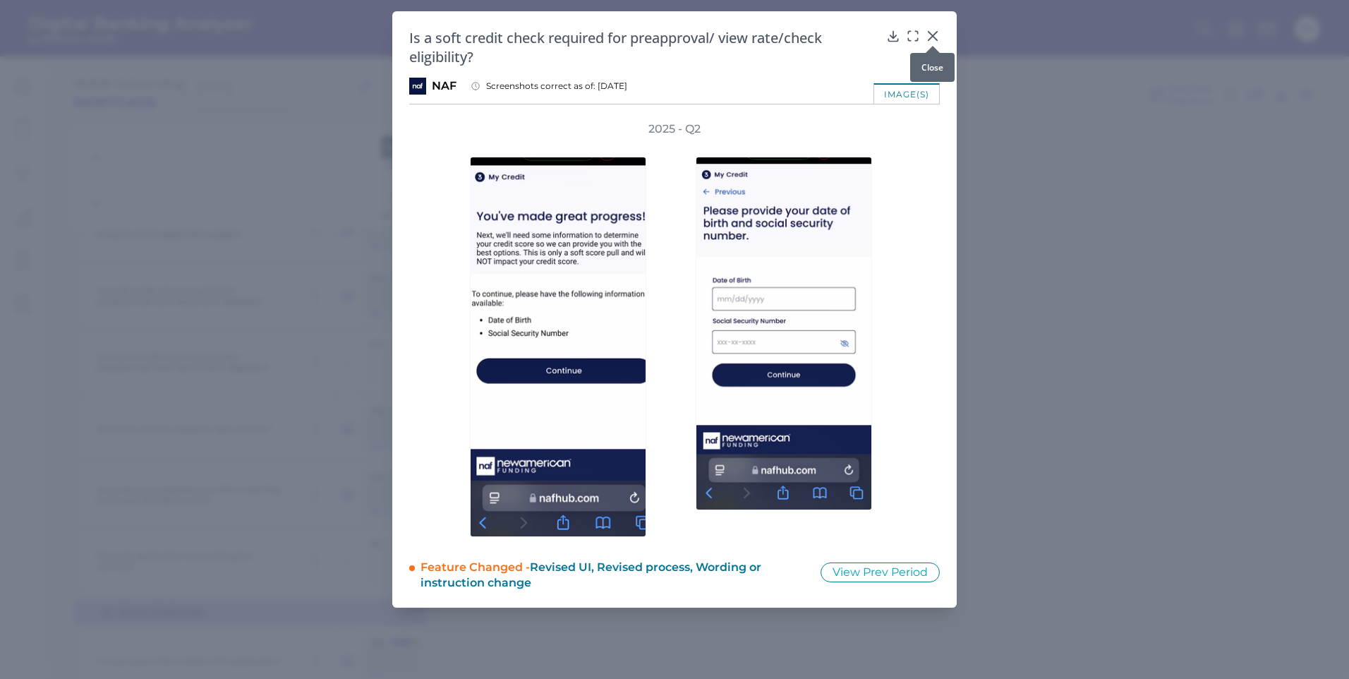
click at [931, 36] on icon at bounding box center [932, 36] width 14 height 14
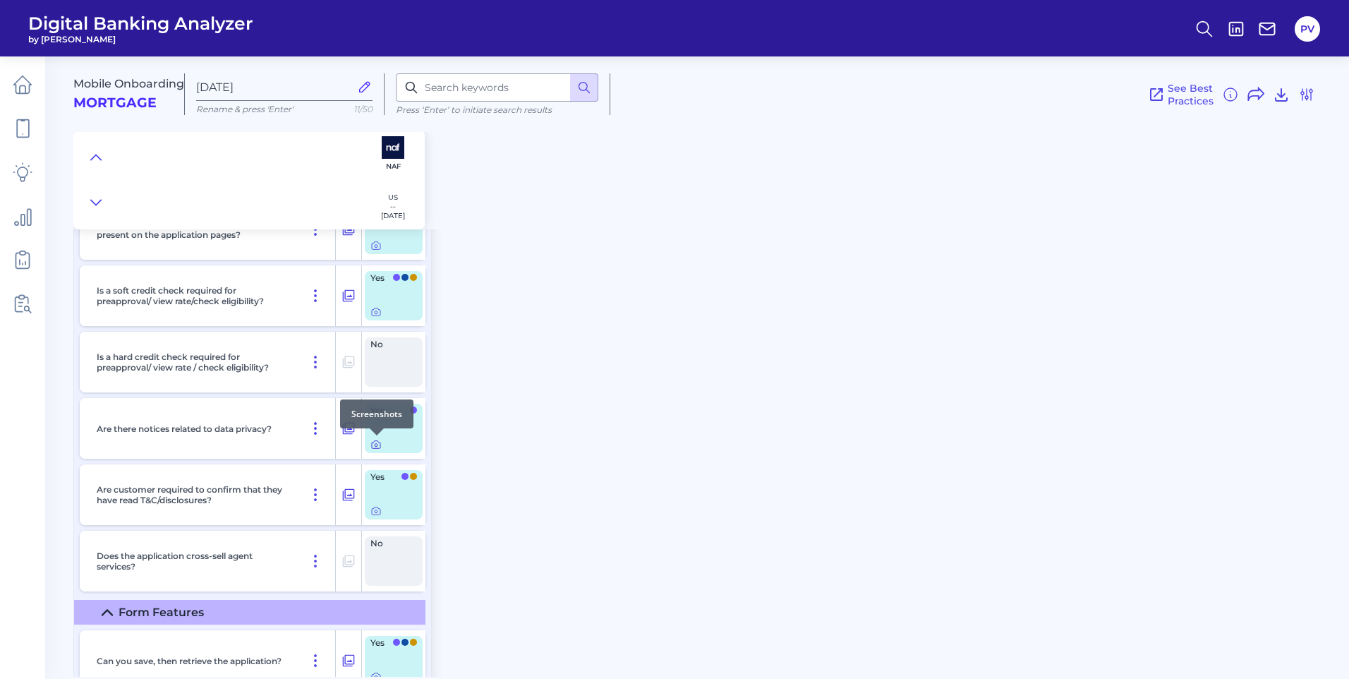
click at [372, 449] on icon at bounding box center [375, 444] width 11 height 11
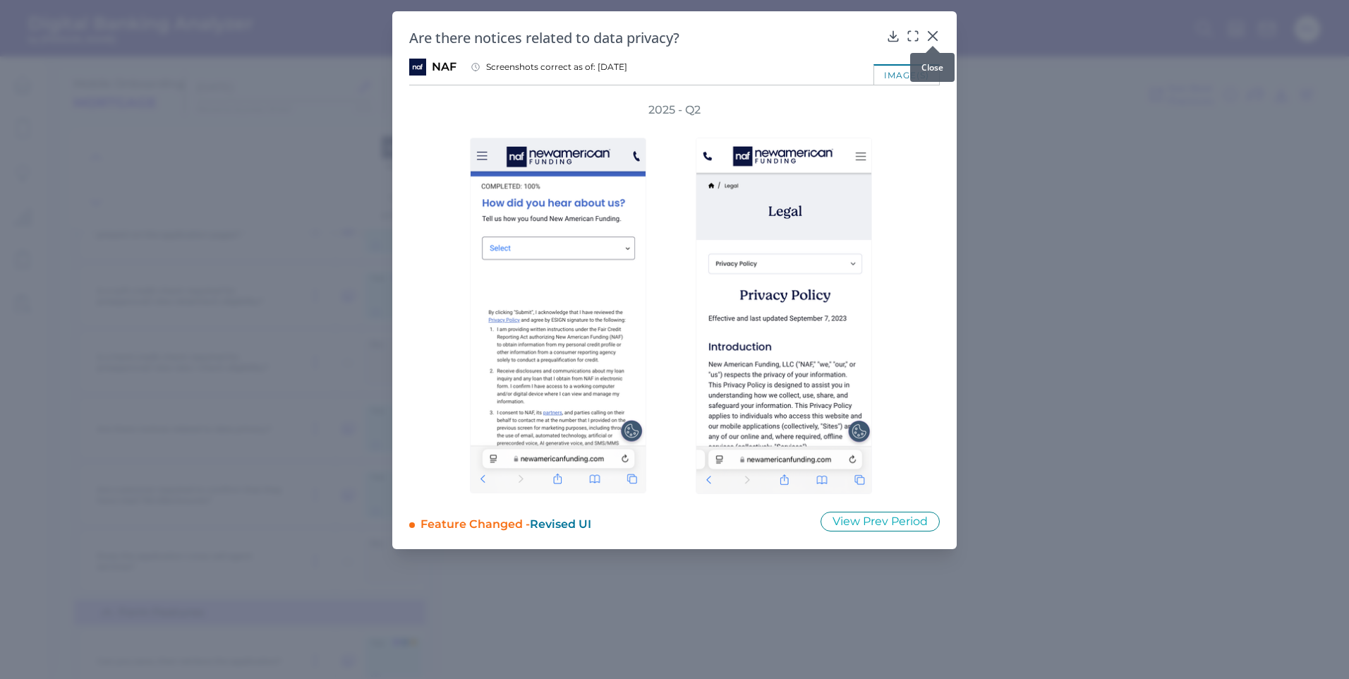
click at [936, 38] on body "Digital Banking Analyzer by Curinos PV Mobile Onboarding Mortgage Sep 15 2025 R…" at bounding box center [674, 339] width 1349 height 679
click at [929, 36] on icon at bounding box center [932, 36] width 14 height 14
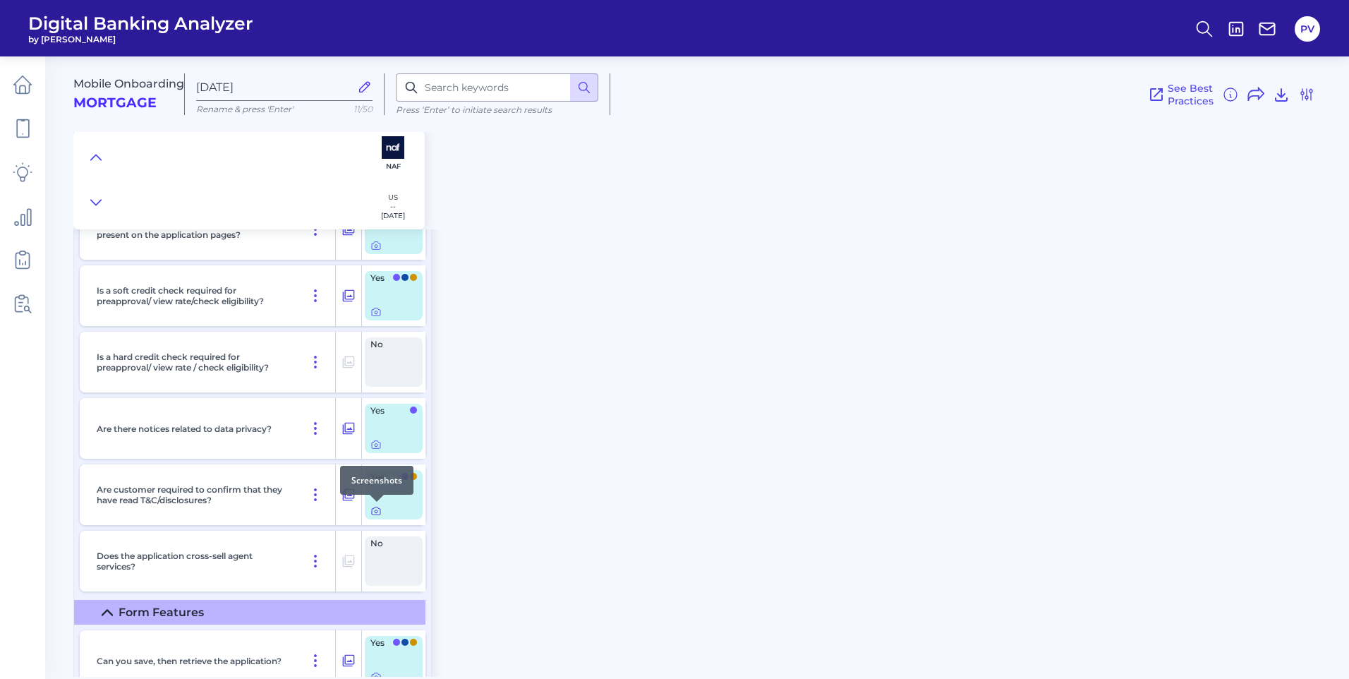
click at [377, 513] on icon at bounding box center [375, 510] width 11 height 11
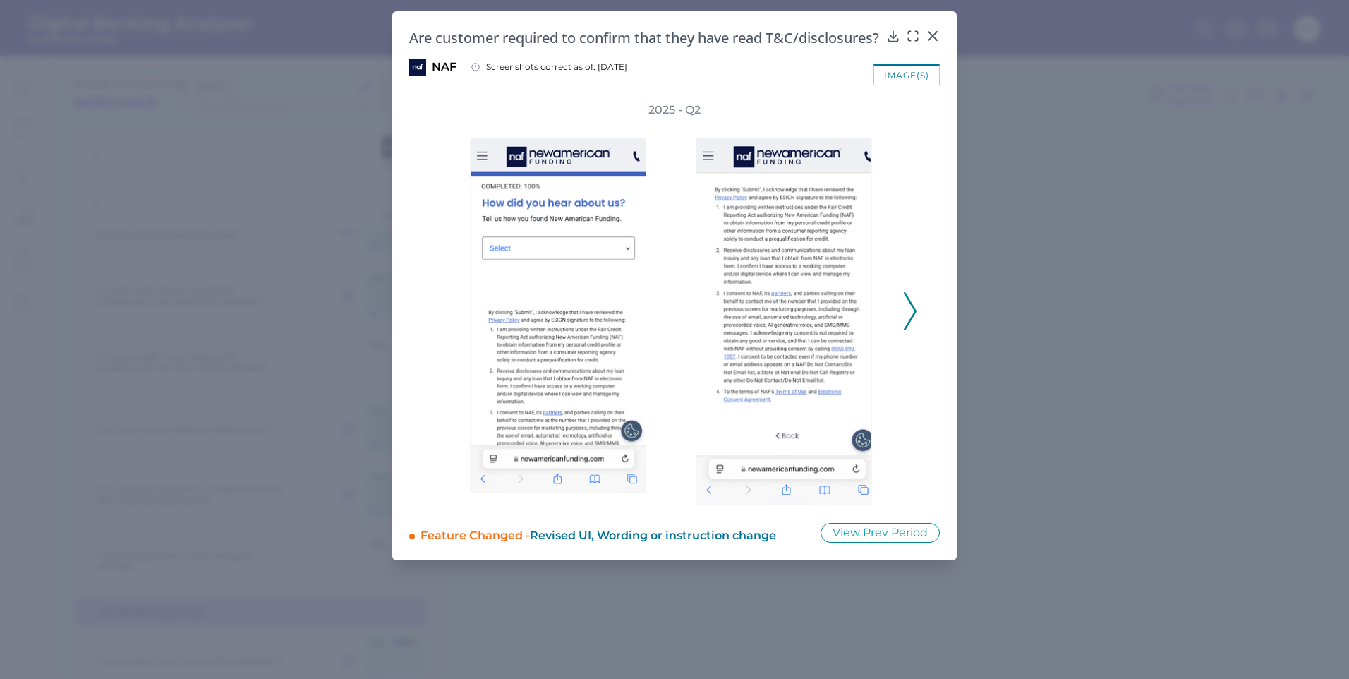
click at [939, 35] on div "Are customer required to confirm that they have read T&C/disclosures? NAF Scree…" at bounding box center [674, 285] width 564 height 549
click at [935, 35] on icon at bounding box center [932, 36] width 14 height 14
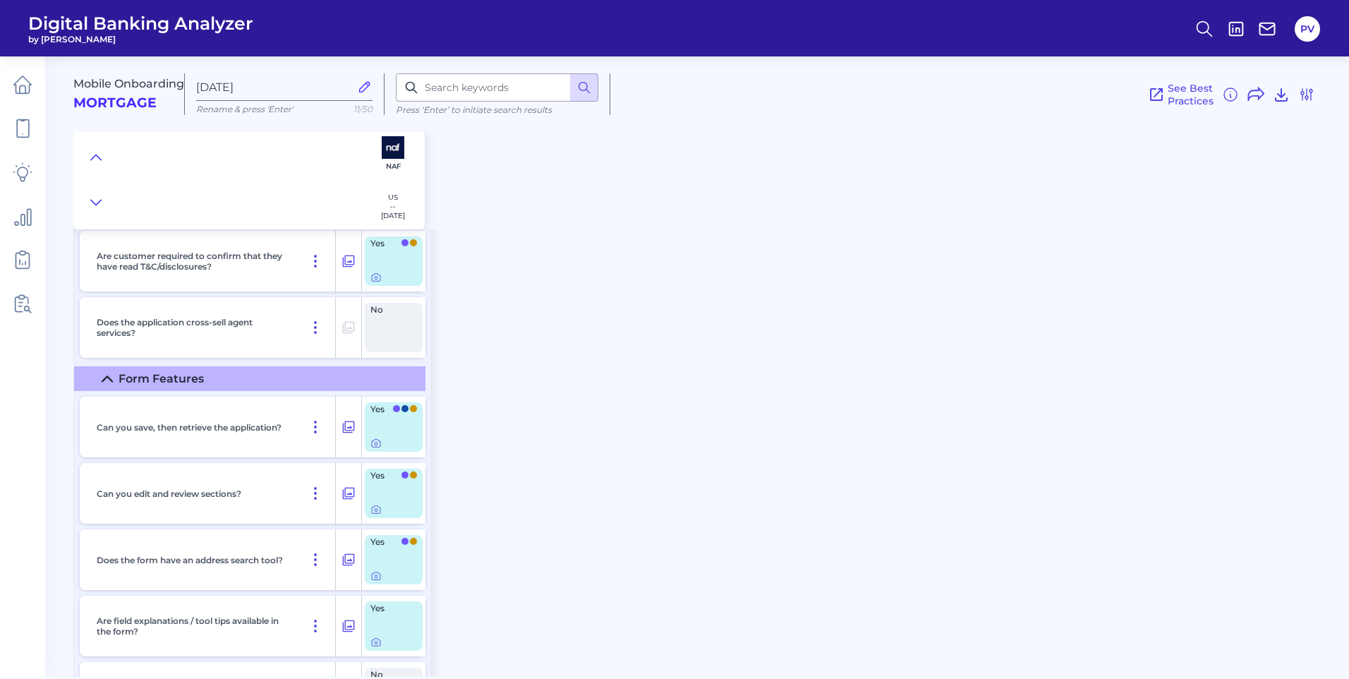
scroll to position [6348, 0]
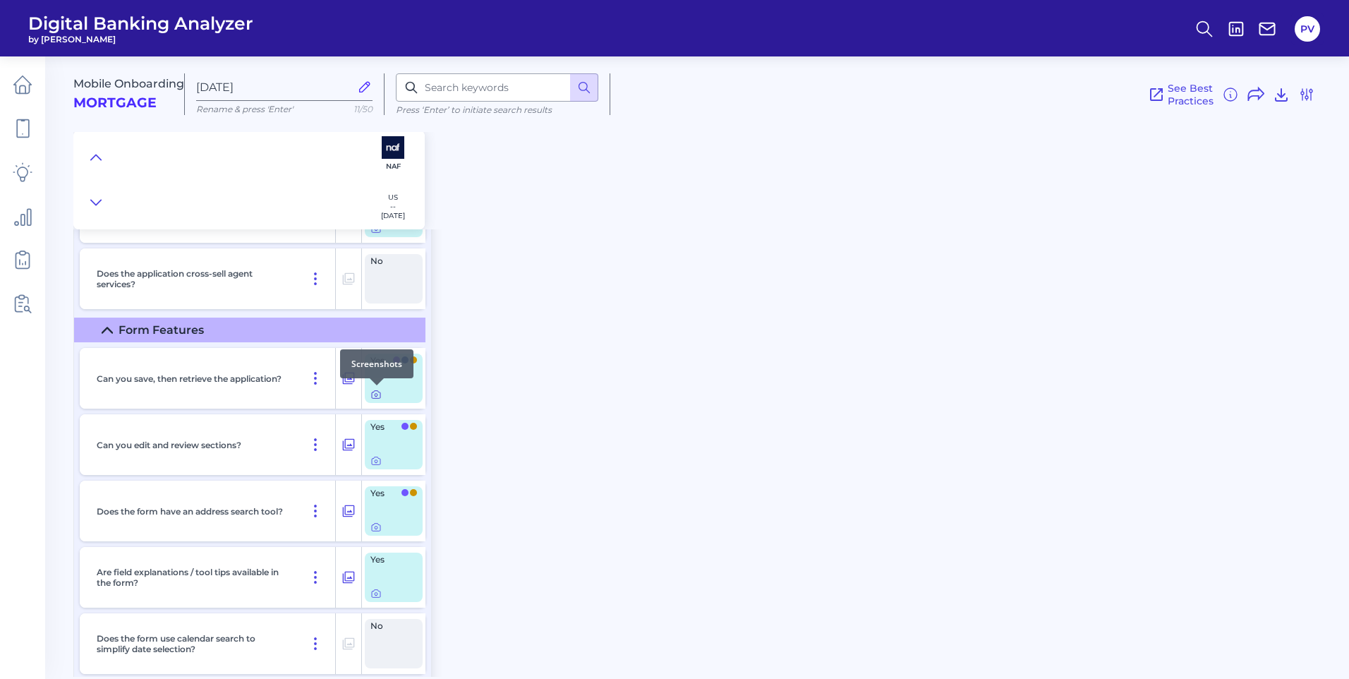
click at [372, 395] on icon at bounding box center [375, 394] width 11 height 11
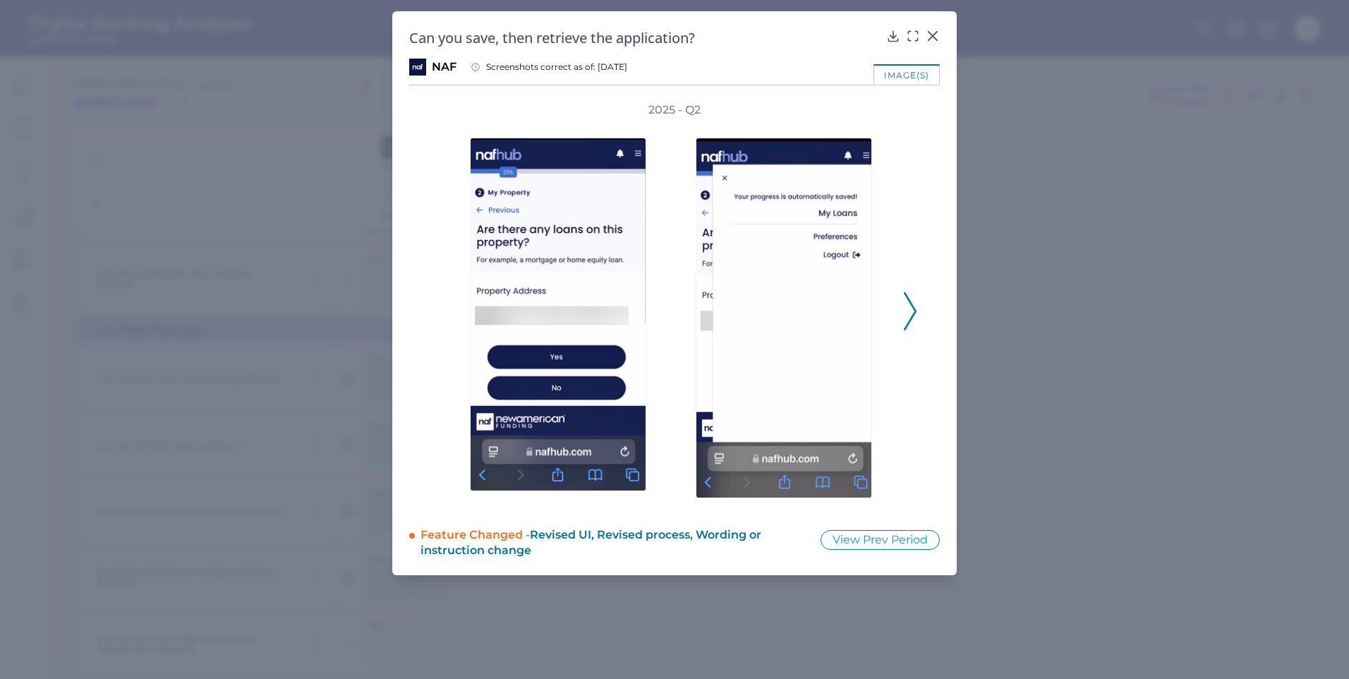
click at [912, 297] on icon at bounding box center [910, 311] width 13 height 38
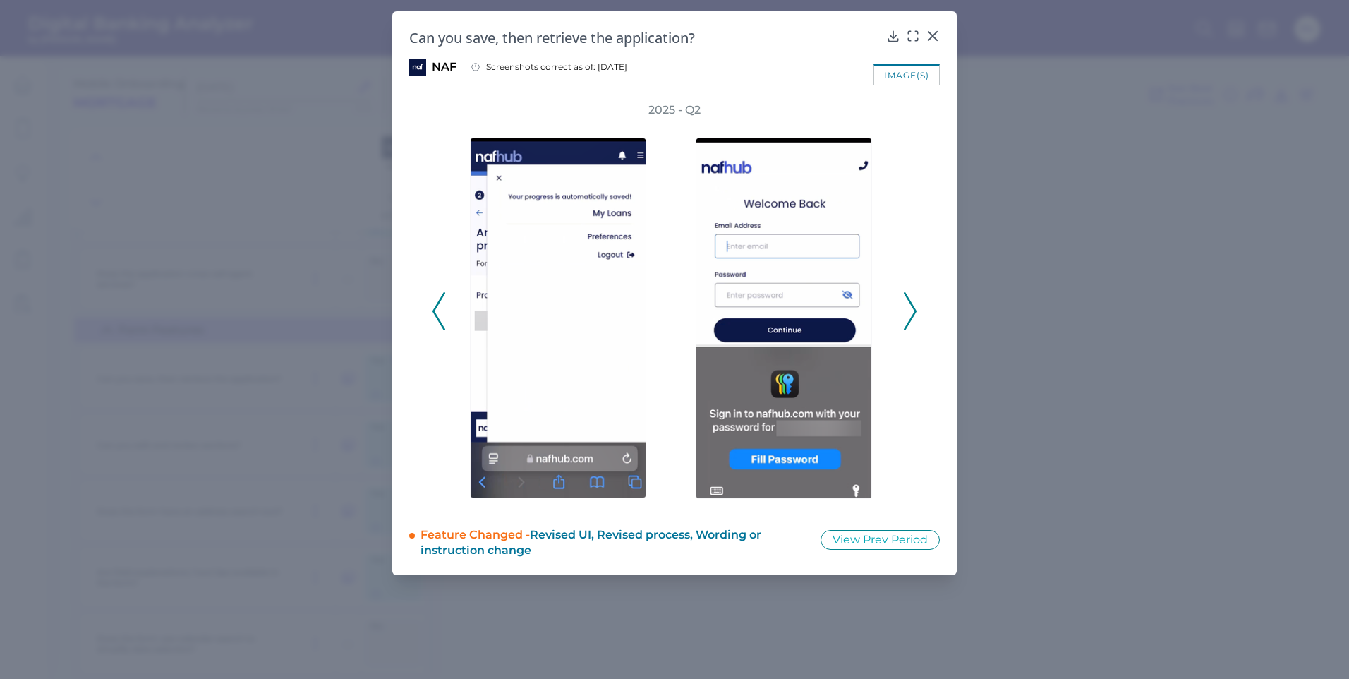
click at [913, 308] on polyline at bounding box center [909, 311] width 11 height 36
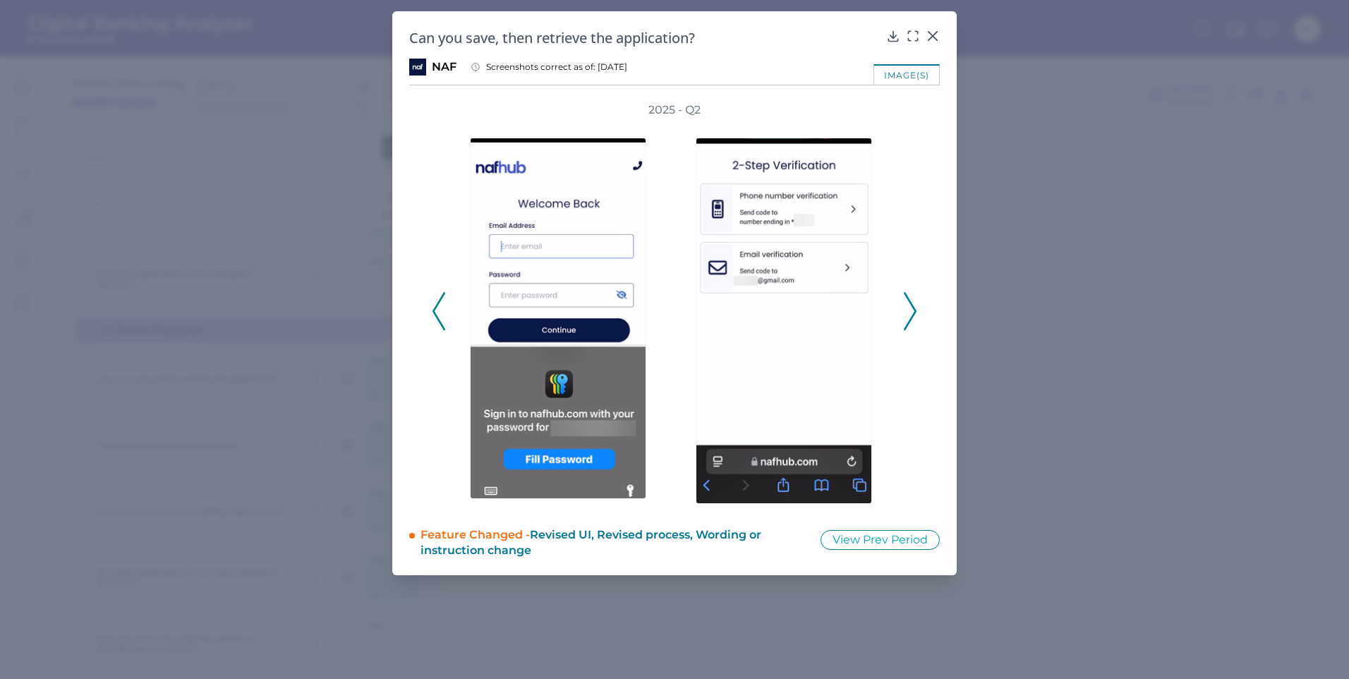
click at [913, 308] on polyline at bounding box center [909, 311] width 11 height 36
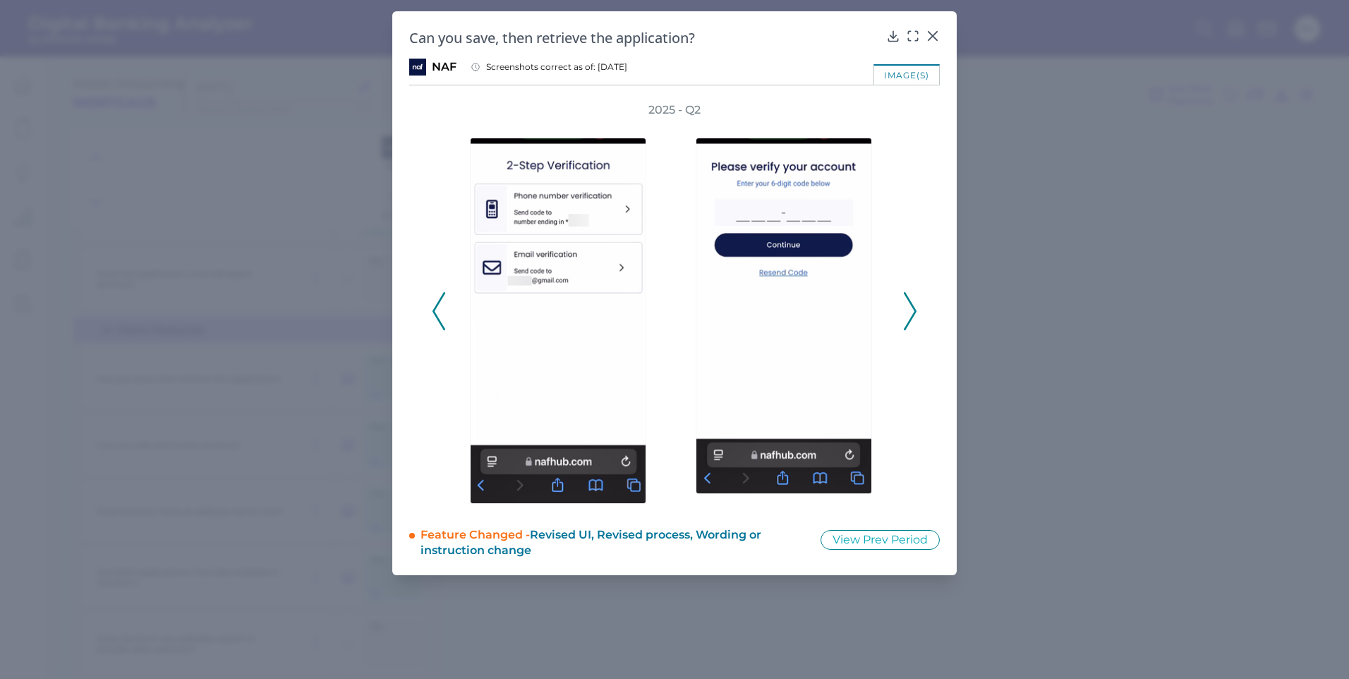
click at [913, 308] on polyline at bounding box center [909, 311] width 11 height 36
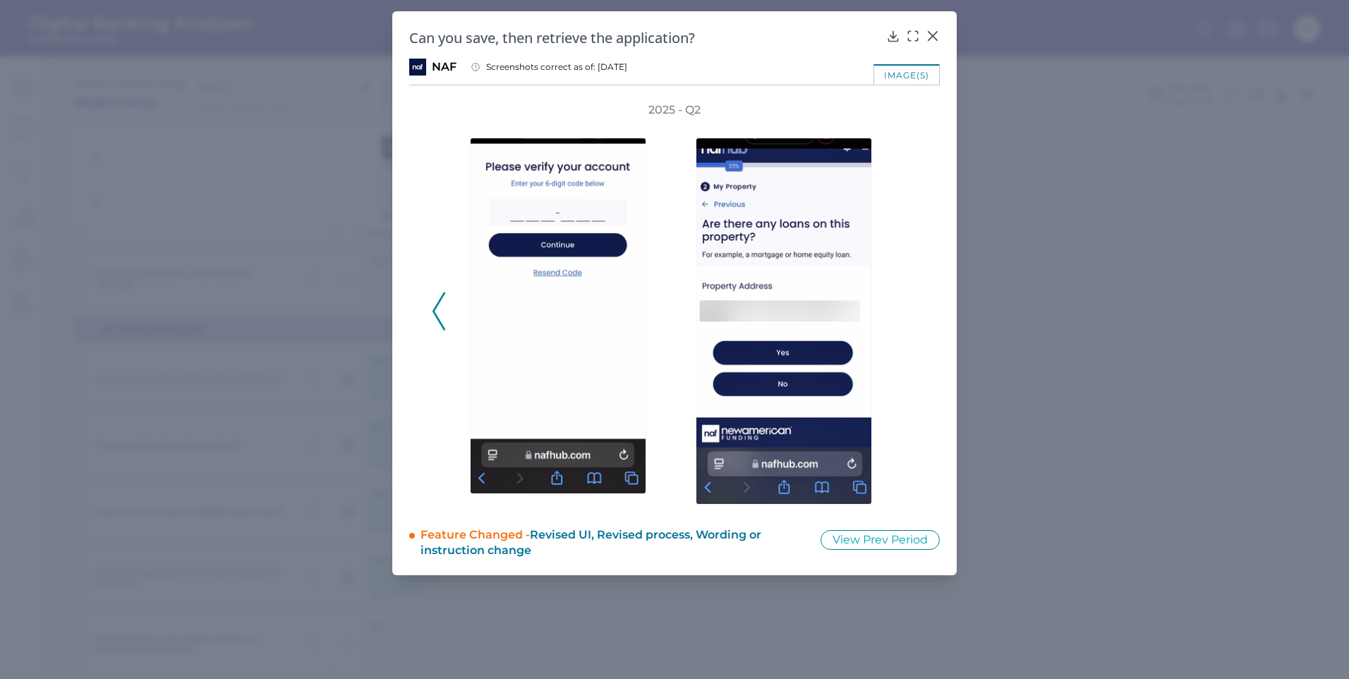
click at [913, 308] on div "2025 - Q2" at bounding box center [674, 303] width 485 height 402
click at [932, 40] on div at bounding box center [932, 46] width 14 height 14
click at [935, 32] on icon at bounding box center [932, 36] width 14 height 14
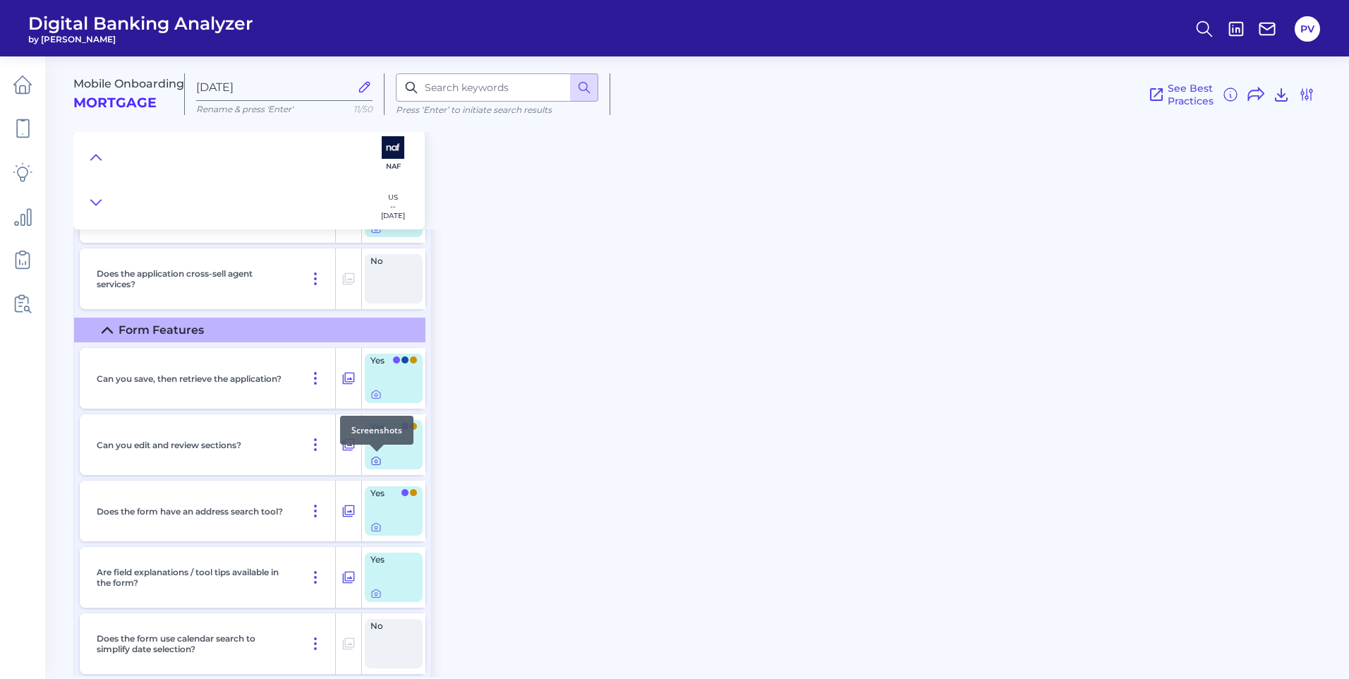
click at [379, 464] on icon at bounding box center [376, 461] width 8 height 8
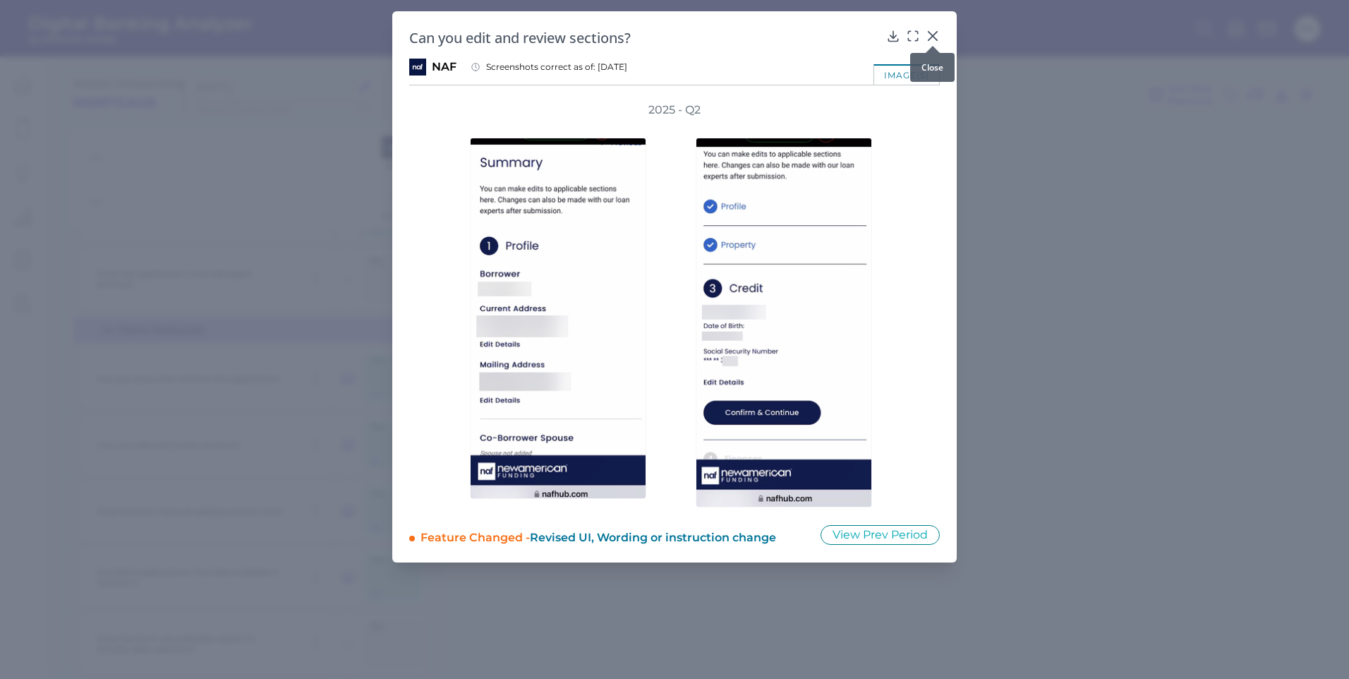
click at [931, 34] on icon at bounding box center [932, 36] width 8 height 8
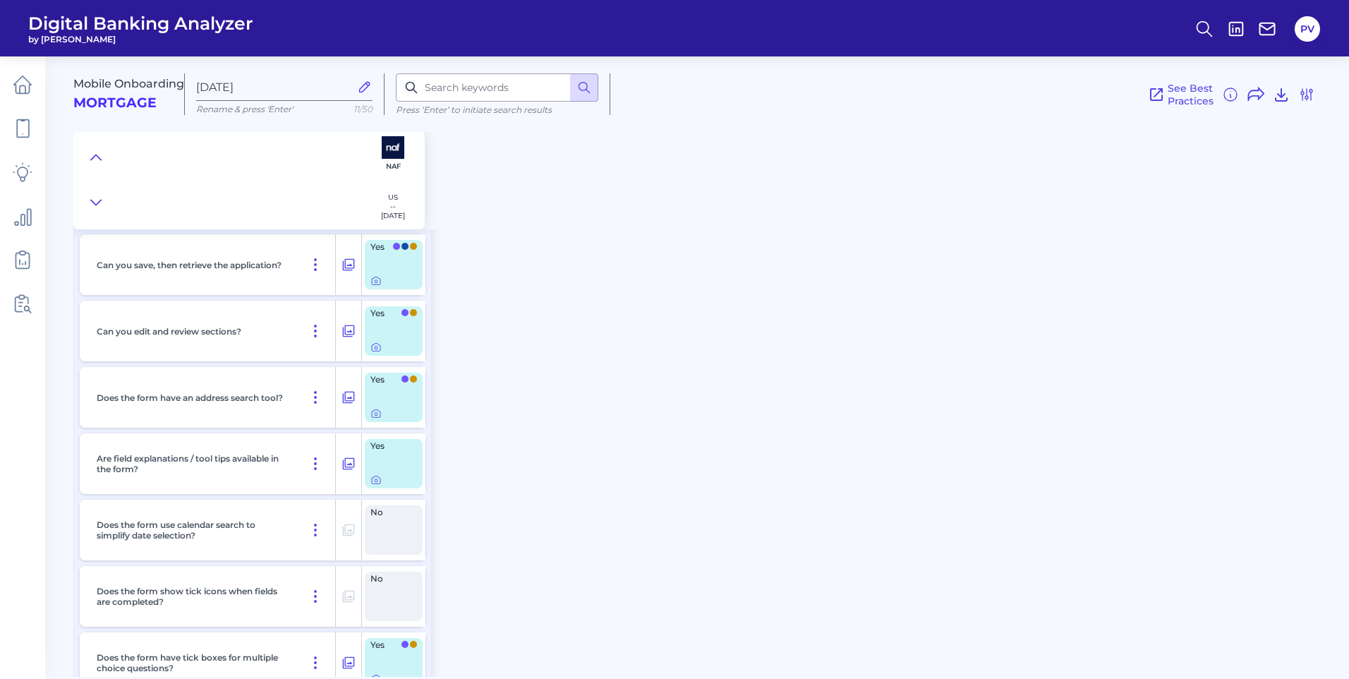
scroll to position [6489, 0]
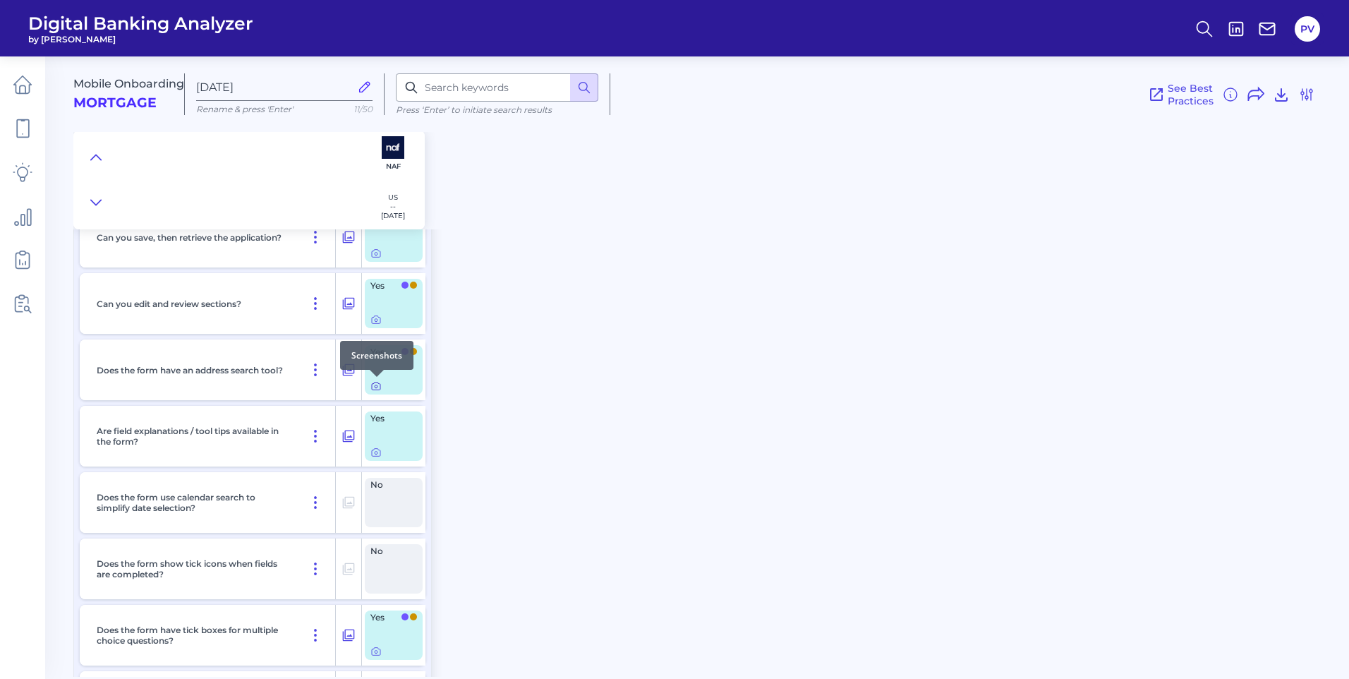
click at [377, 389] on icon at bounding box center [376, 386] width 8 height 8
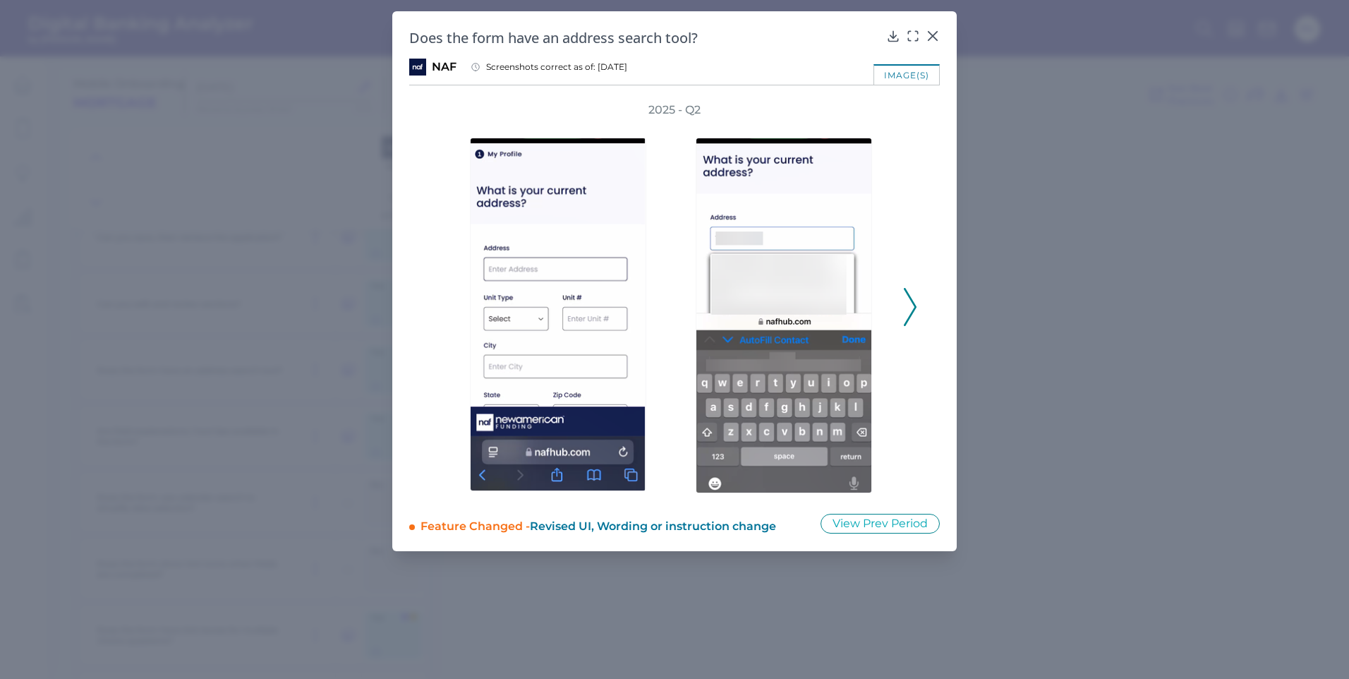
click at [911, 302] on icon at bounding box center [910, 307] width 13 height 38
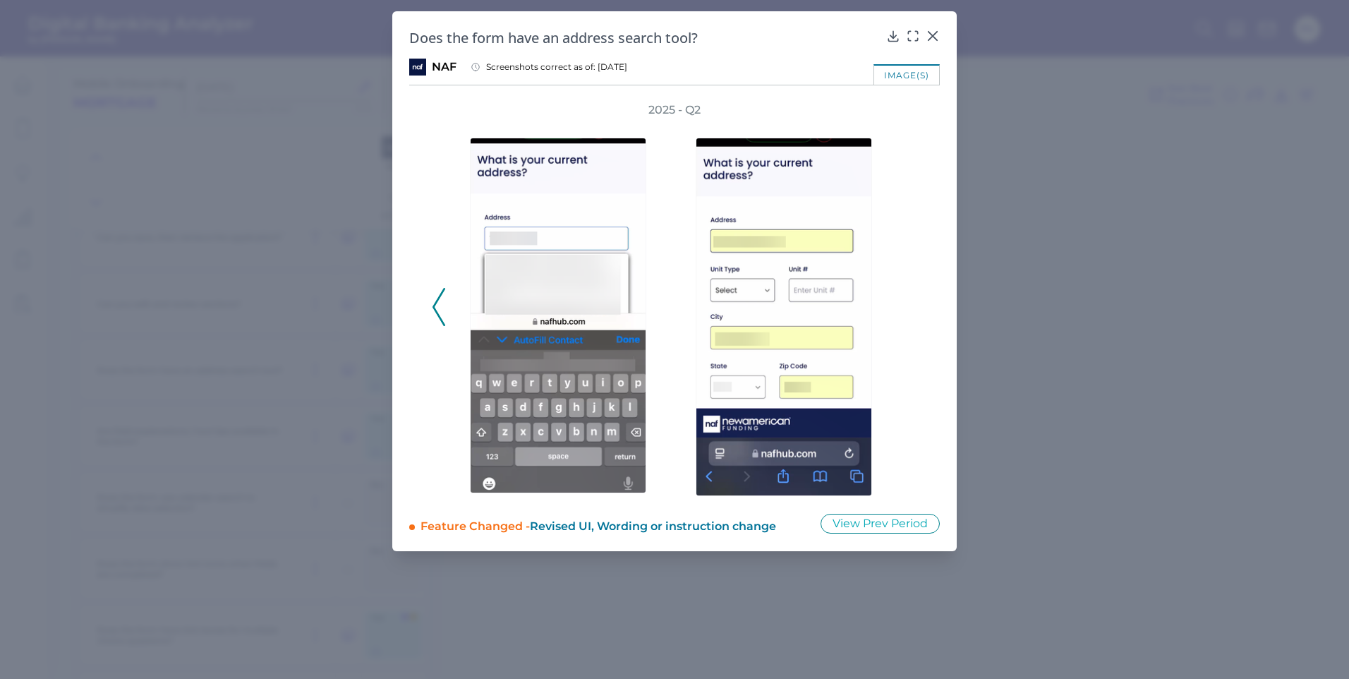
click at [911, 303] on div "2025 - Q2" at bounding box center [674, 299] width 485 height 394
click at [932, 33] on icon at bounding box center [932, 36] width 14 height 14
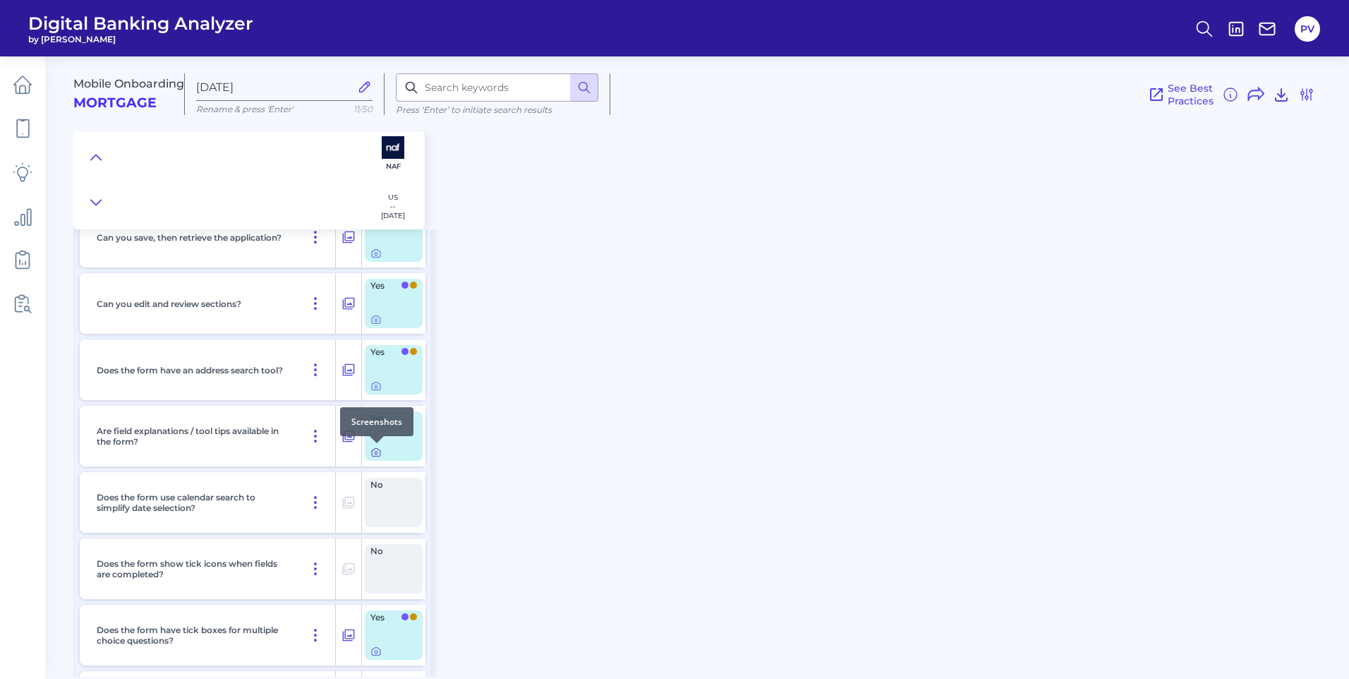
click at [379, 449] on div at bounding box center [377, 443] width 14 height 14
click at [377, 454] on icon at bounding box center [375, 451] width 11 height 11
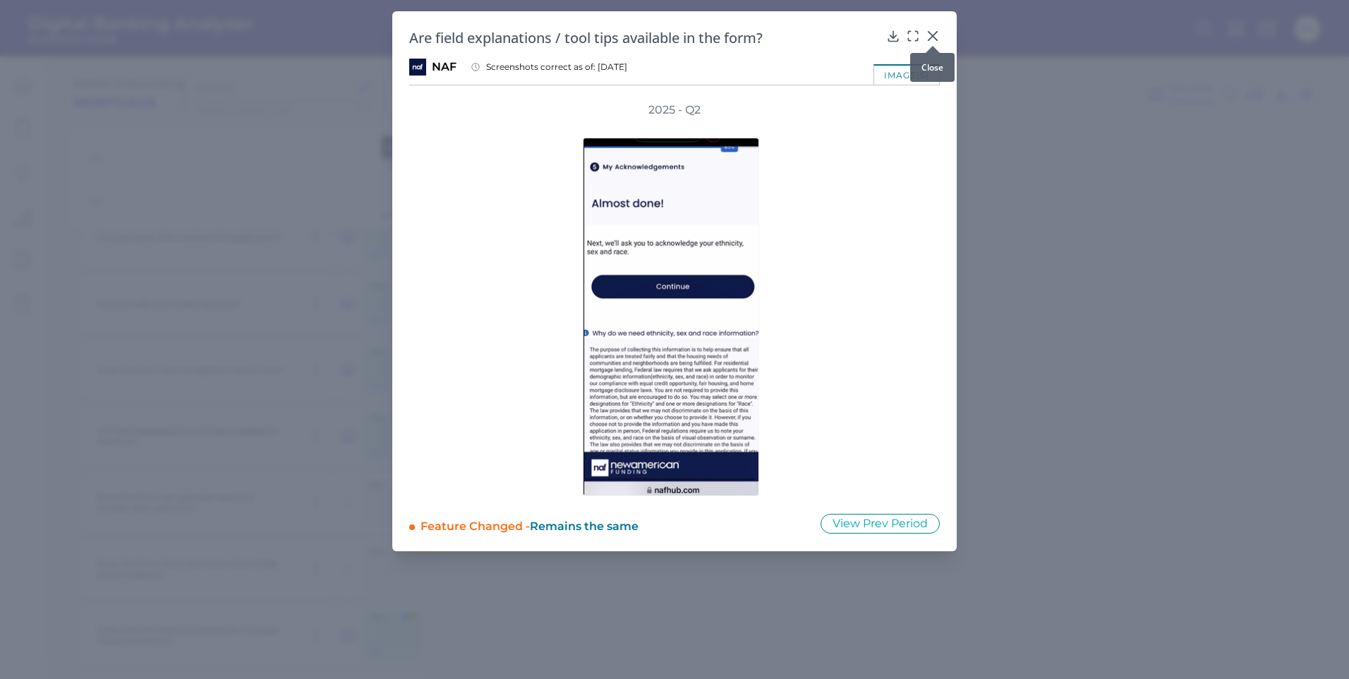
click at [934, 32] on icon at bounding box center [932, 36] width 14 height 14
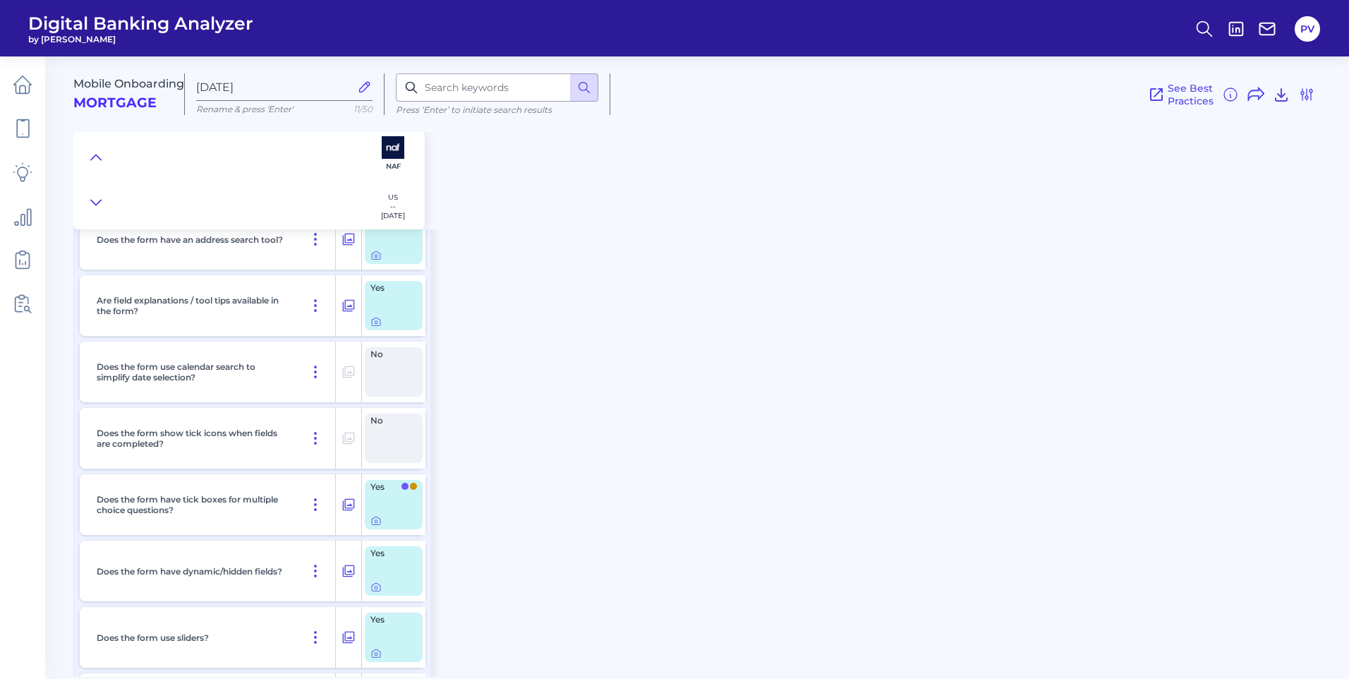
scroll to position [6630, 0]
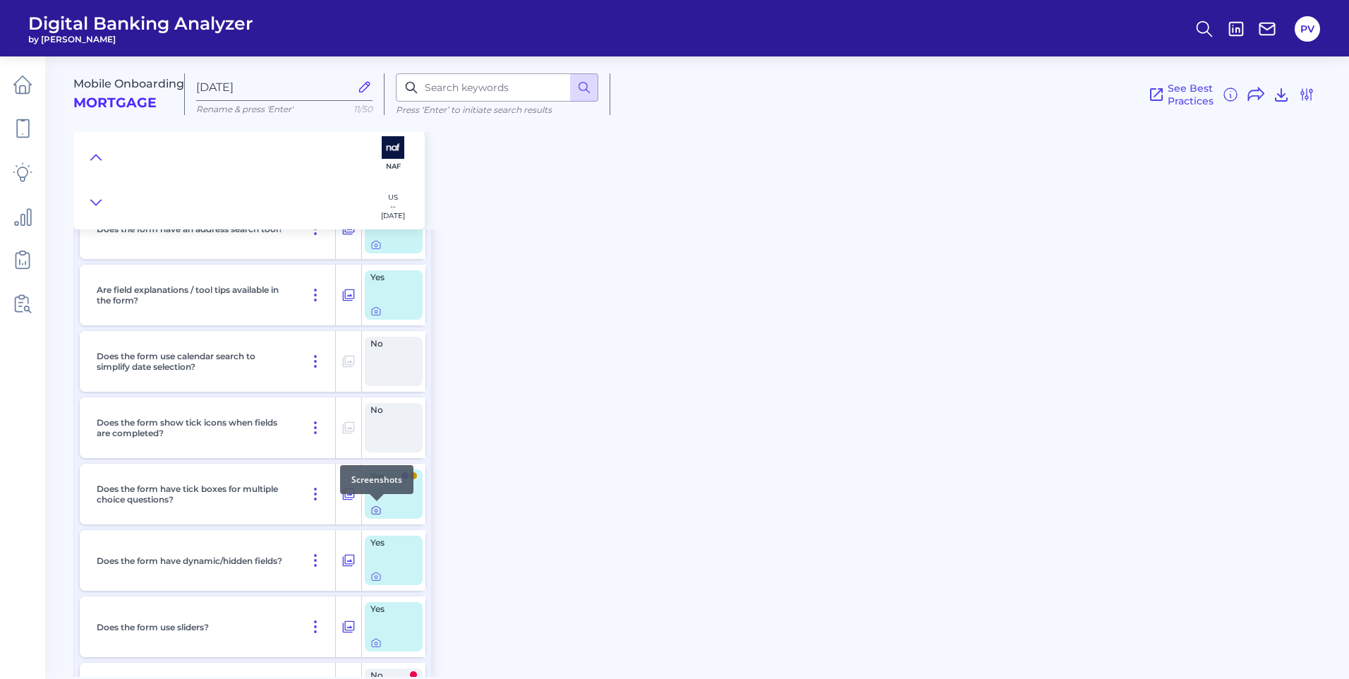
click at [379, 512] on icon at bounding box center [375, 509] width 11 height 11
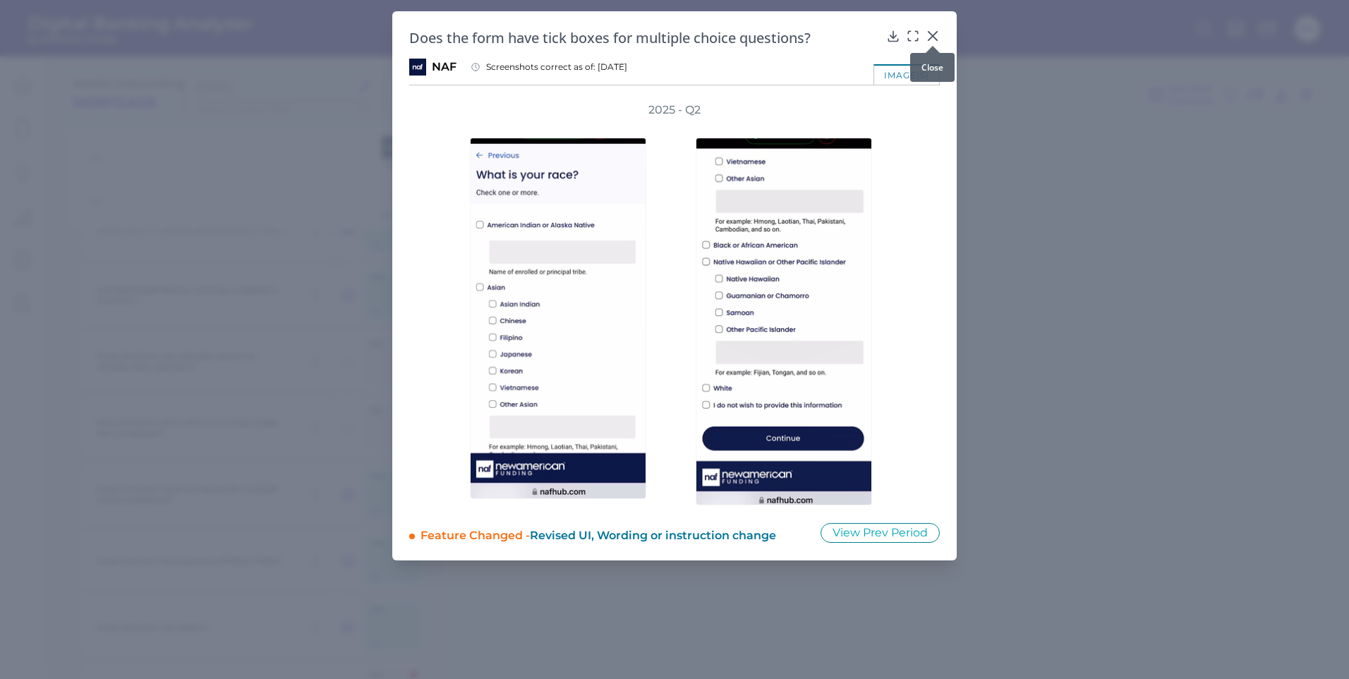
click at [930, 32] on icon at bounding box center [932, 36] width 14 height 14
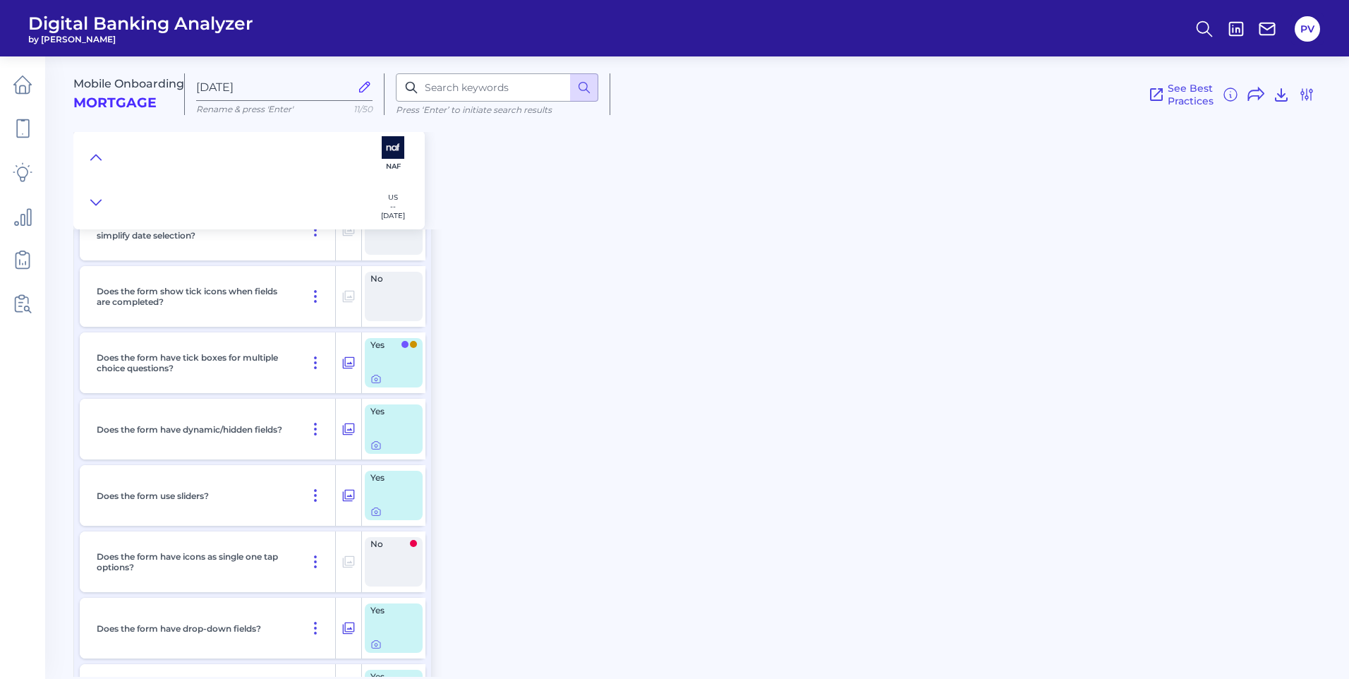
scroll to position [6771, 0]
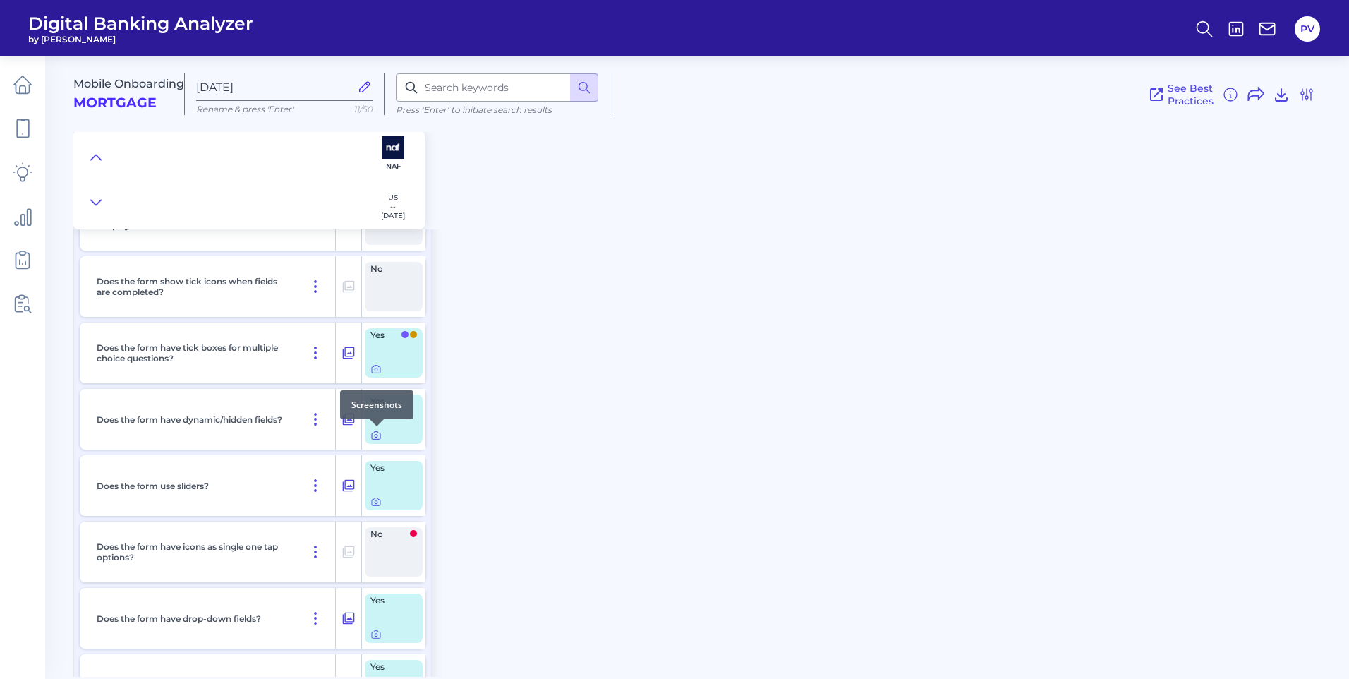
click at [380, 433] on icon at bounding box center [376, 436] width 8 height 8
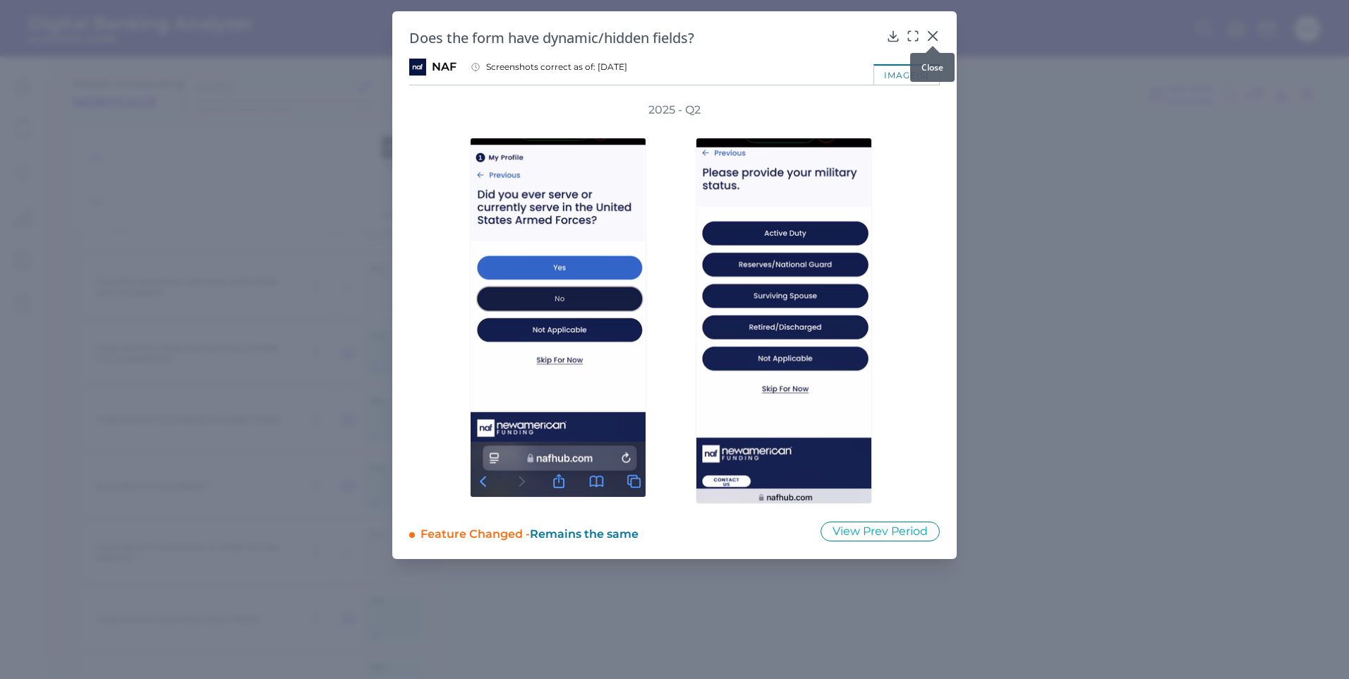
click at [937, 32] on icon at bounding box center [932, 36] width 8 height 8
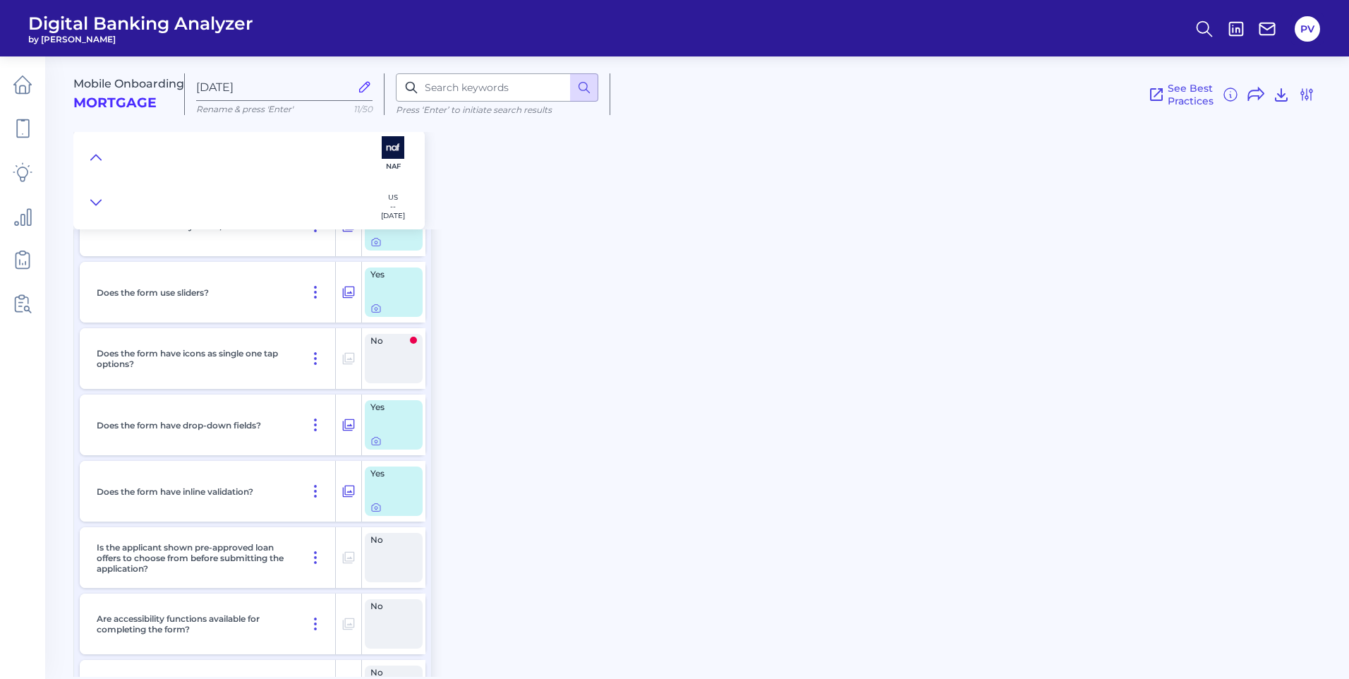
scroll to position [6983, 0]
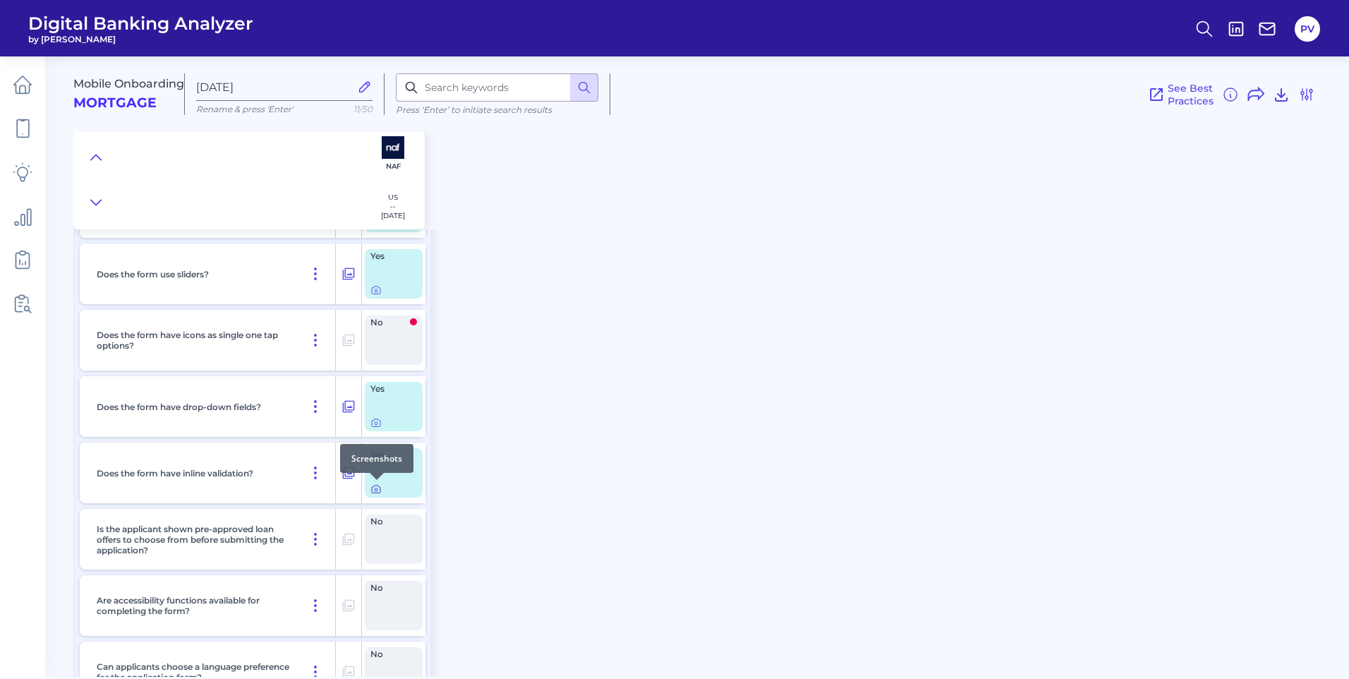
click at [379, 487] on icon at bounding box center [375, 488] width 11 height 11
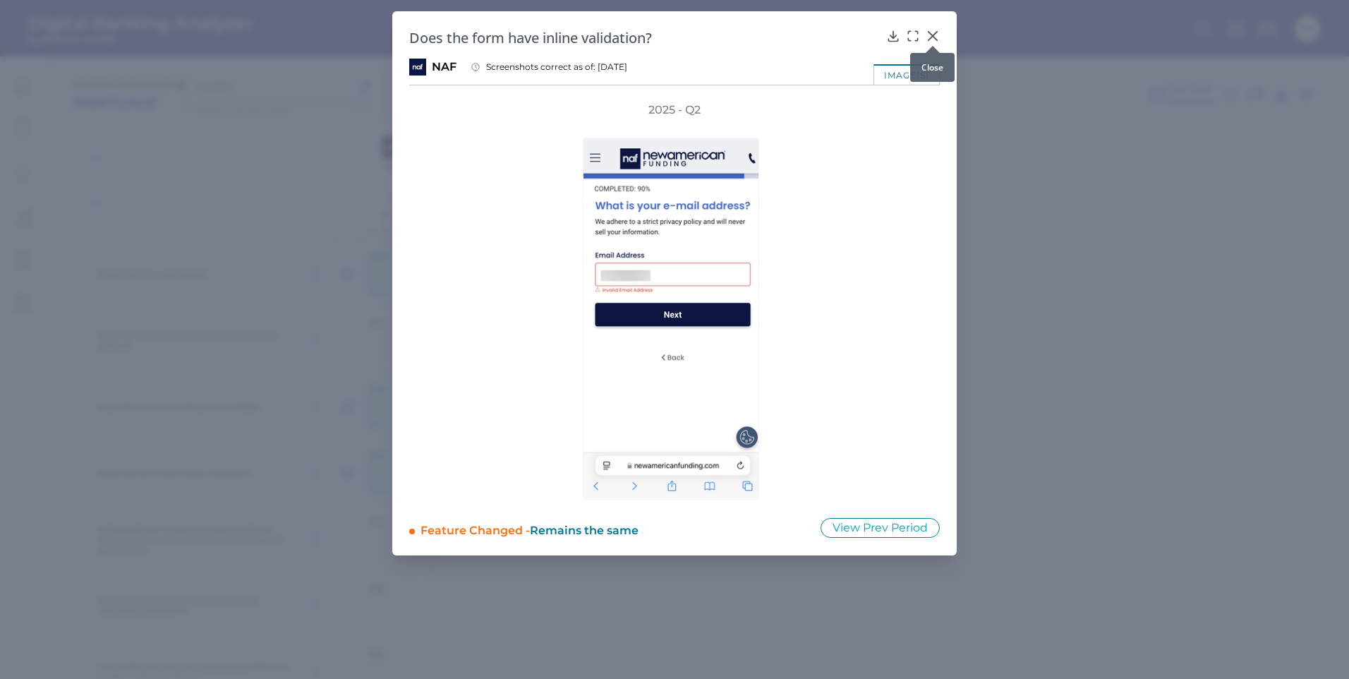
click at [930, 32] on icon at bounding box center [932, 36] width 8 height 8
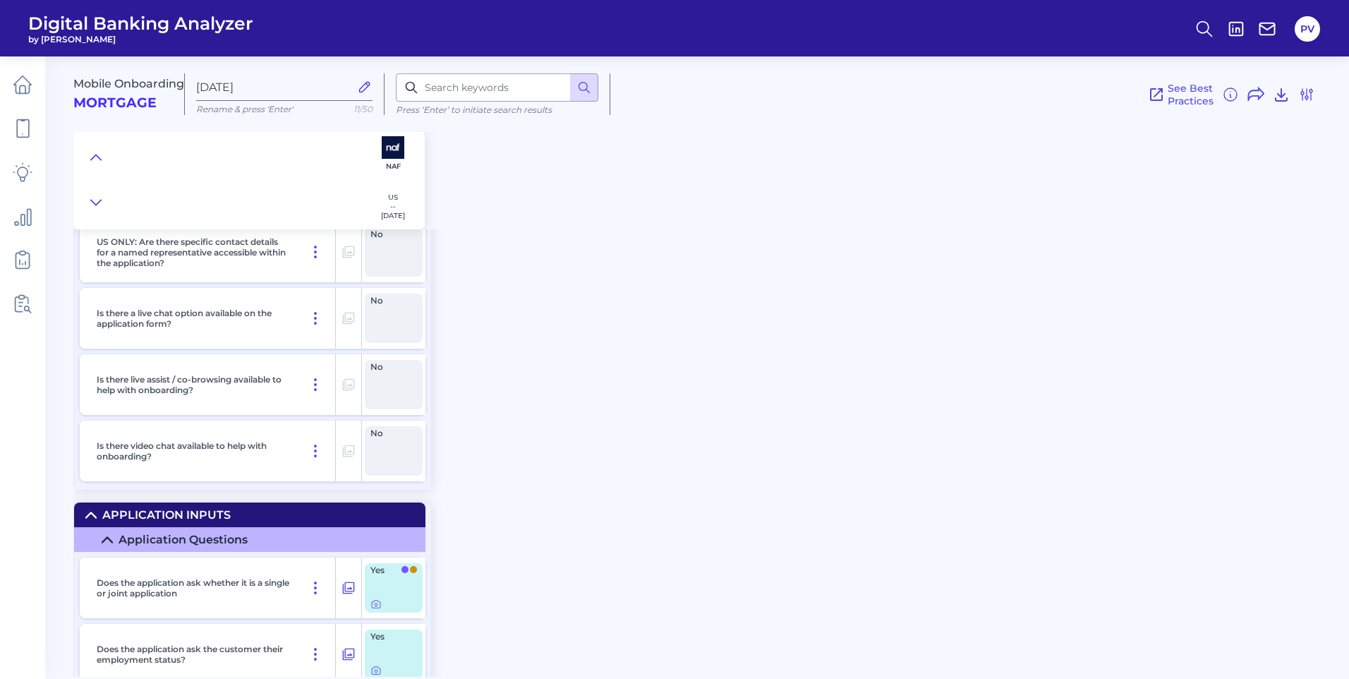
scroll to position [8111, 0]
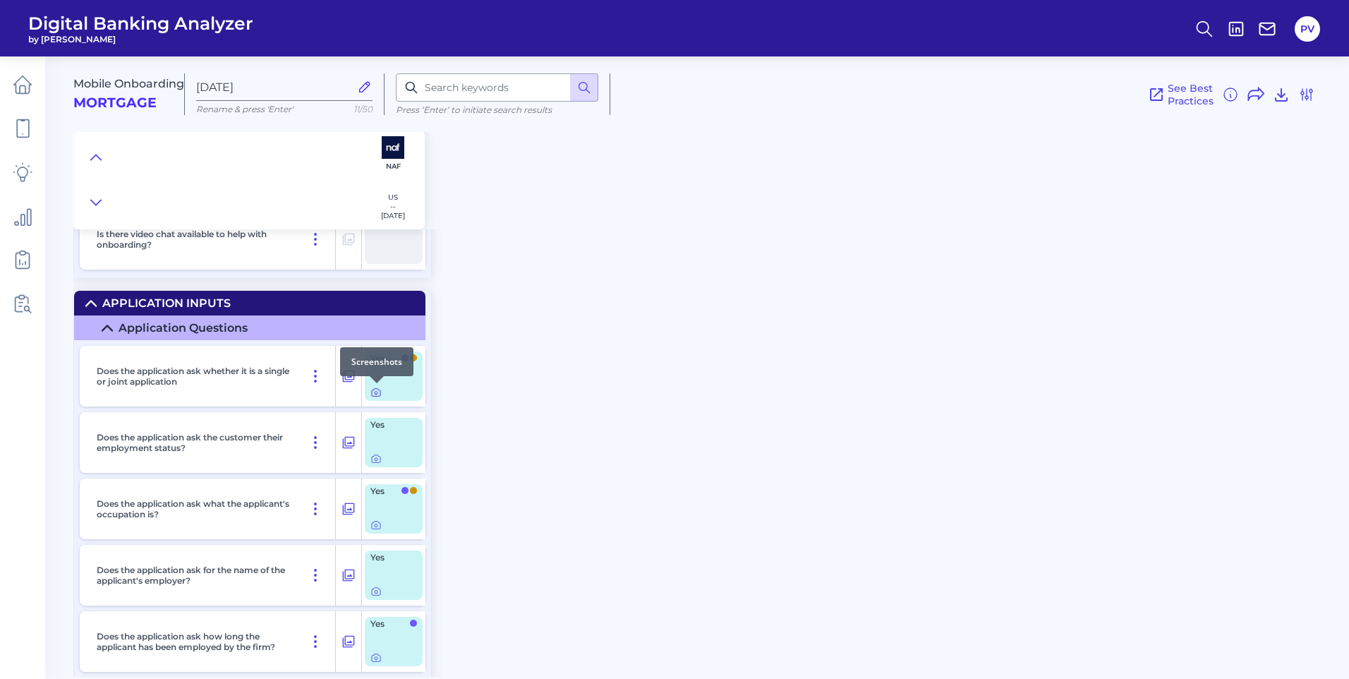
click at [380, 395] on icon at bounding box center [376, 393] width 8 height 8
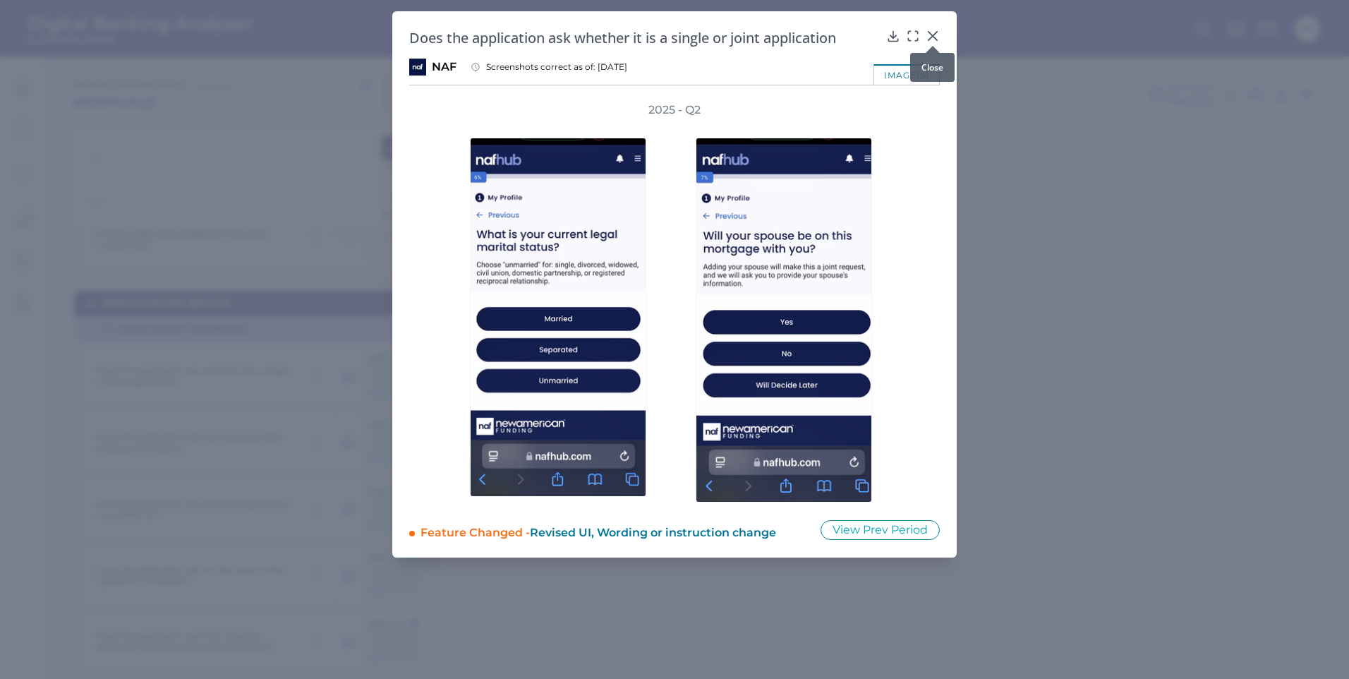
click at [933, 34] on icon at bounding box center [932, 36] width 14 height 14
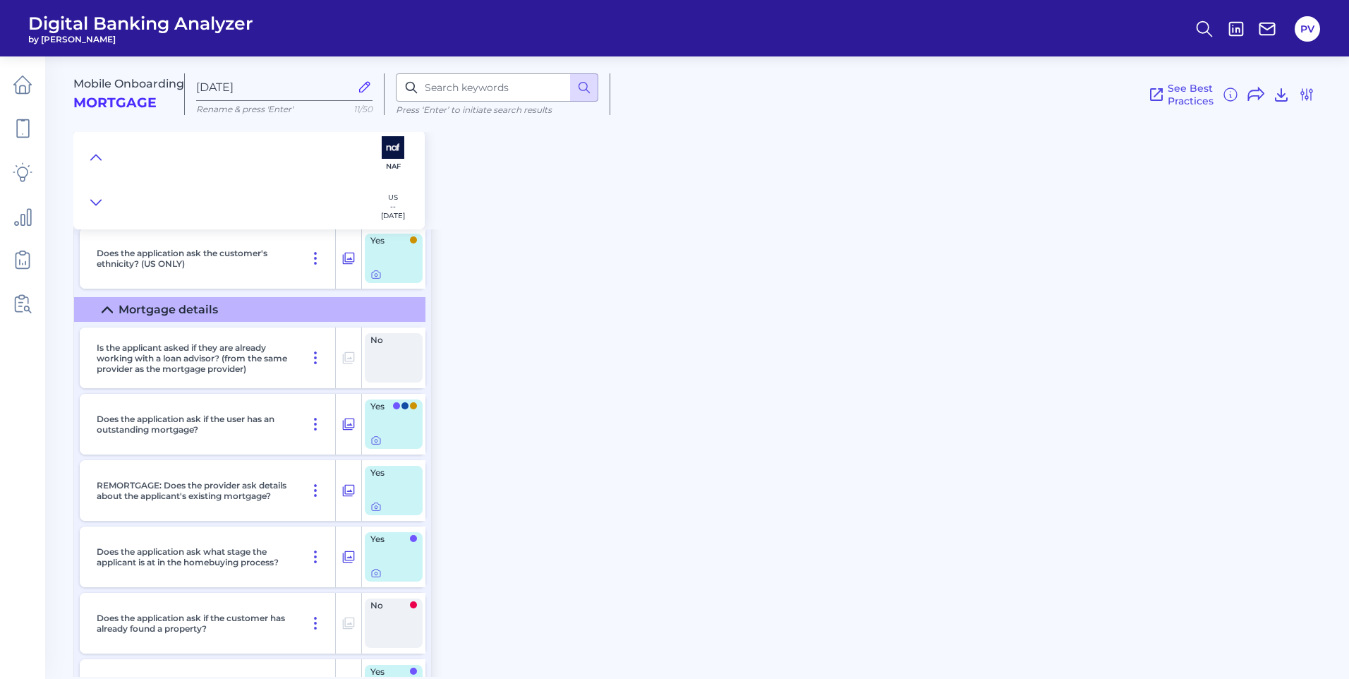
scroll to position [9381, 0]
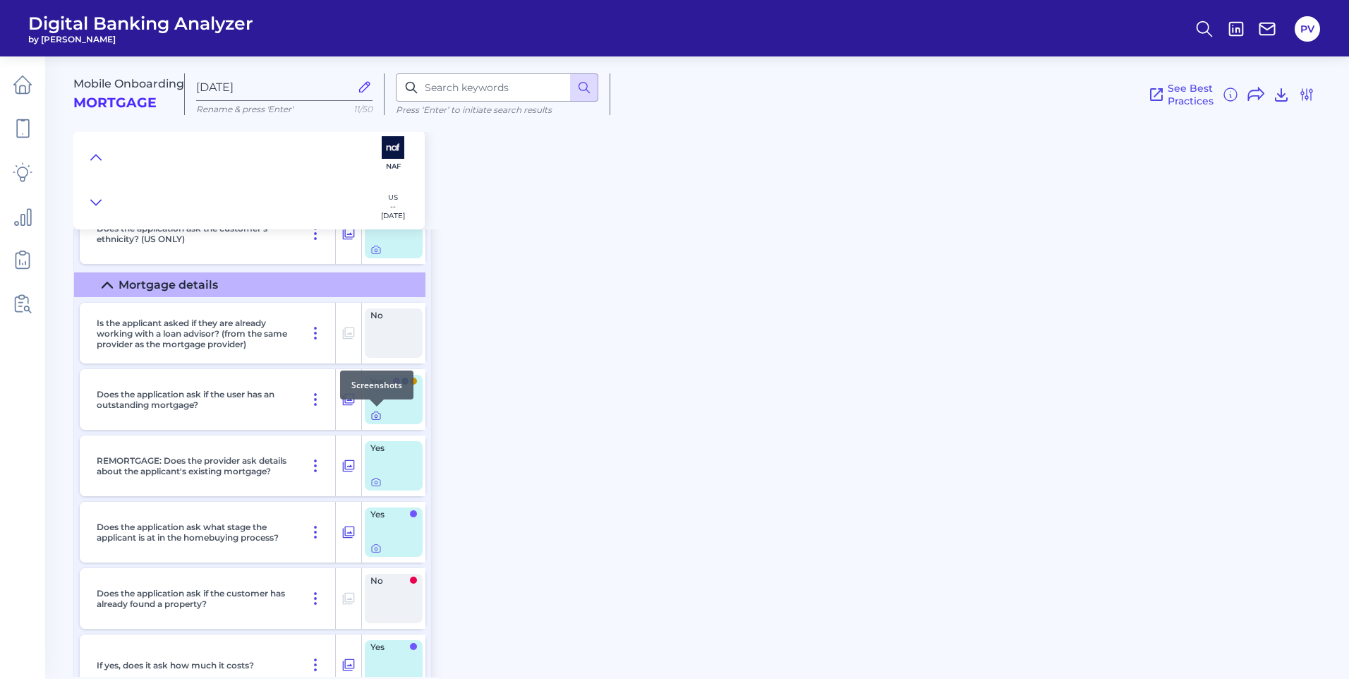
click at [378, 415] on icon at bounding box center [375, 415] width 11 height 11
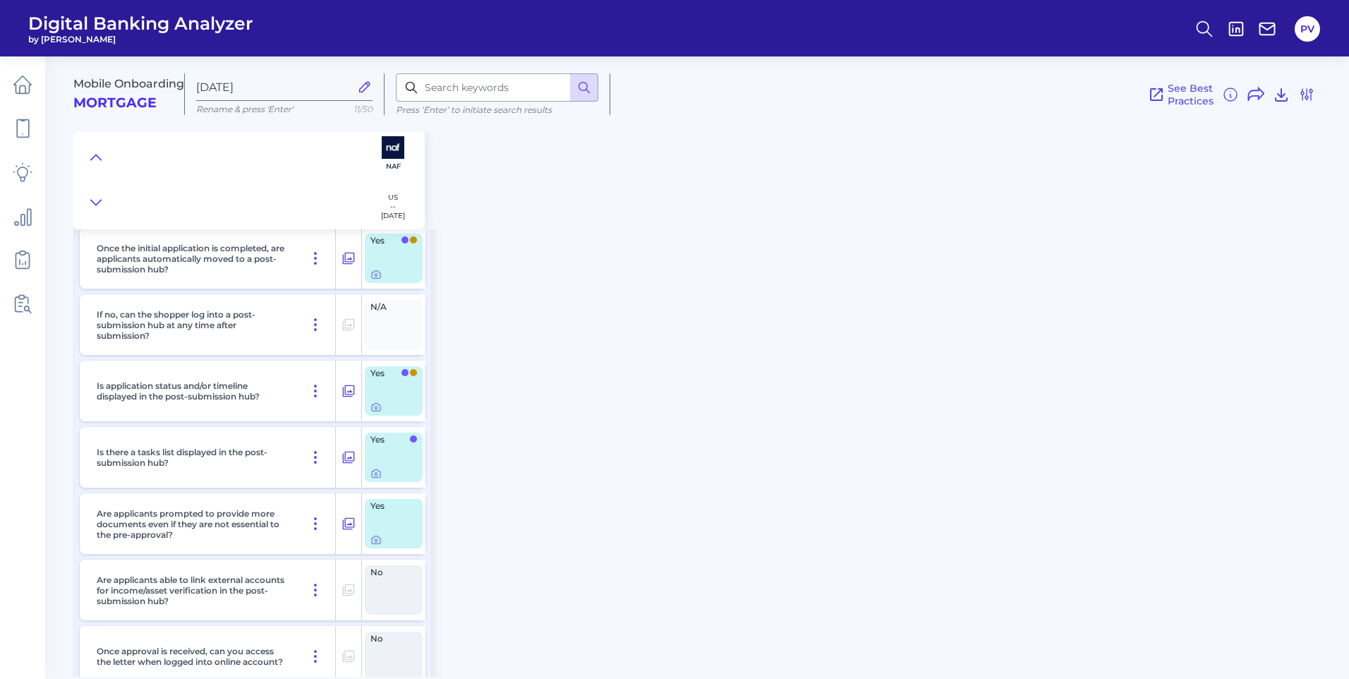
scroll to position [15226, 0]
